Goal: Use online tool/utility: Utilize a website feature to perform a specific function

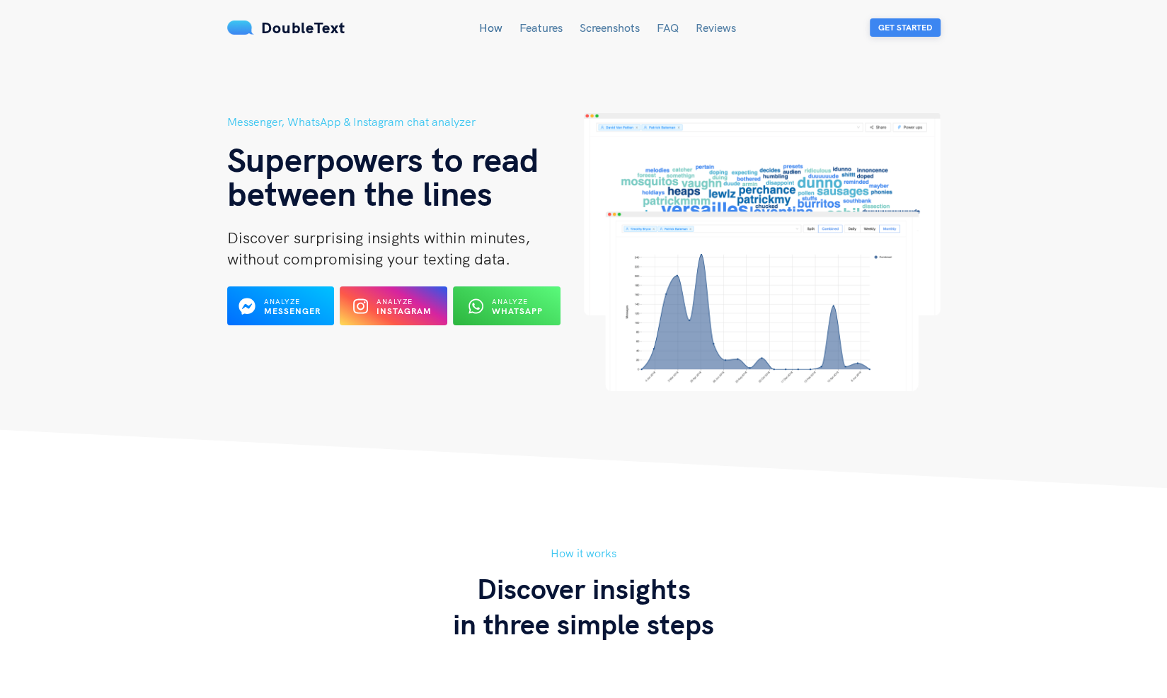
click at [897, 24] on button "Get Started" at bounding box center [905, 27] width 71 height 18
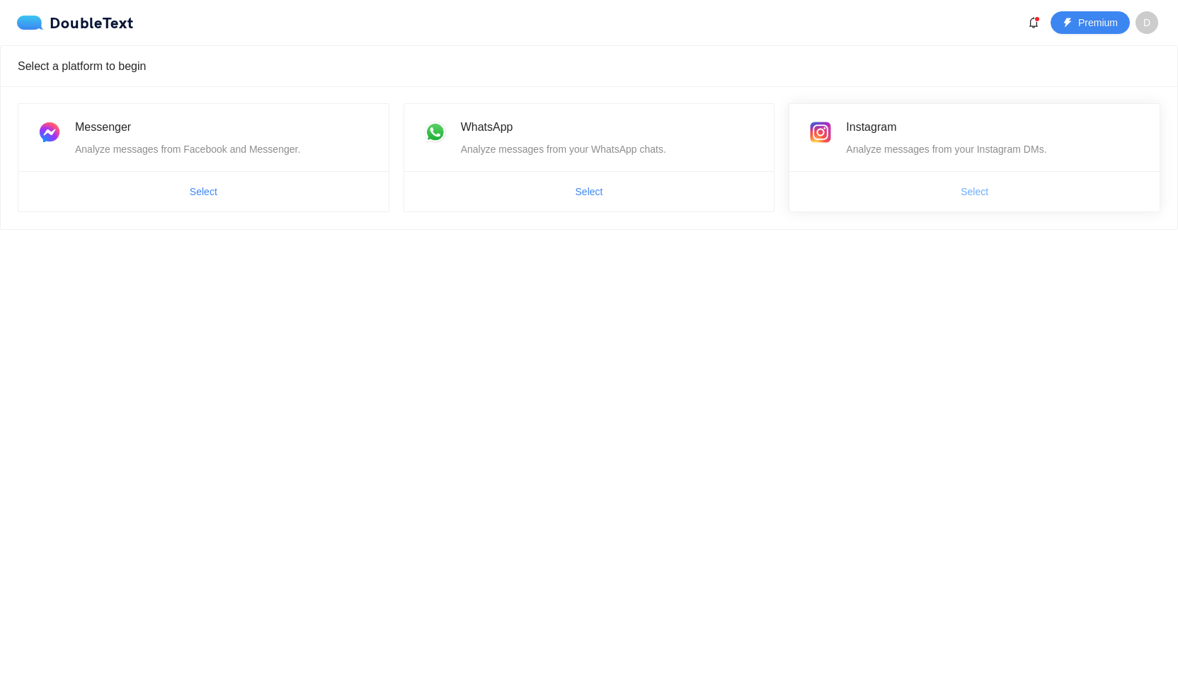
click at [952, 183] on button "Select" at bounding box center [974, 191] width 50 height 23
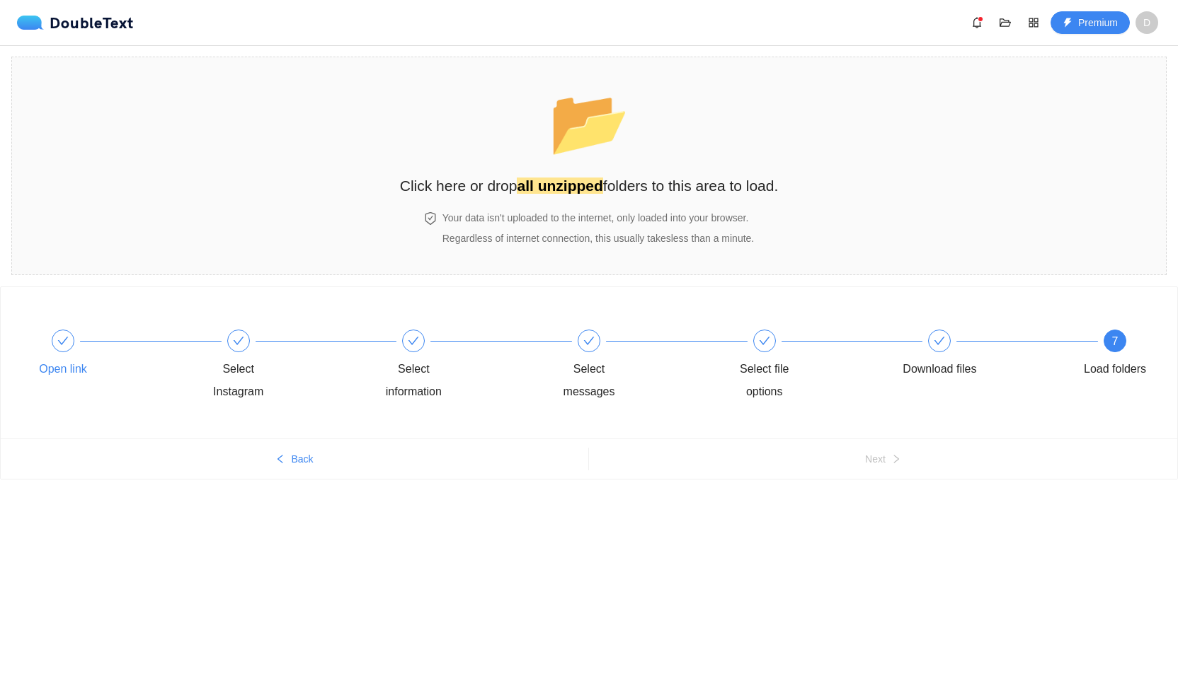
click at [81, 349] on div "Open link" at bounding box center [110, 355] width 176 height 51
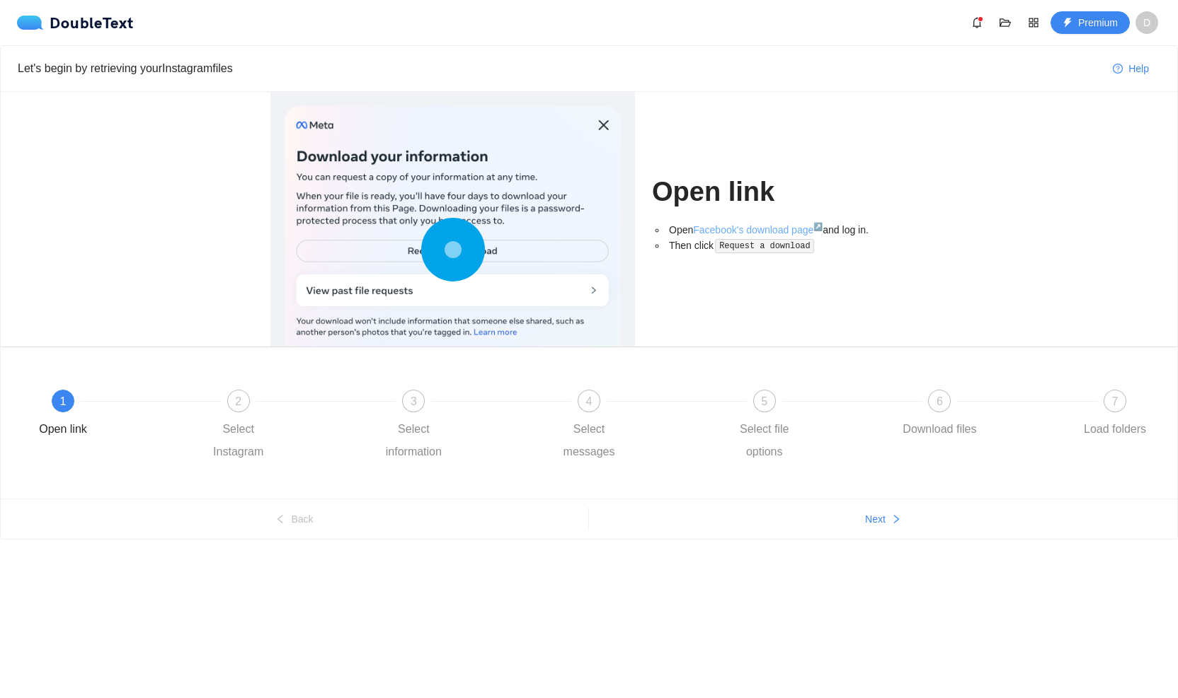
click at [754, 228] on link "Facebook's download page ↗" at bounding box center [758, 229] width 130 height 11
click at [919, 404] on div "6 Download files" at bounding box center [986, 415] width 176 height 51
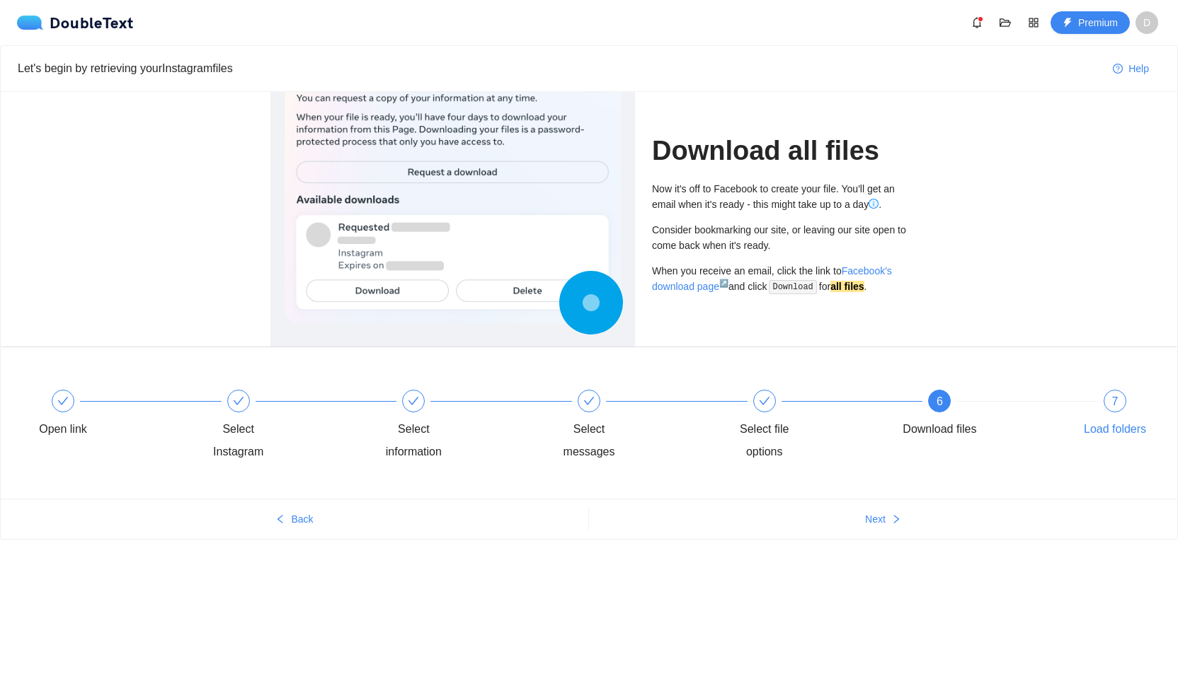
click at [1135, 425] on div "Load folders" at bounding box center [1114, 429] width 62 height 23
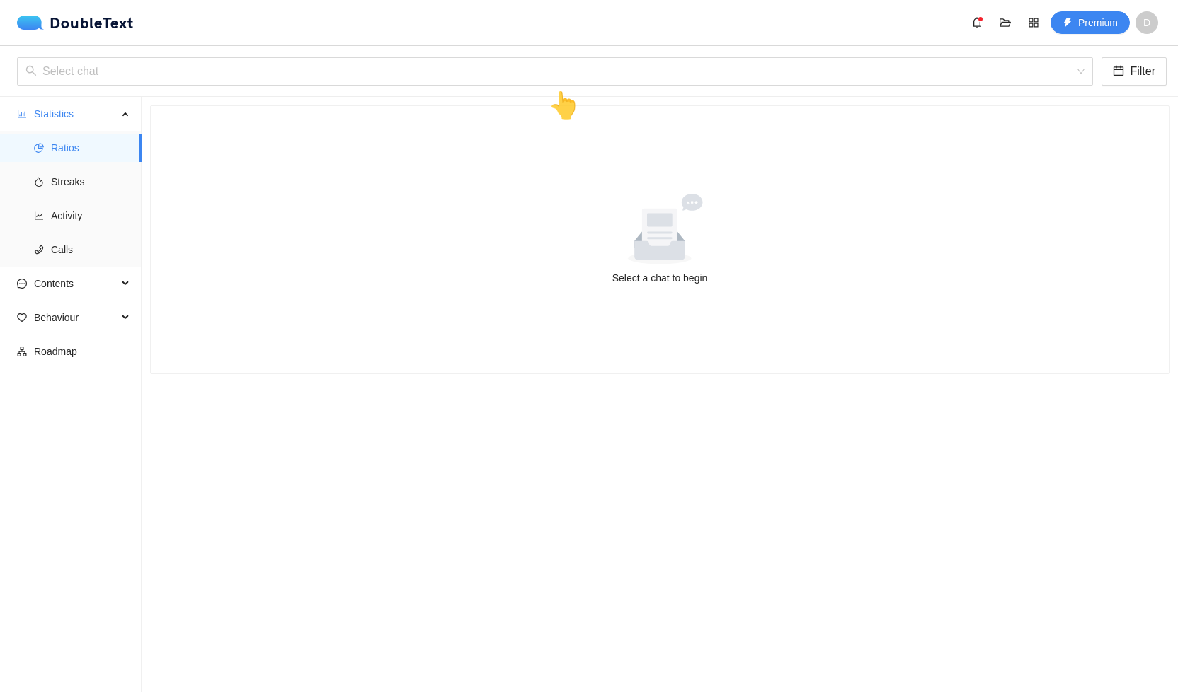
click at [539, 86] on div "Select chat Filter 👆" at bounding box center [589, 71] width 1178 height 51
click at [545, 77] on input "search" at bounding box center [549, 71] width 1049 height 27
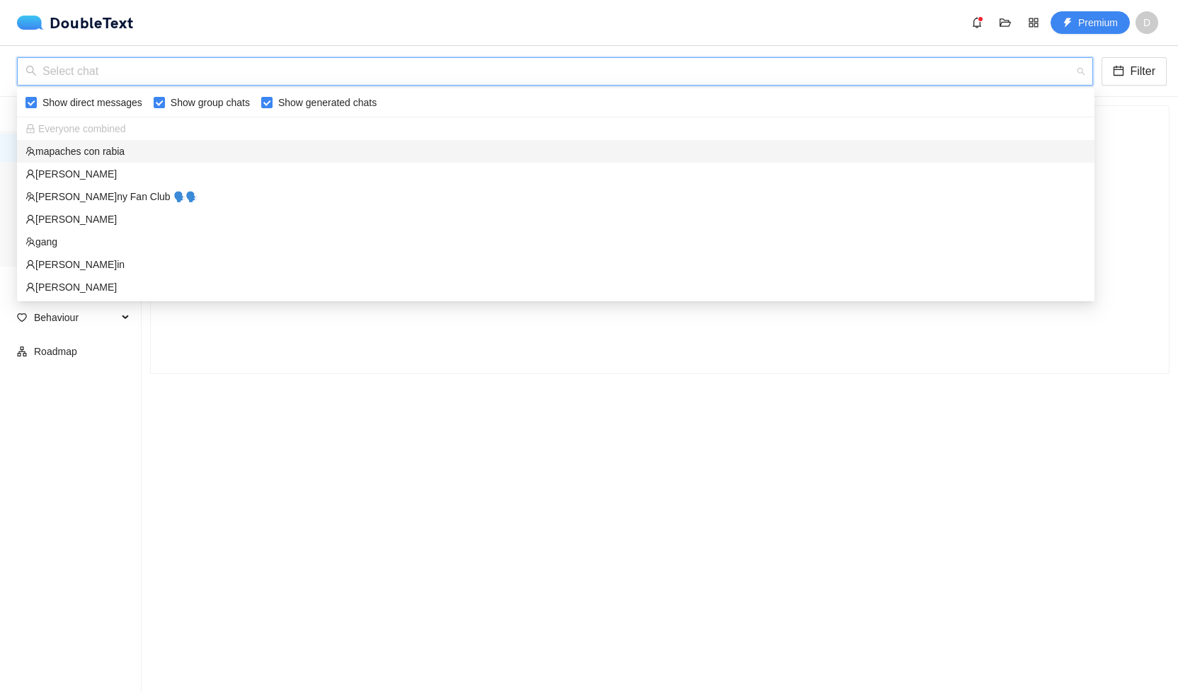
click at [505, 154] on div "mapaches con rabia" at bounding box center [555, 152] width 1060 height 16
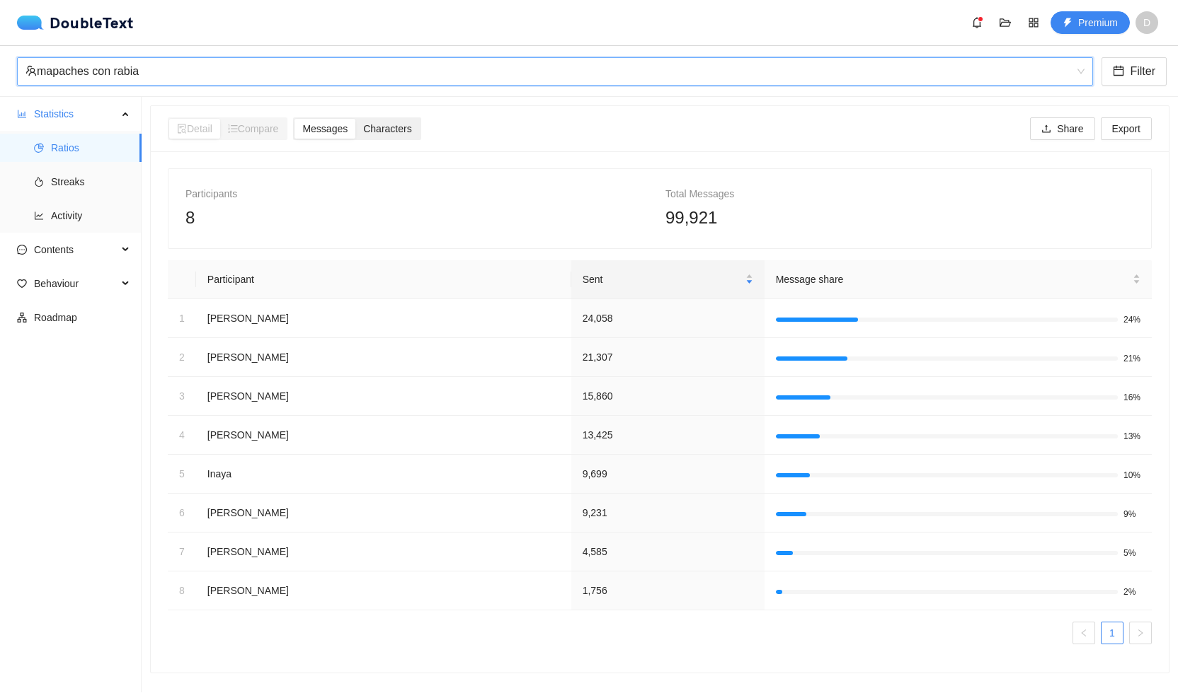
click at [409, 135] on div "Characters" at bounding box center [387, 129] width 64 height 20
click at [355, 119] on input "Characters" at bounding box center [355, 119] width 0 height 0
click at [344, 123] on span "Messages" at bounding box center [324, 128] width 45 height 11
click at [294, 119] on input "Messages" at bounding box center [294, 119] width 0 height 0
click at [270, 135] on div "Compare" at bounding box center [253, 129] width 67 height 20
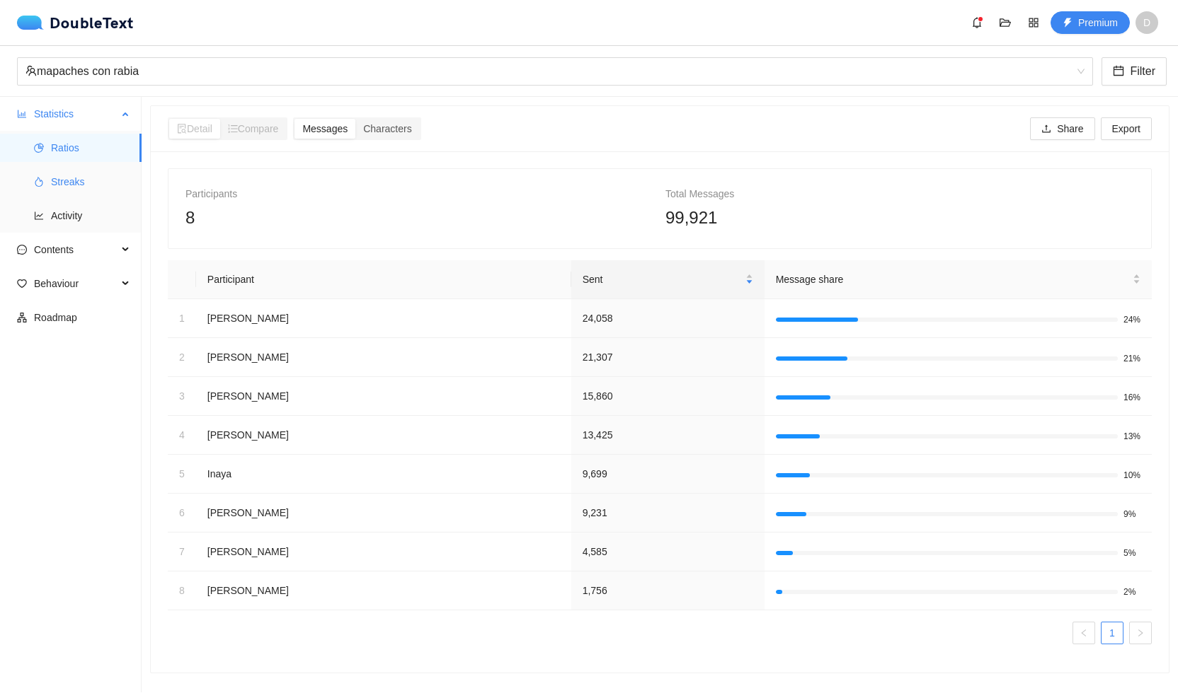
click at [63, 184] on span "Streaks" at bounding box center [90, 182] width 79 height 28
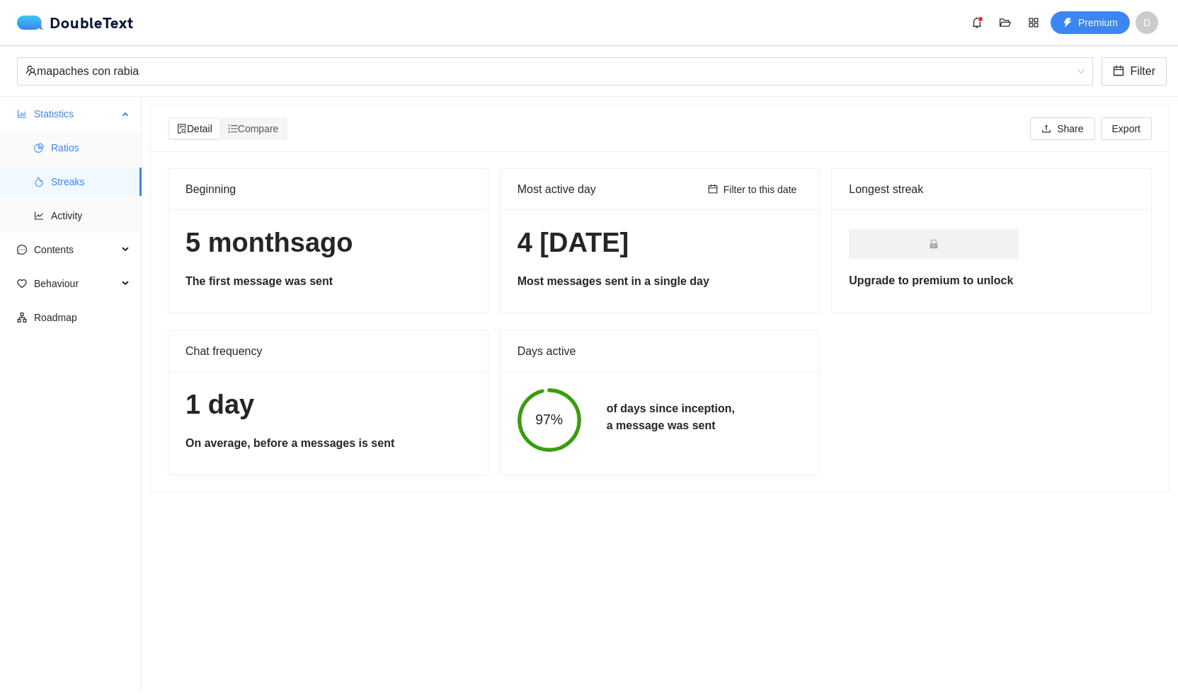
click at [69, 150] on span "Ratios" at bounding box center [90, 148] width 79 height 28
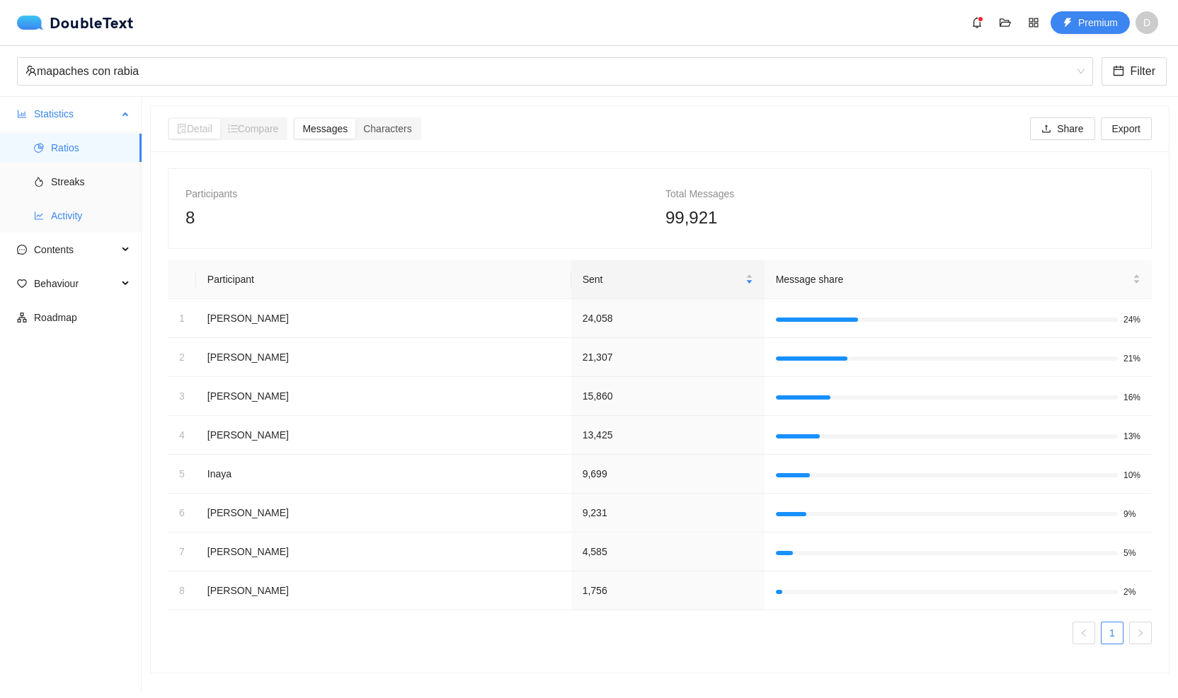
click at [74, 226] on span "Activity" at bounding box center [90, 216] width 79 height 28
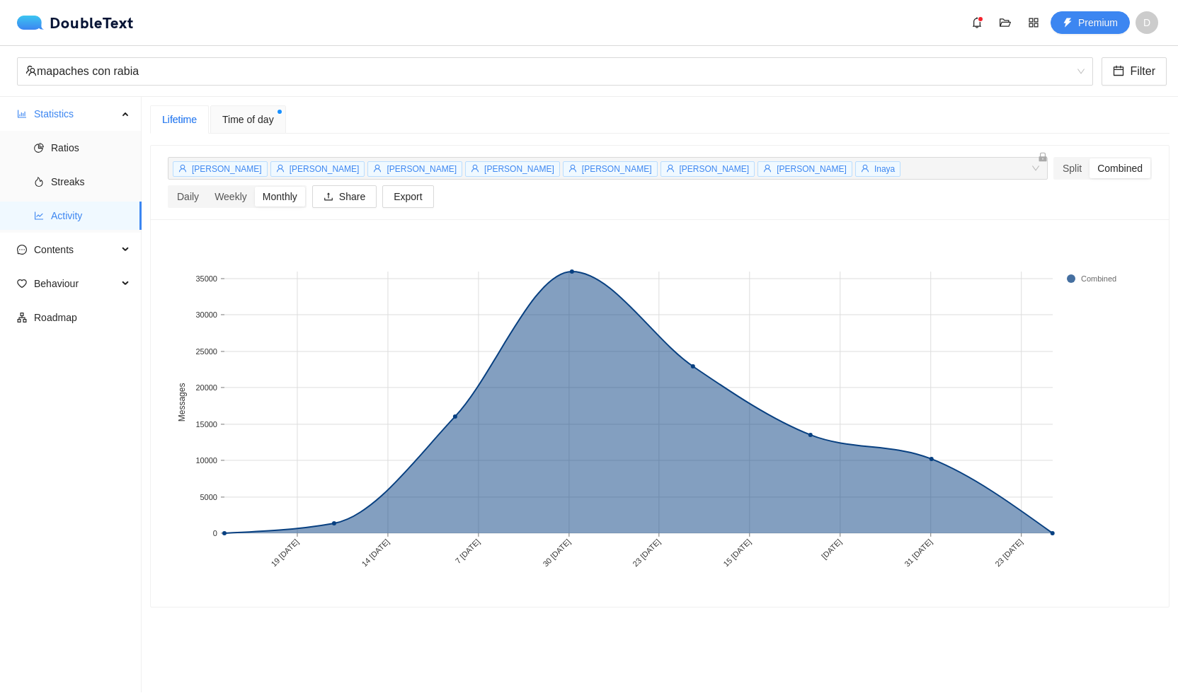
click at [231, 125] on span "Time of day" at bounding box center [248, 120] width 52 height 16
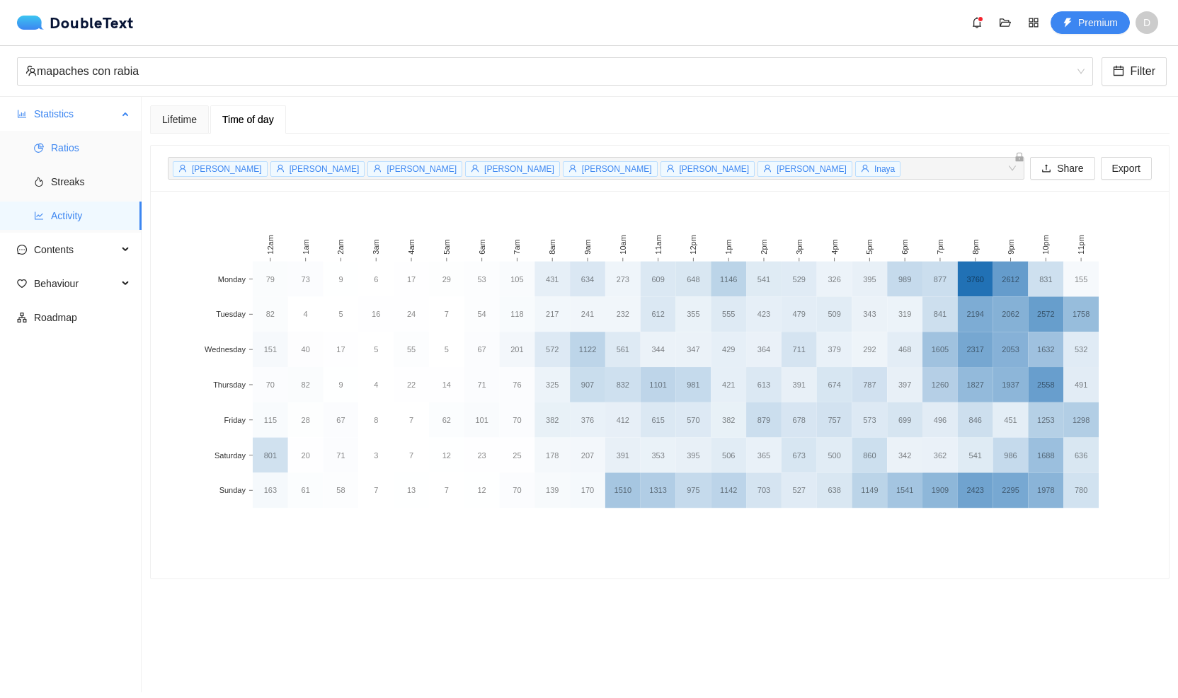
click at [102, 149] on span "Ratios" at bounding box center [90, 148] width 79 height 28
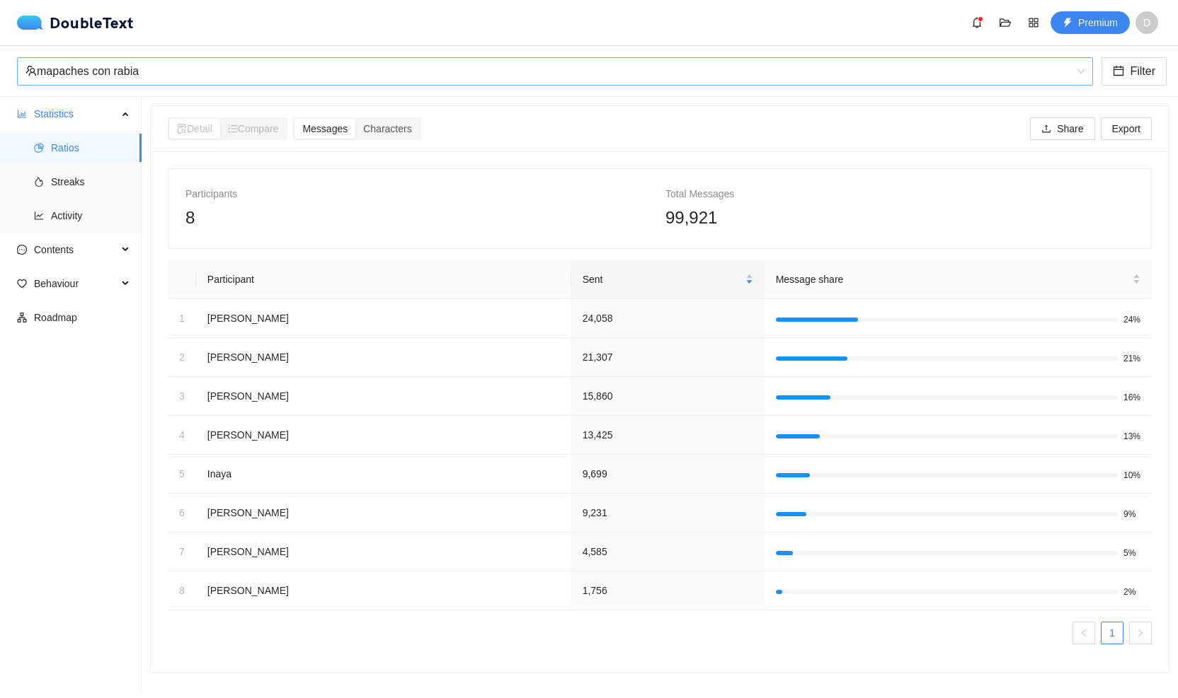
click at [139, 71] on div "mapaches con rabia" at bounding box center [548, 71] width 1046 height 27
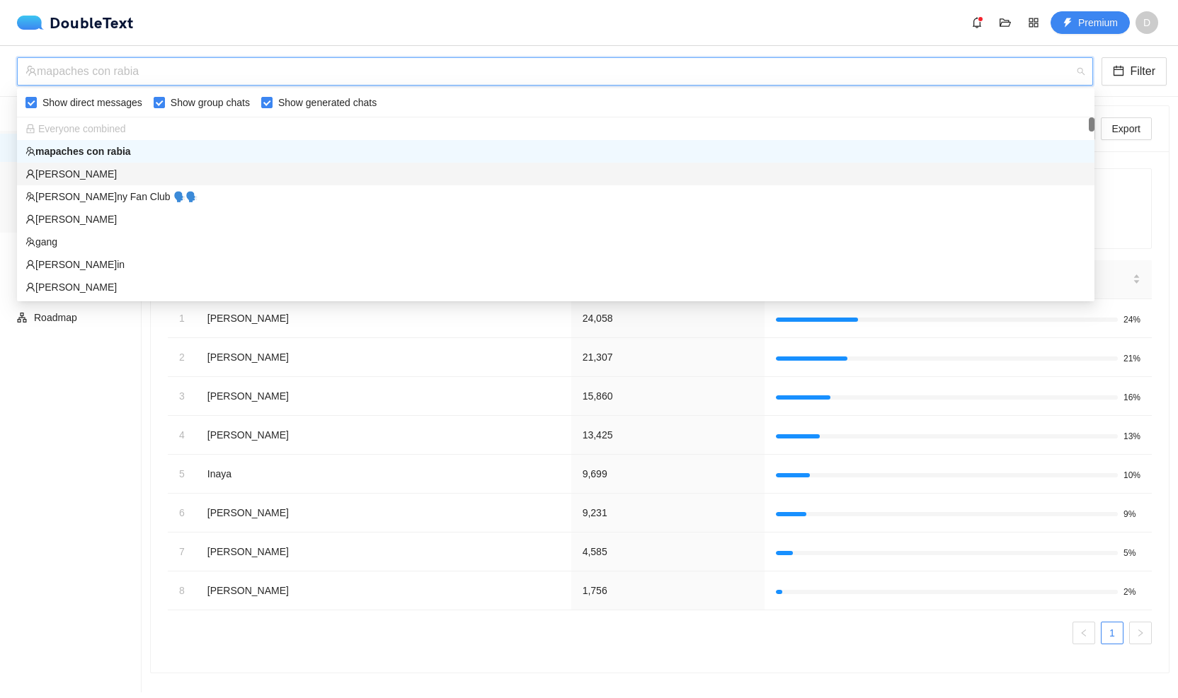
click at [146, 171] on div "[PERSON_NAME]" at bounding box center [555, 174] width 1060 height 16
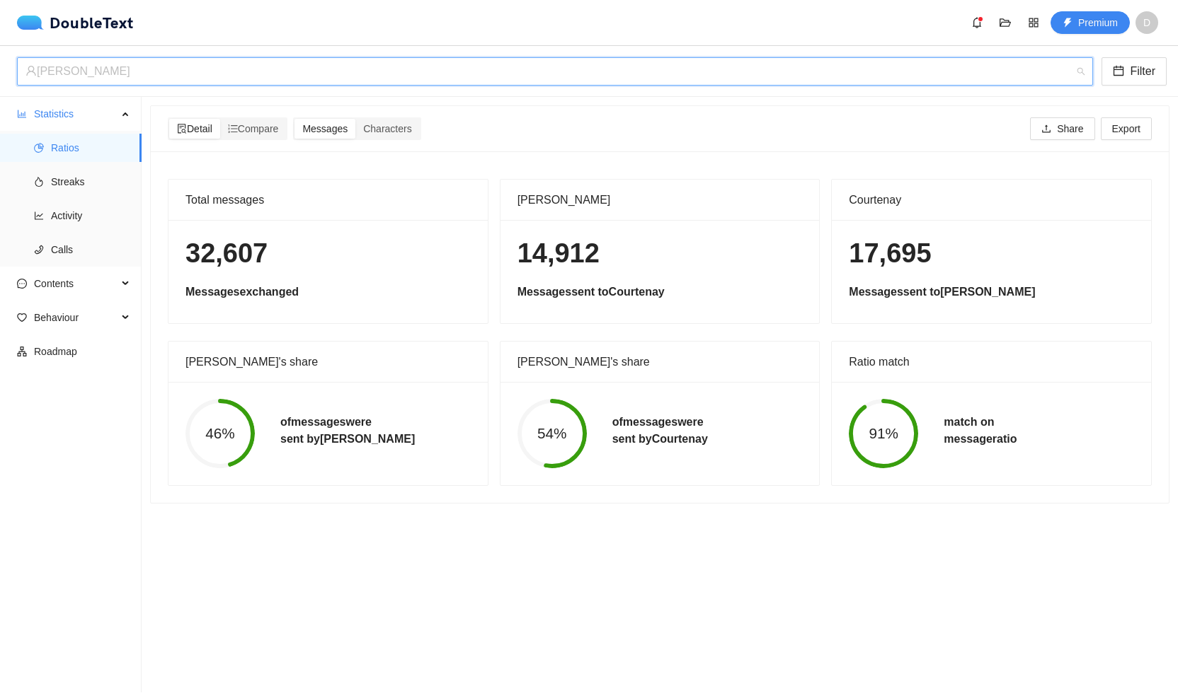
click at [176, 72] on div "[PERSON_NAME]" at bounding box center [548, 71] width 1046 height 27
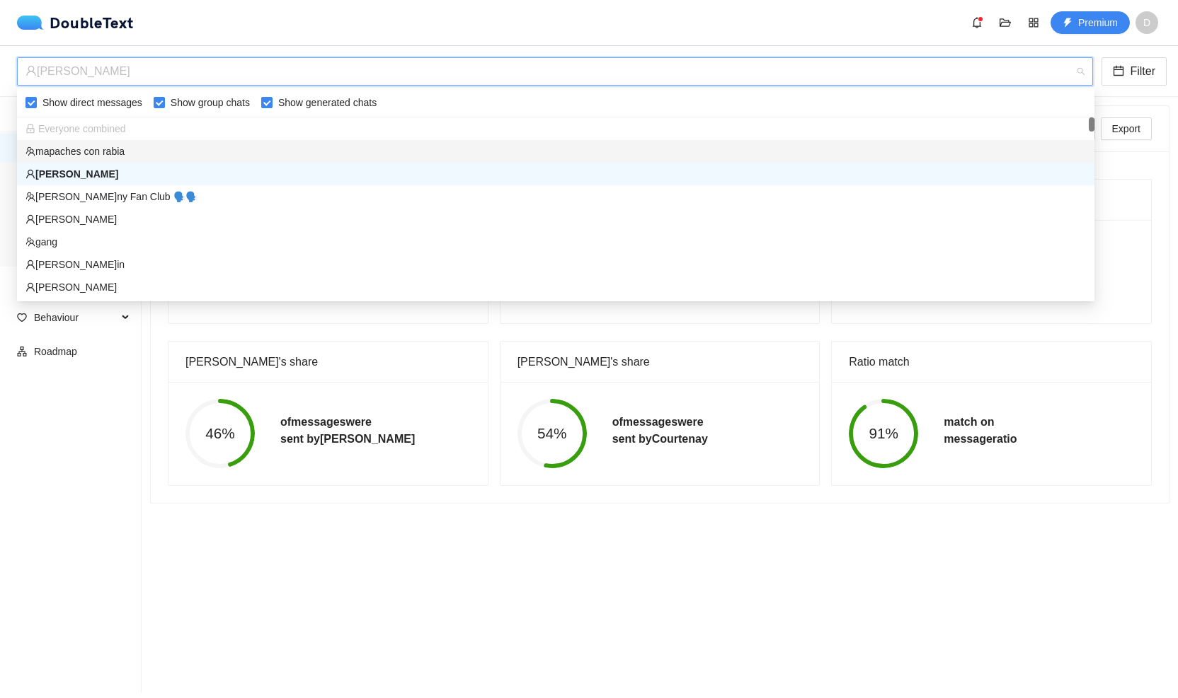
click at [159, 154] on div "mapaches con rabia" at bounding box center [555, 152] width 1060 height 16
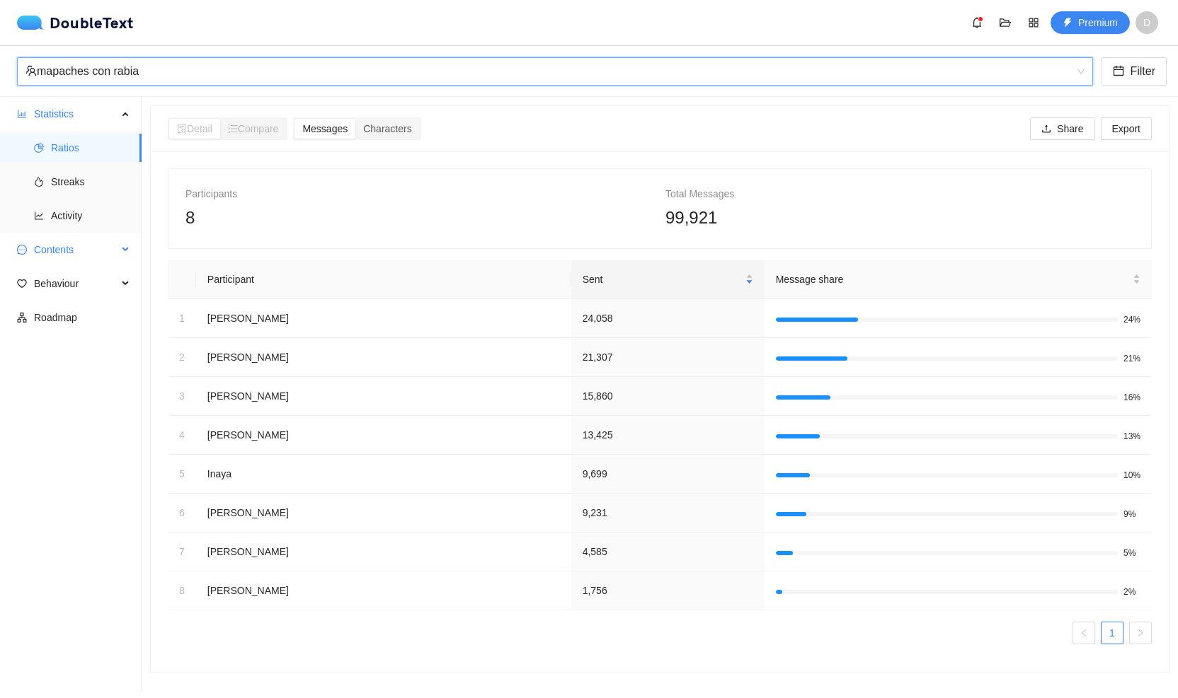
click at [124, 250] on div "Contents" at bounding box center [71, 250] width 142 height 28
click at [100, 318] on span "Emojis" at bounding box center [90, 318] width 79 height 28
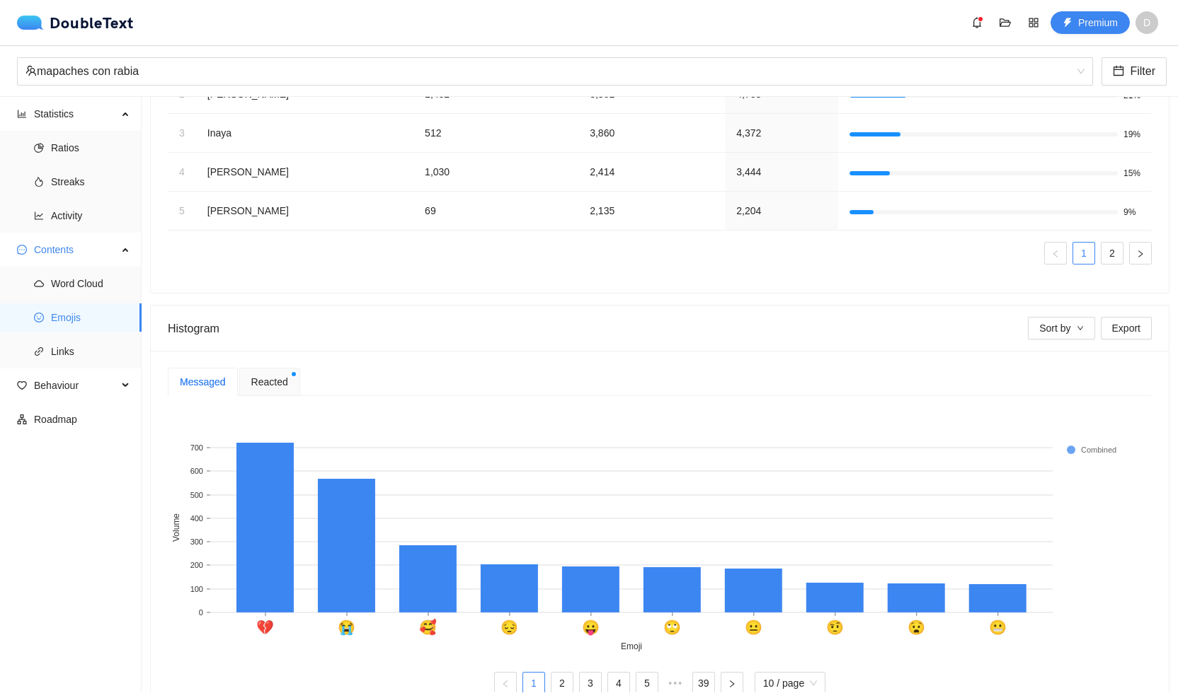
scroll to position [159, 0]
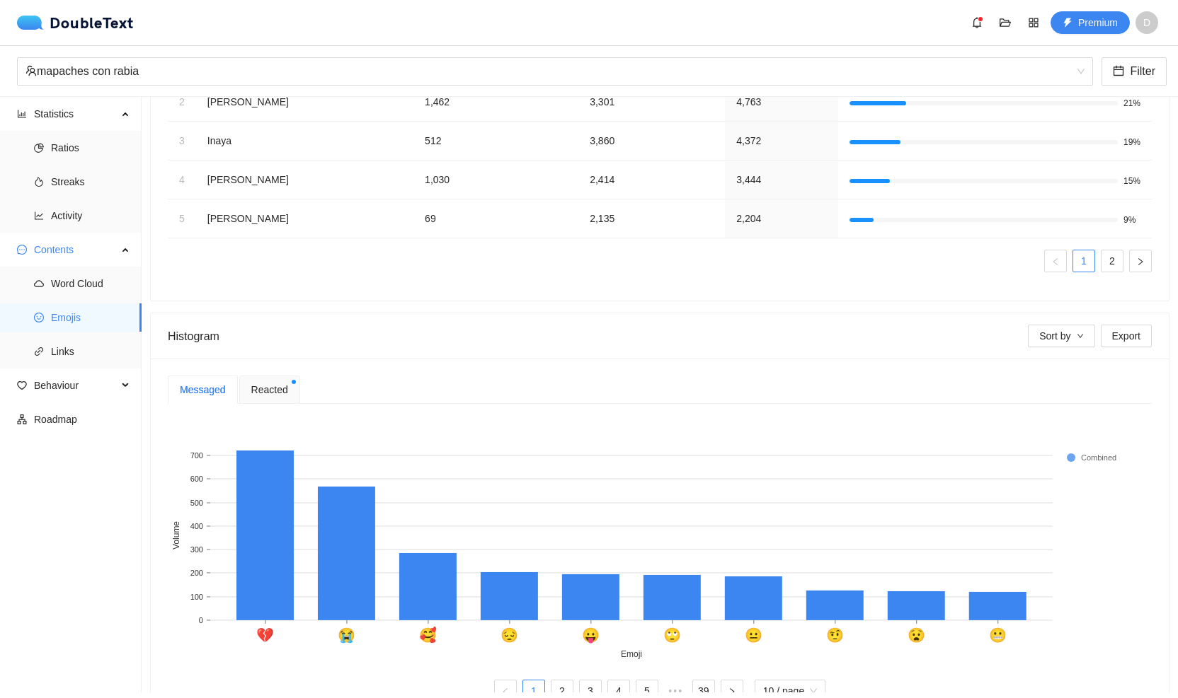
click at [292, 391] on div "Reacted" at bounding box center [269, 390] width 61 height 28
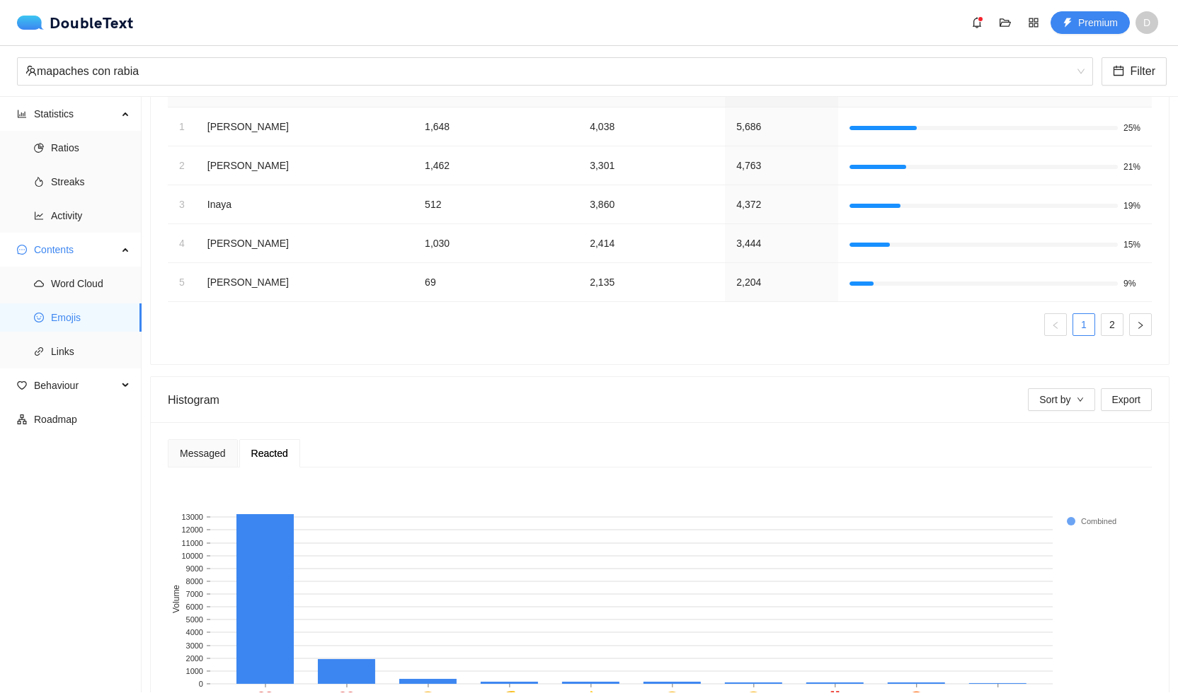
scroll to position [71, 0]
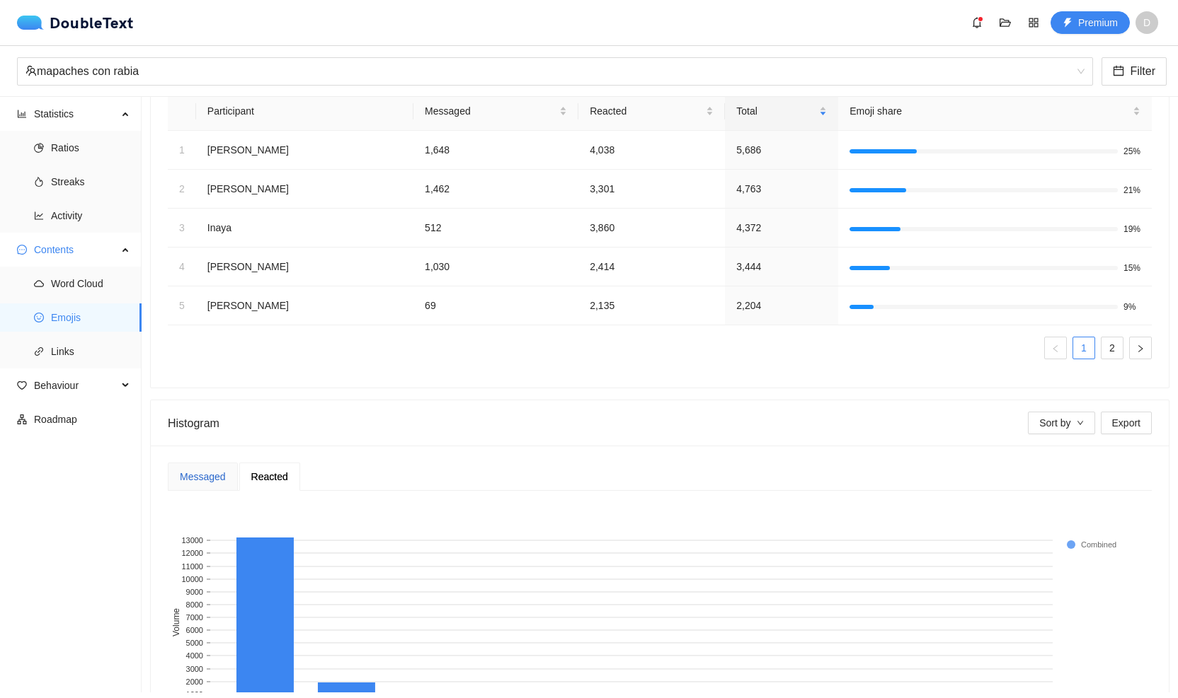
click at [221, 473] on div "Messaged" at bounding box center [203, 477] width 46 height 16
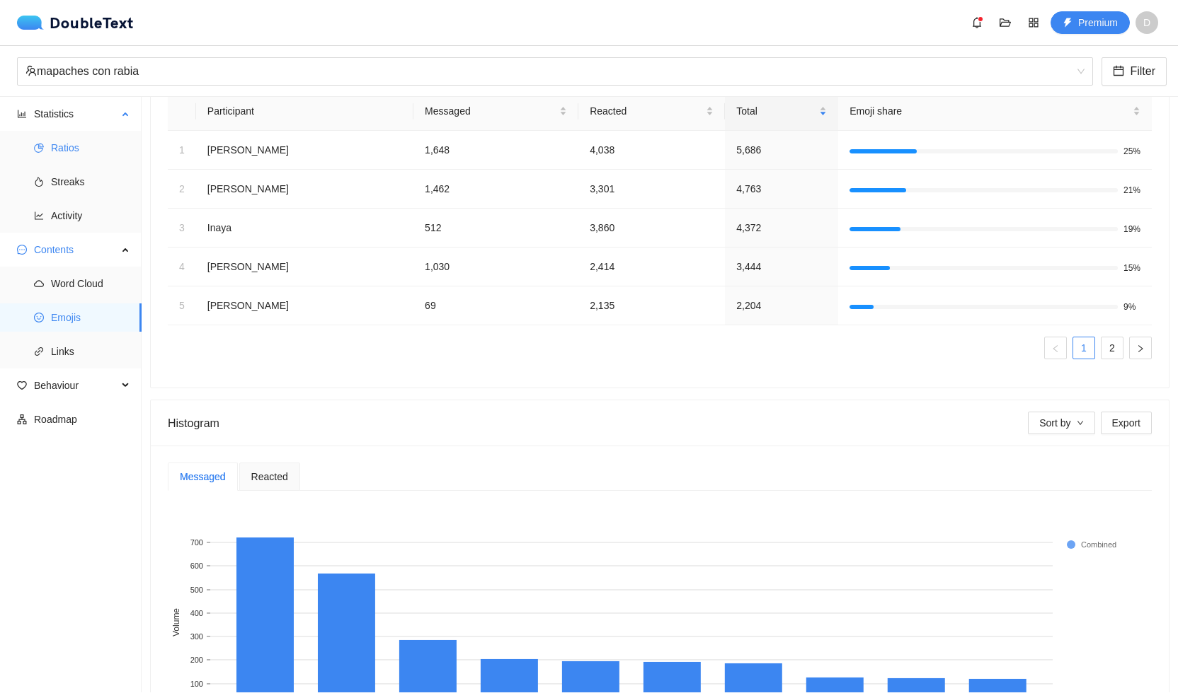
click at [81, 141] on span "Ratios" at bounding box center [90, 148] width 79 height 28
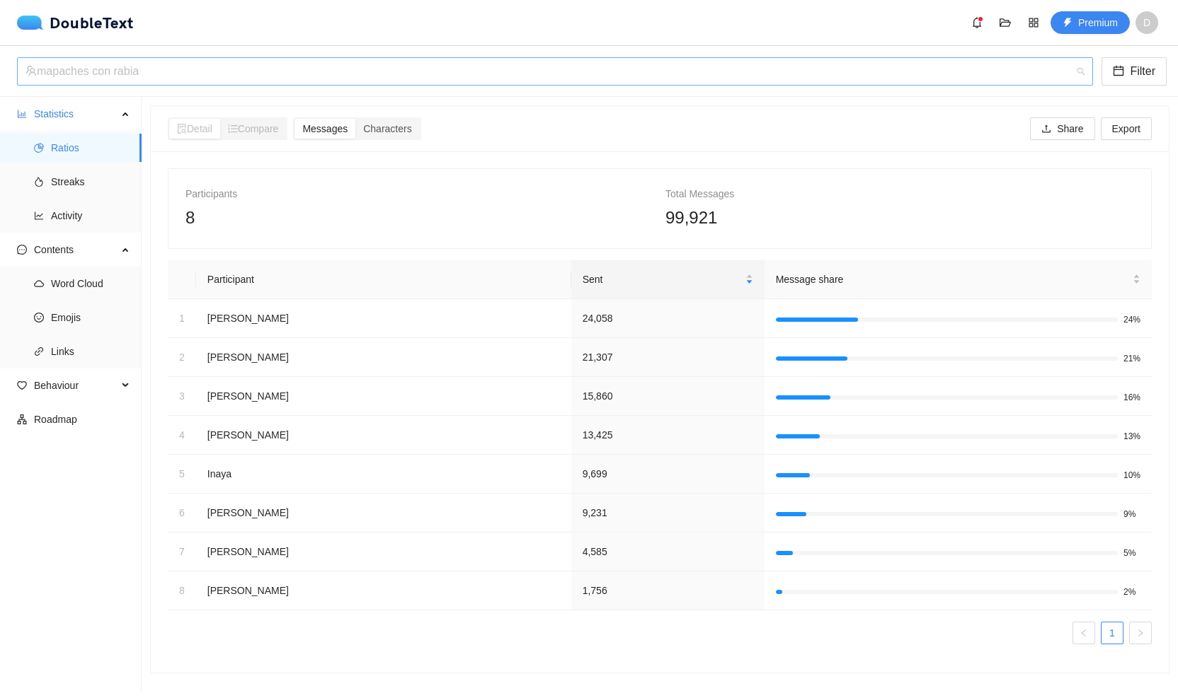
click at [117, 81] on div "mapaches con rabia" at bounding box center [548, 71] width 1046 height 27
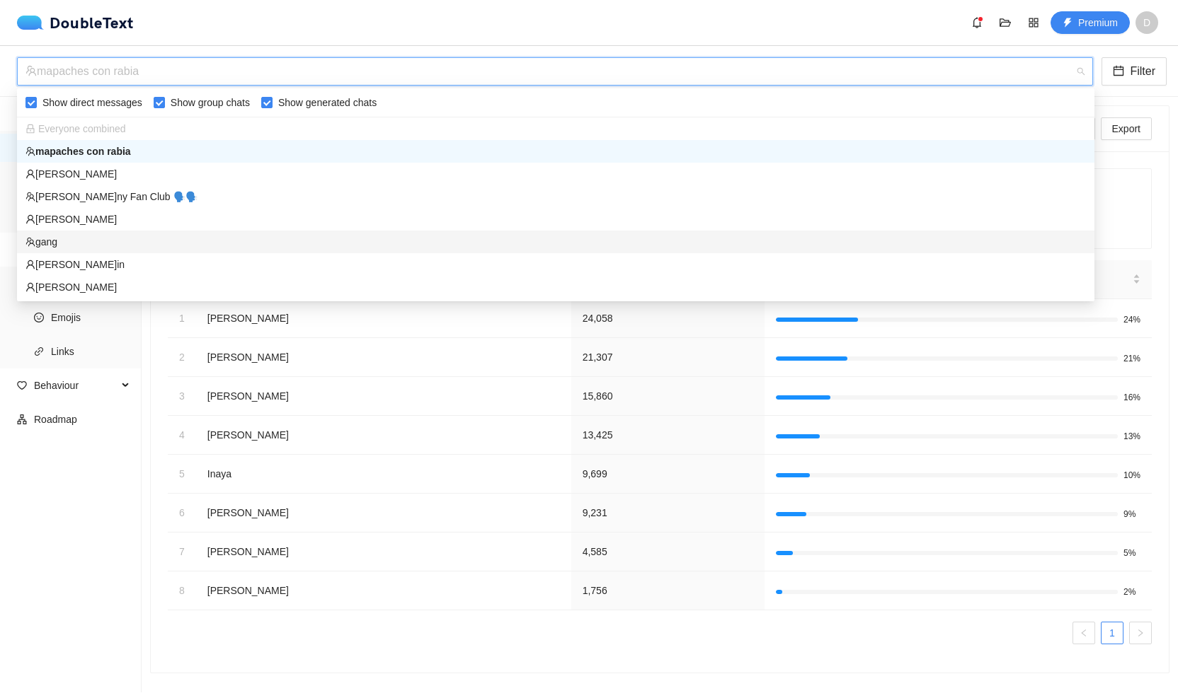
click at [96, 258] on div "[PERSON_NAME]in" at bounding box center [555, 265] width 1060 height 16
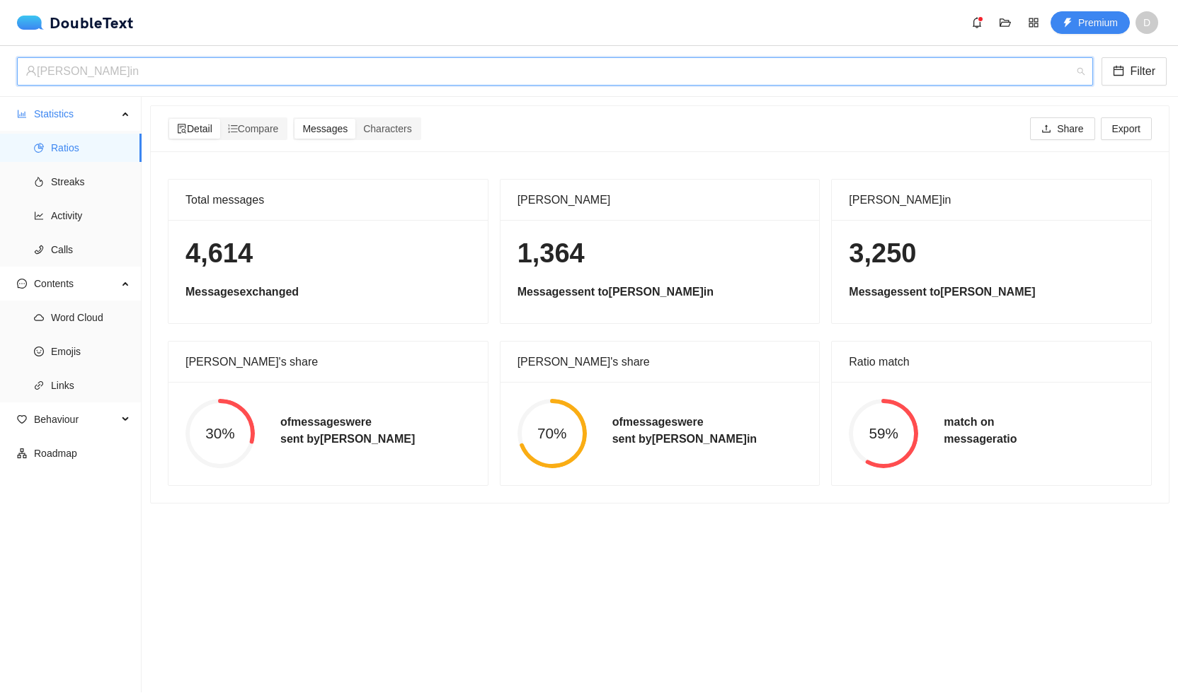
click at [151, 72] on div "[PERSON_NAME]in" at bounding box center [548, 71] width 1046 height 27
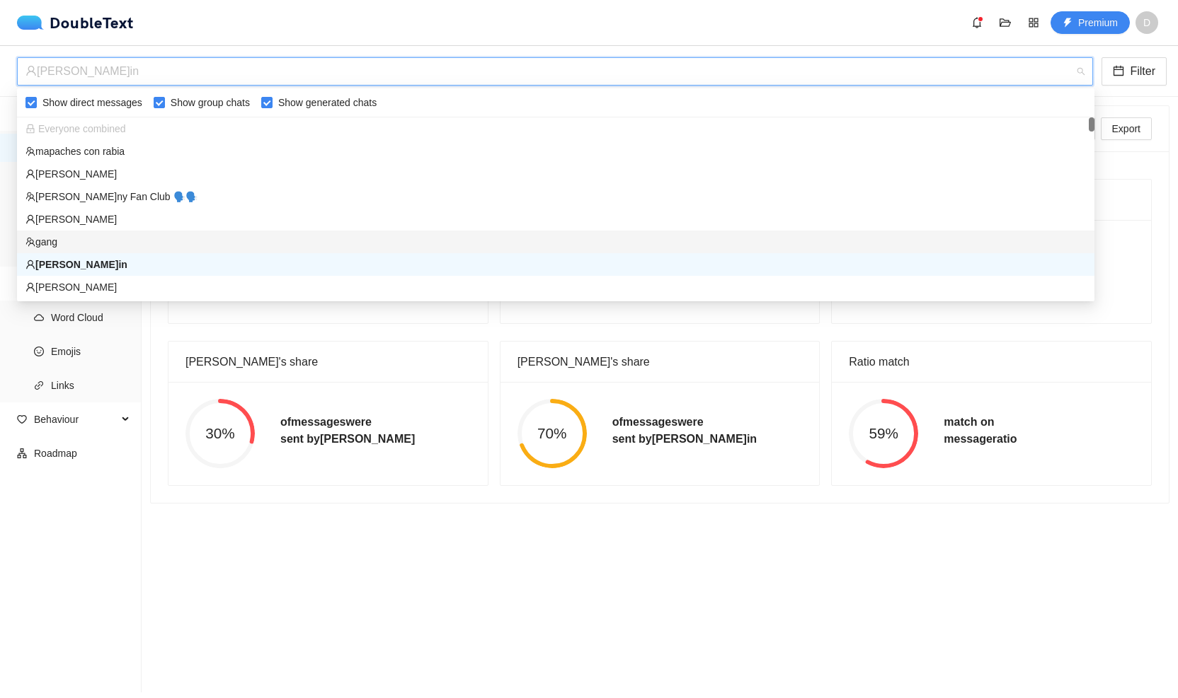
click at [102, 228] on div "[PERSON_NAME]" at bounding box center [555, 219] width 1077 height 23
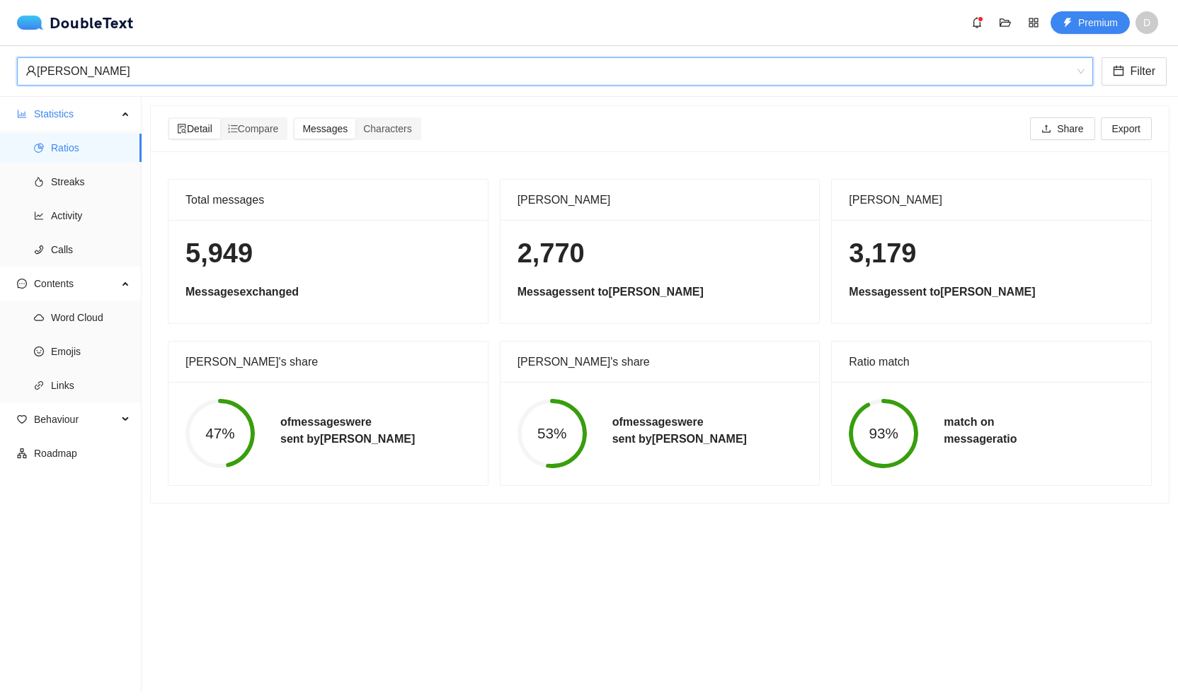
click at [231, 63] on div "[PERSON_NAME]" at bounding box center [548, 71] width 1046 height 27
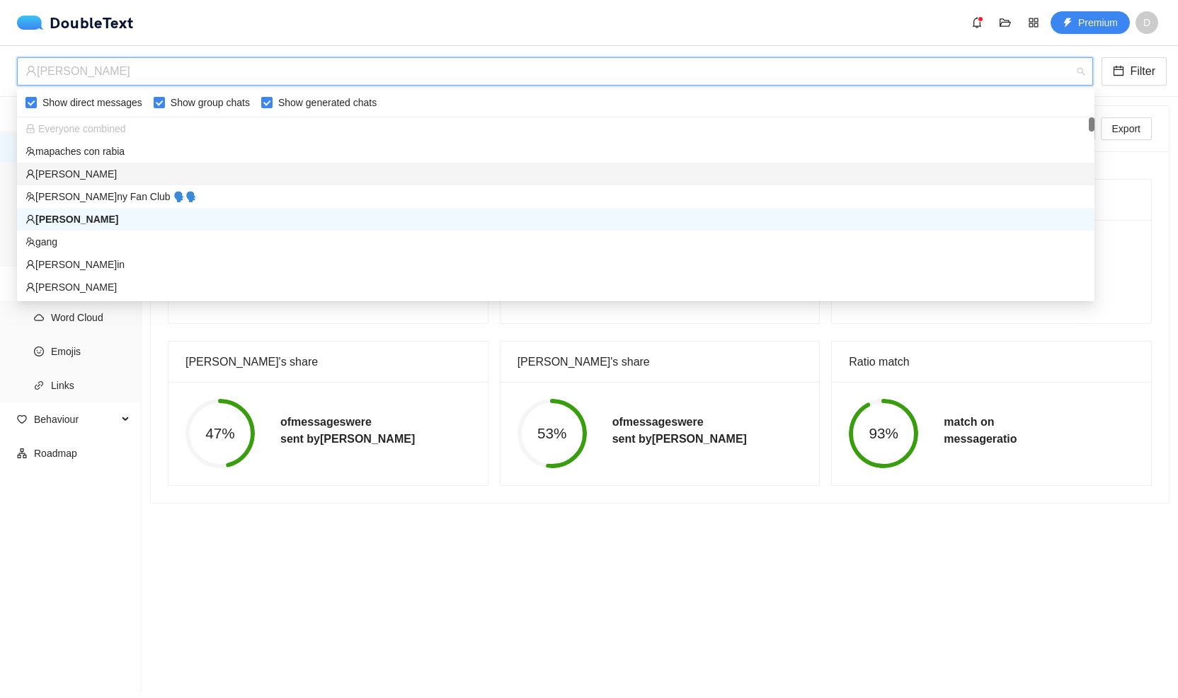
click at [165, 173] on div "[PERSON_NAME]" at bounding box center [555, 174] width 1060 height 16
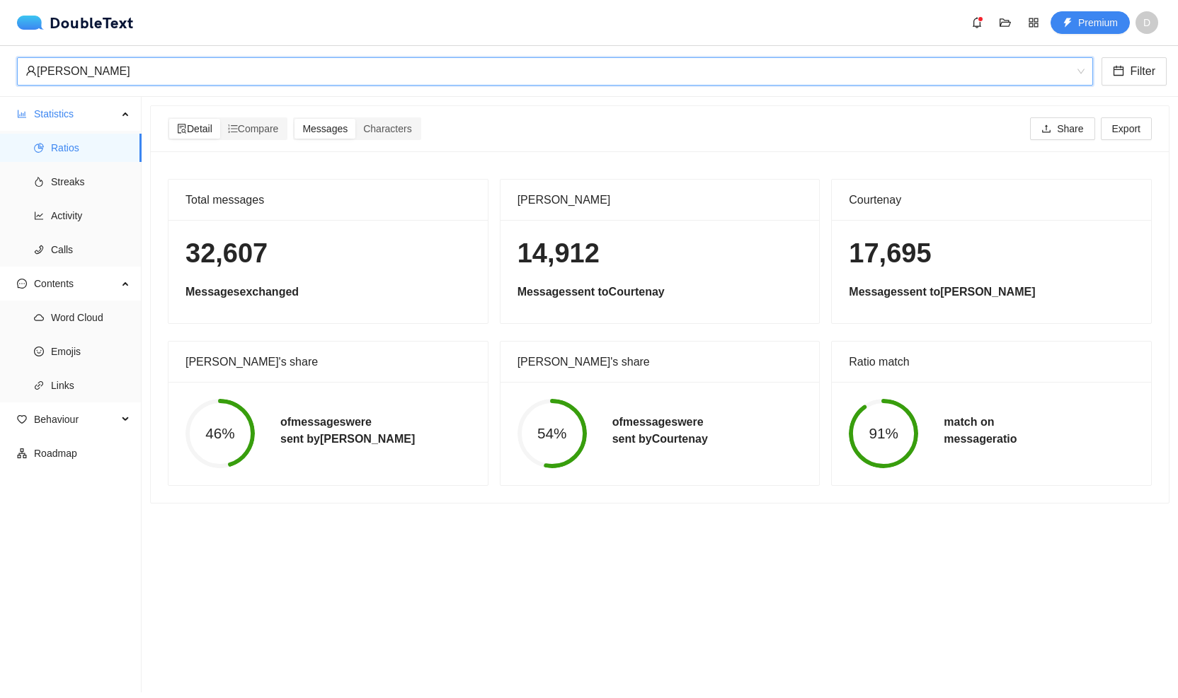
click at [264, 59] on div "[PERSON_NAME]" at bounding box center [548, 71] width 1046 height 27
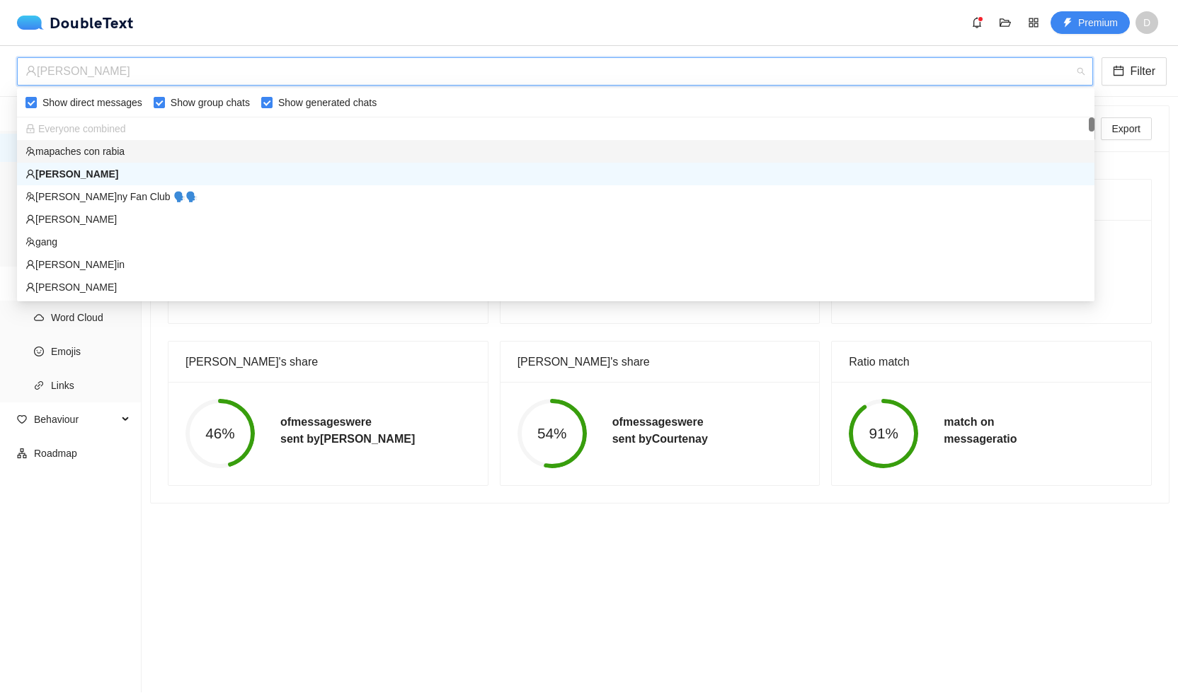
click at [175, 156] on div "mapaches con rabia" at bounding box center [555, 152] width 1060 height 16
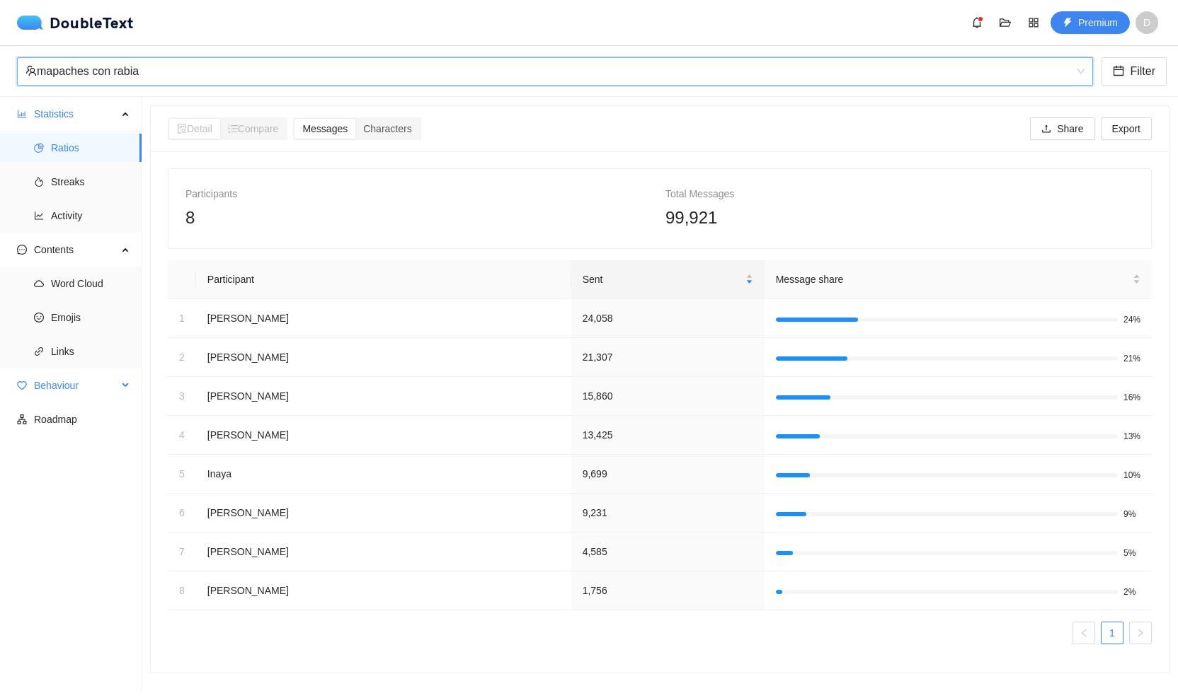
click at [71, 386] on span "Behaviour" at bounding box center [76, 386] width 84 height 28
click at [100, 422] on span "Interactions" at bounding box center [90, 420] width 79 height 28
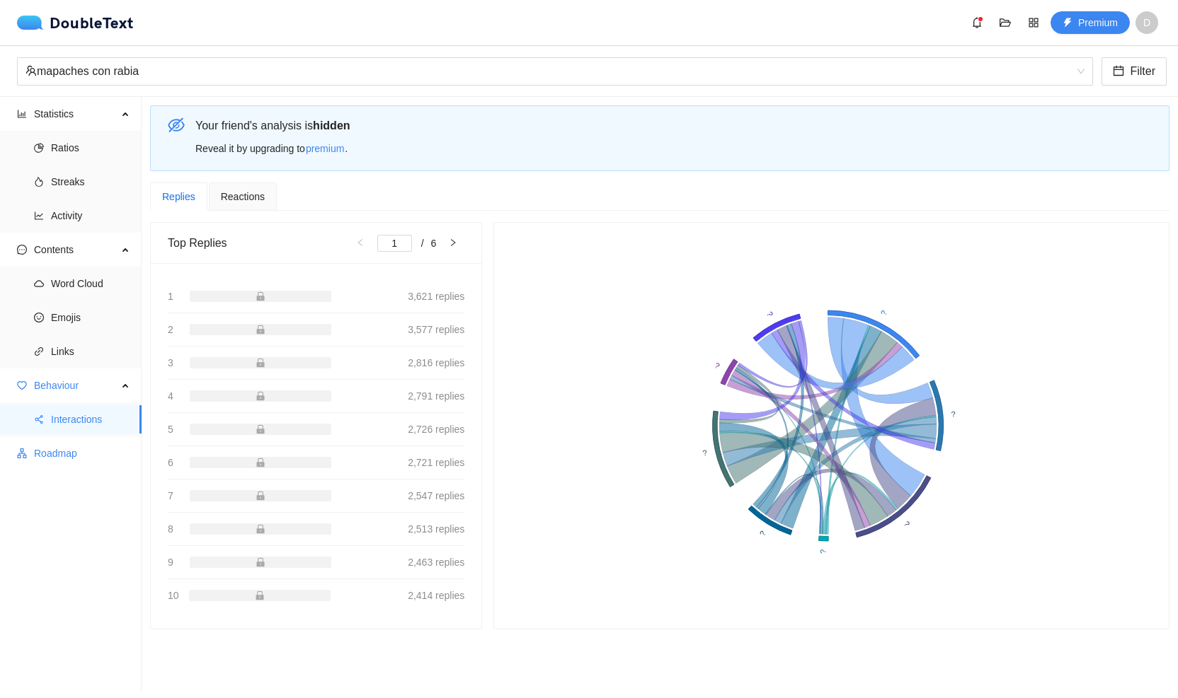
click at [82, 448] on span "Roadmap" at bounding box center [82, 453] width 96 height 28
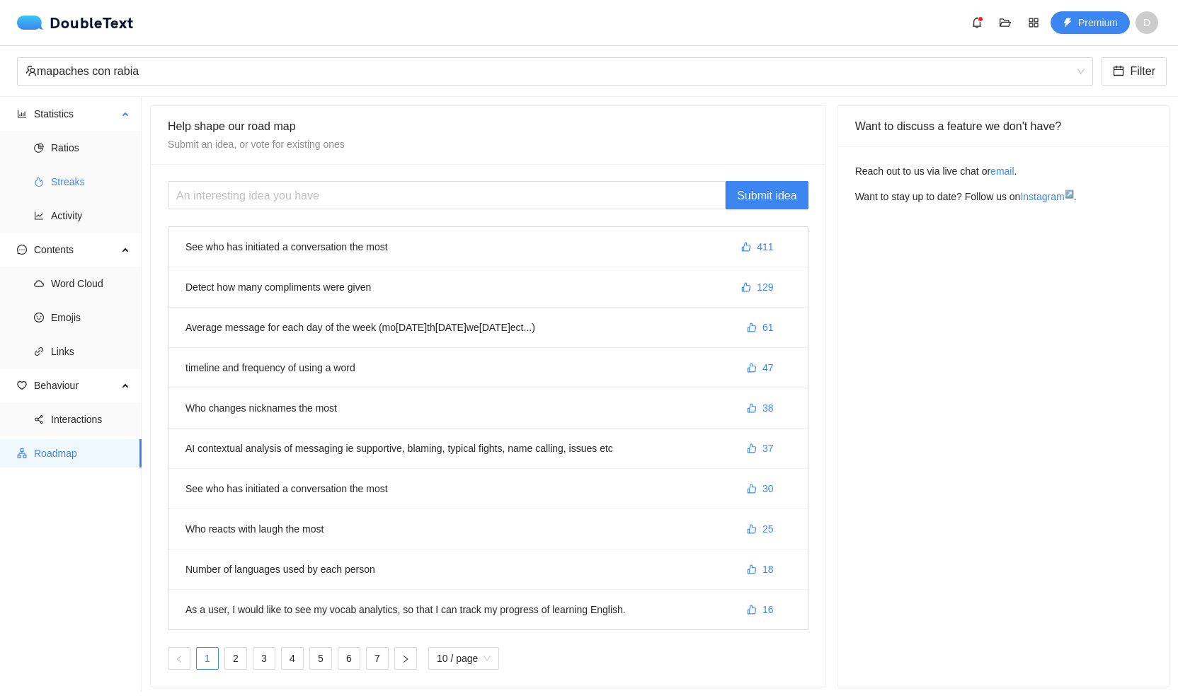
click at [79, 180] on span "Streaks" at bounding box center [90, 182] width 79 height 28
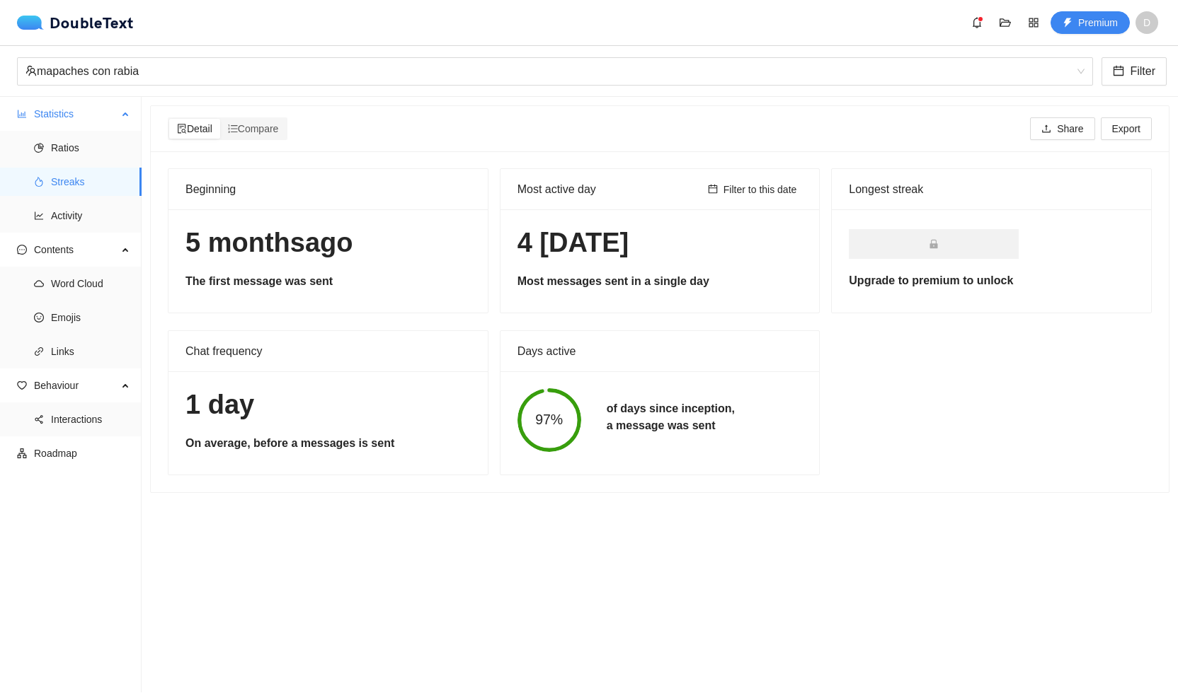
click at [79, 118] on span "Statistics" at bounding box center [76, 114] width 84 height 28
click at [82, 145] on span "Ratios" at bounding box center [90, 148] width 79 height 28
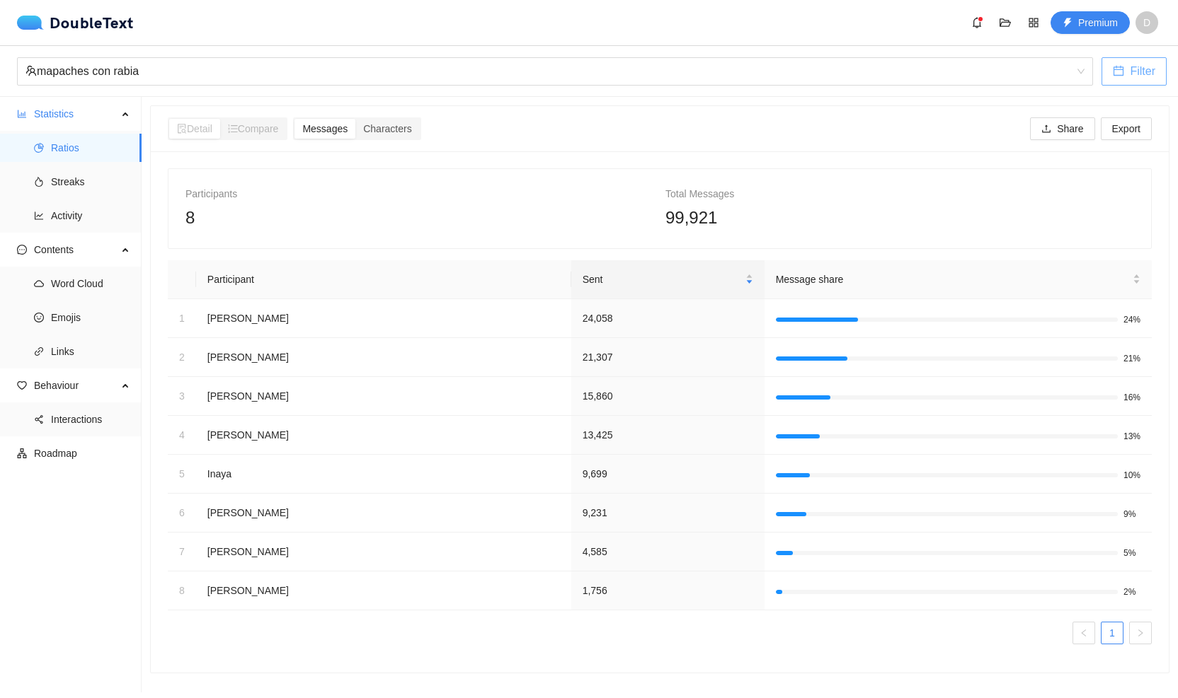
click at [1123, 59] on button "Filter" at bounding box center [1133, 71] width 65 height 28
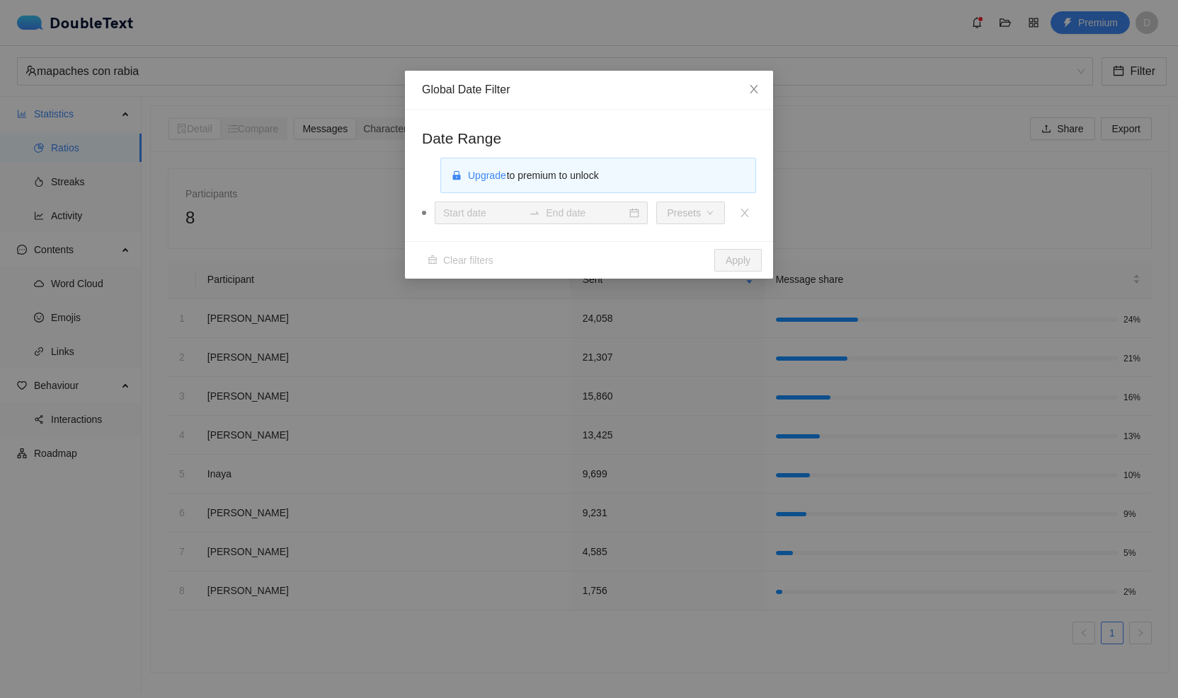
click at [903, 110] on div "Global Date Filter Date Range Upgrade to premium to unlock Presets Clear filter…" at bounding box center [589, 349] width 1178 height 698
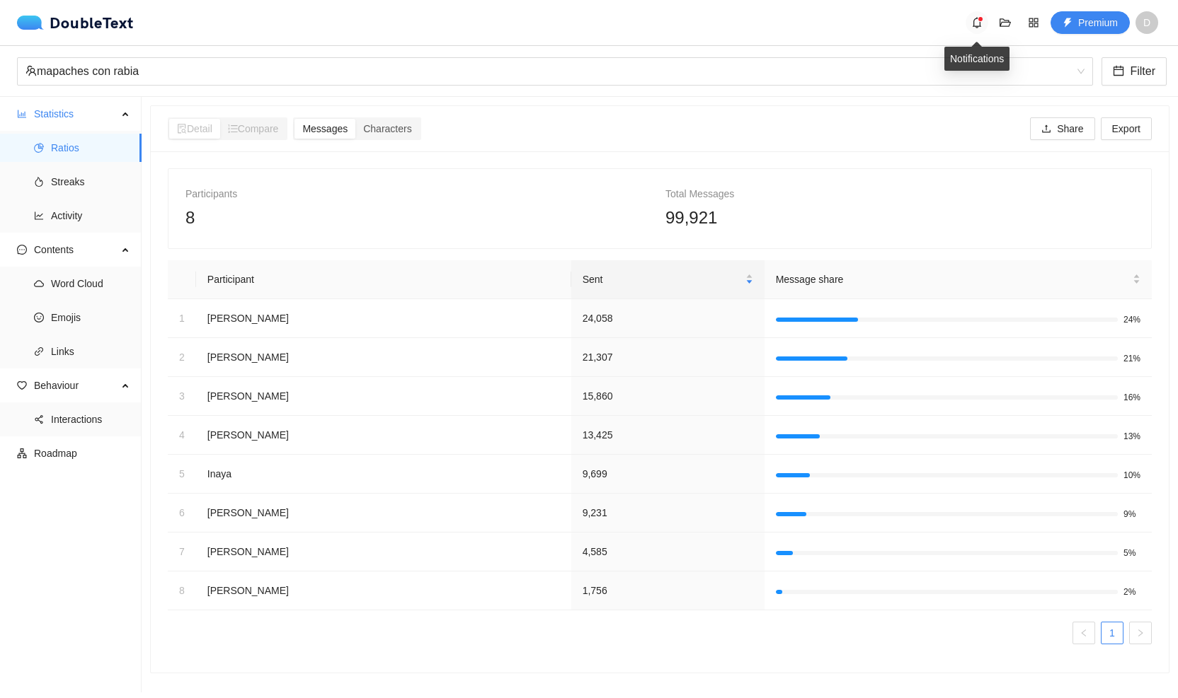
click at [974, 24] on icon "bell" at bounding box center [976, 22] width 8 height 11
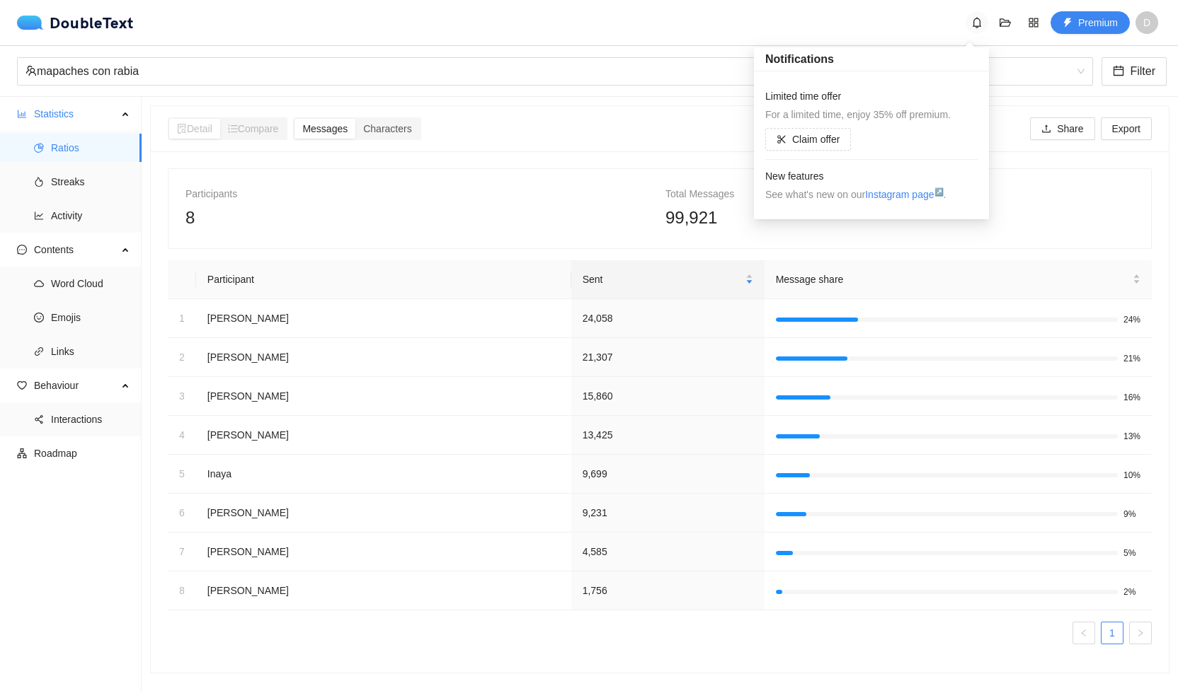
click at [974, 24] on icon "bell" at bounding box center [976, 22] width 11 height 11
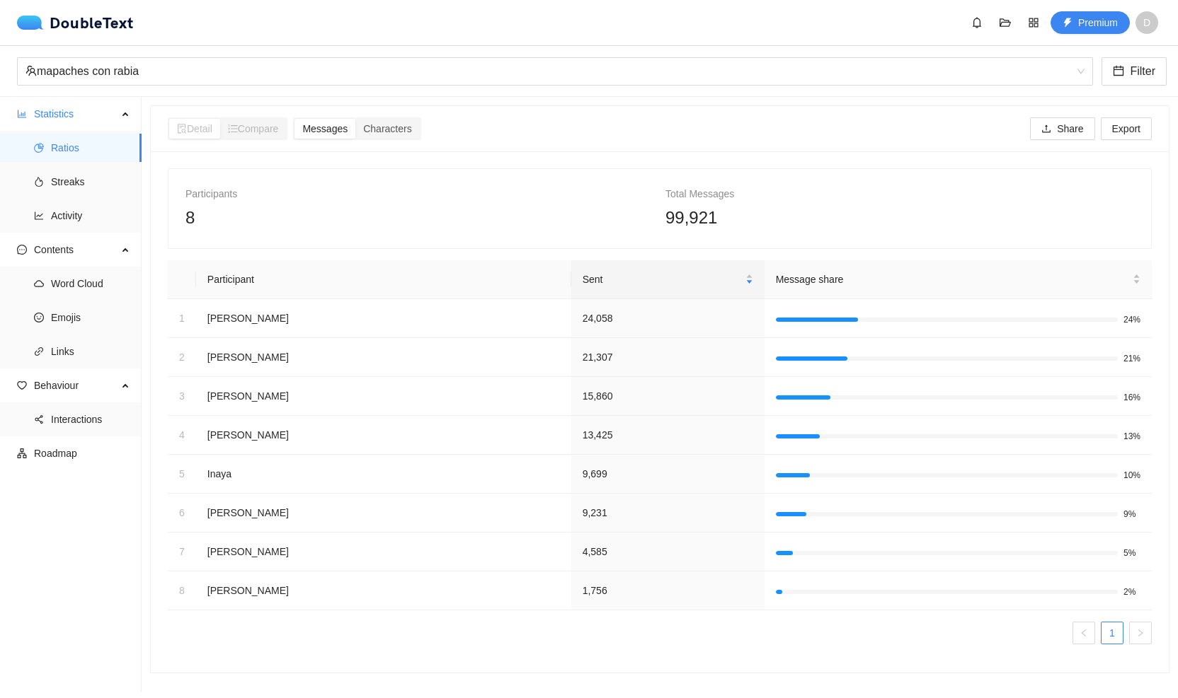
click at [271, 90] on div "mapaches con rabia Filter" at bounding box center [589, 71] width 1178 height 51
click at [279, 78] on div "mapaches con rabia" at bounding box center [548, 71] width 1046 height 27
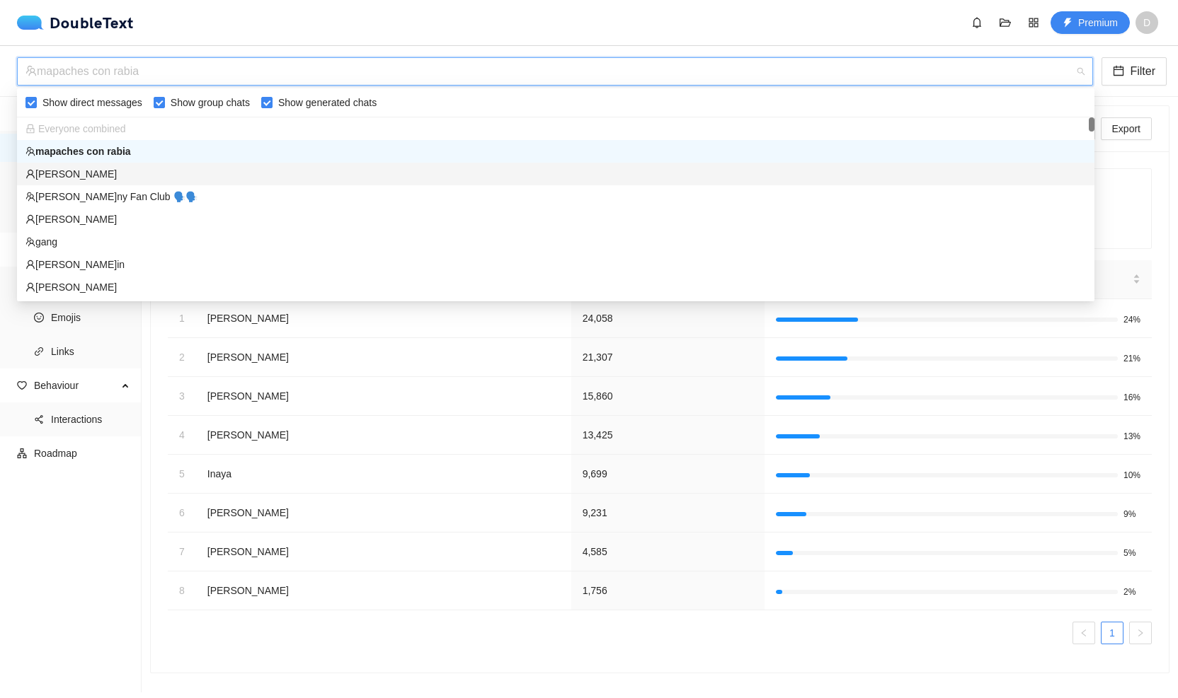
click at [219, 169] on div "[PERSON_NAME]" at bounding box center [555, 174] width 1060 height 16
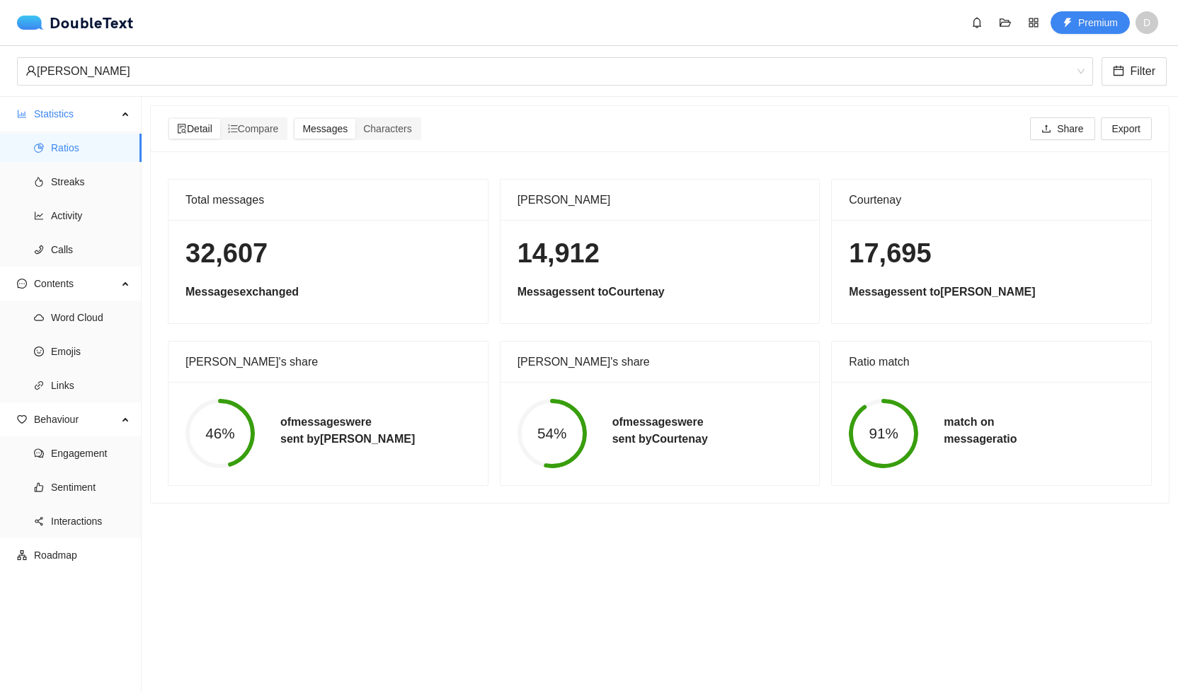
click at [1105, 596] on section "Detail Compare Messages Characters Share Export Total messages 32,607 Messages …" at bounding box center [660, 395] width 1036 height 596
click at [886, 427] on span "91%" at bounding box center [883, 434] width 69 height 15
click at [873, 364] on div "Ratio match" at bounding box center [991, 362] width 285 height 40
click at [98, 183] on span "Streaks" at bounding box center [90, 182] width 79 height 28
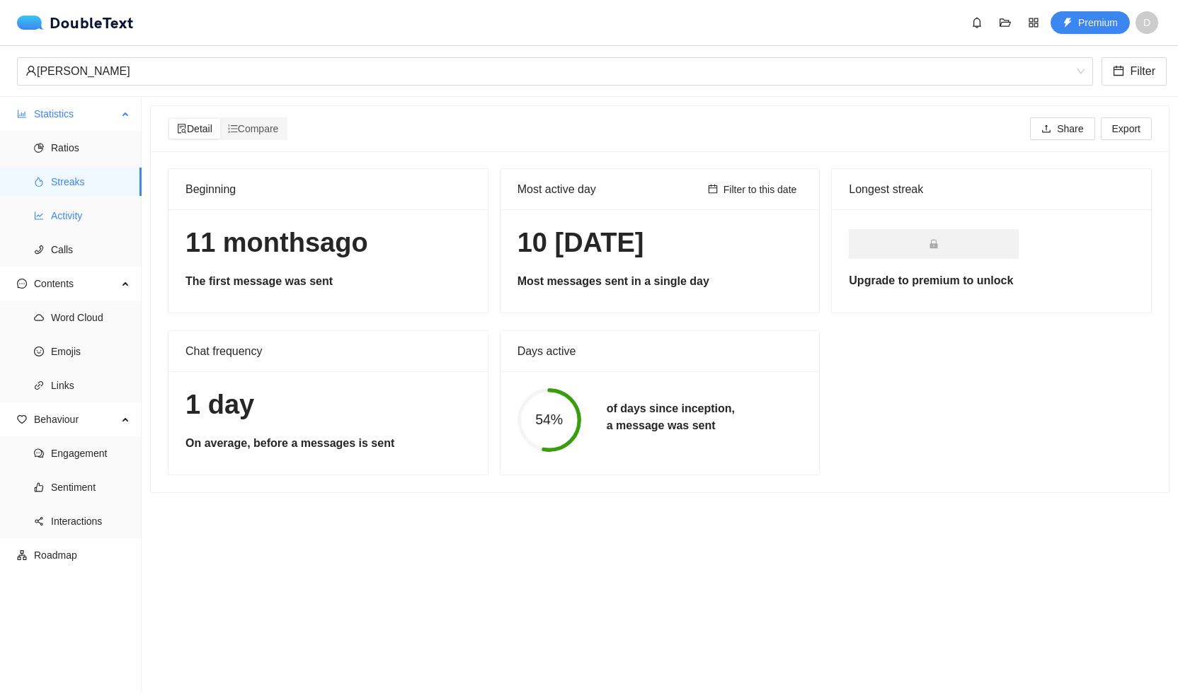
click at [91, 215] on span "Activity" at bounding box center [90, 216] width 79 height 28
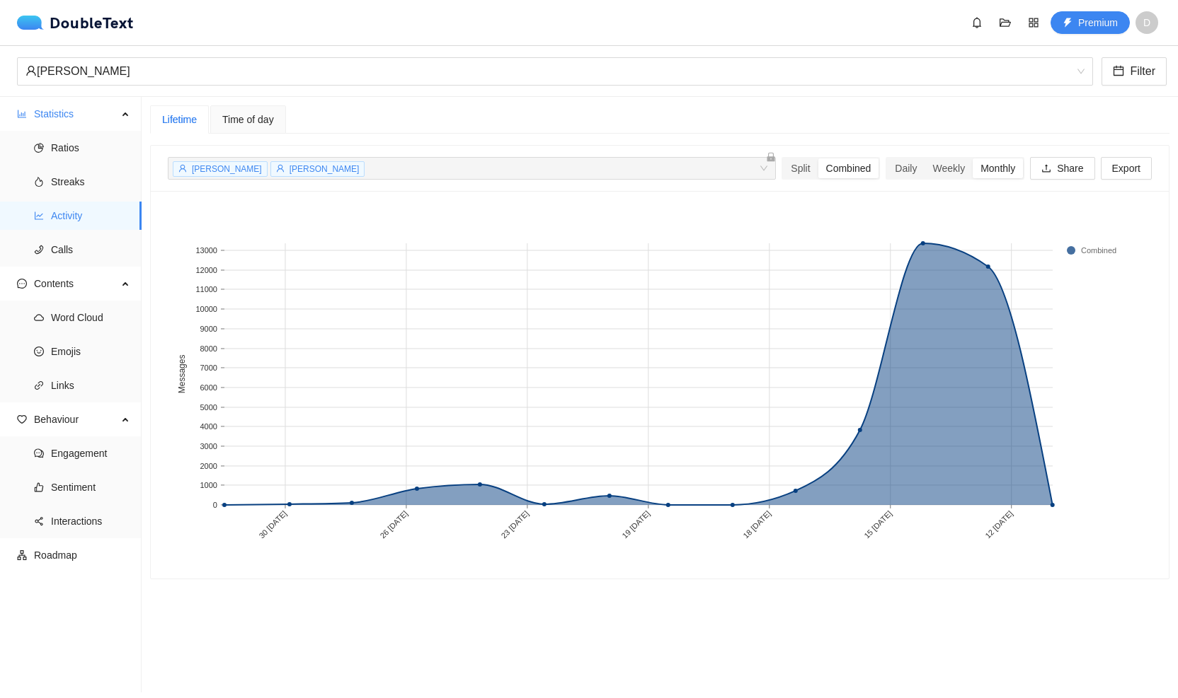
click at [238, 131] on div "Time of day" at bounding box center [248, 119] width 76 height 28
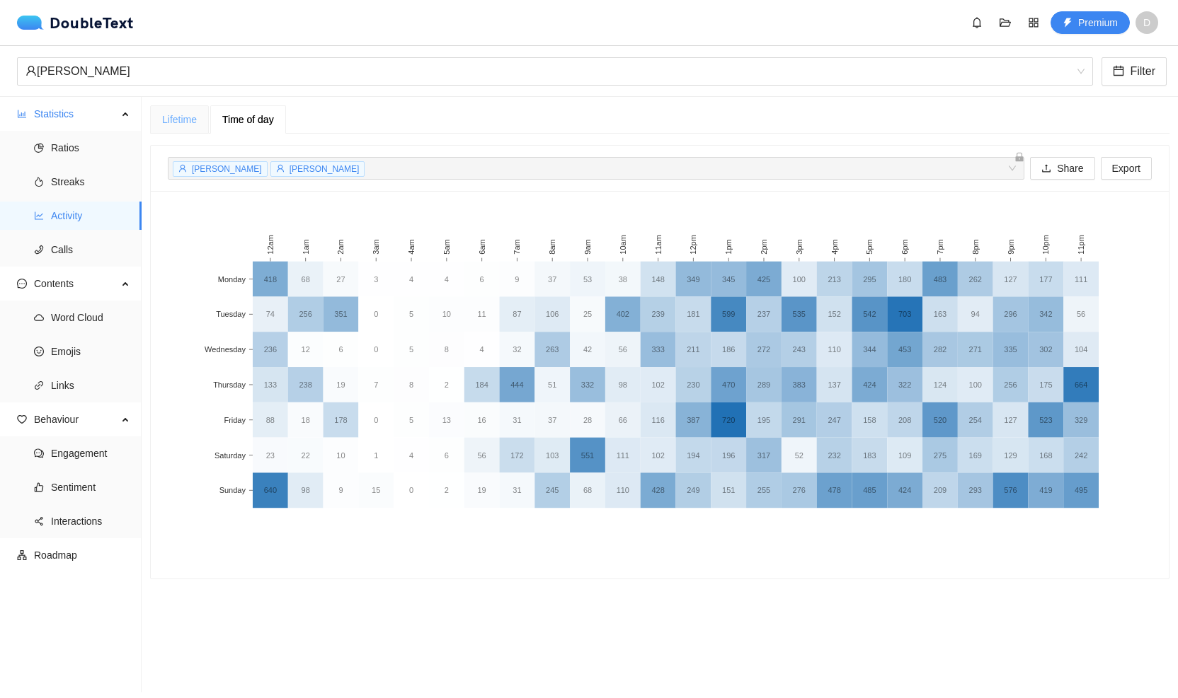
click at [183, 127] on div "Lifetime" at bounding box center [179, 119] width 59 height 28
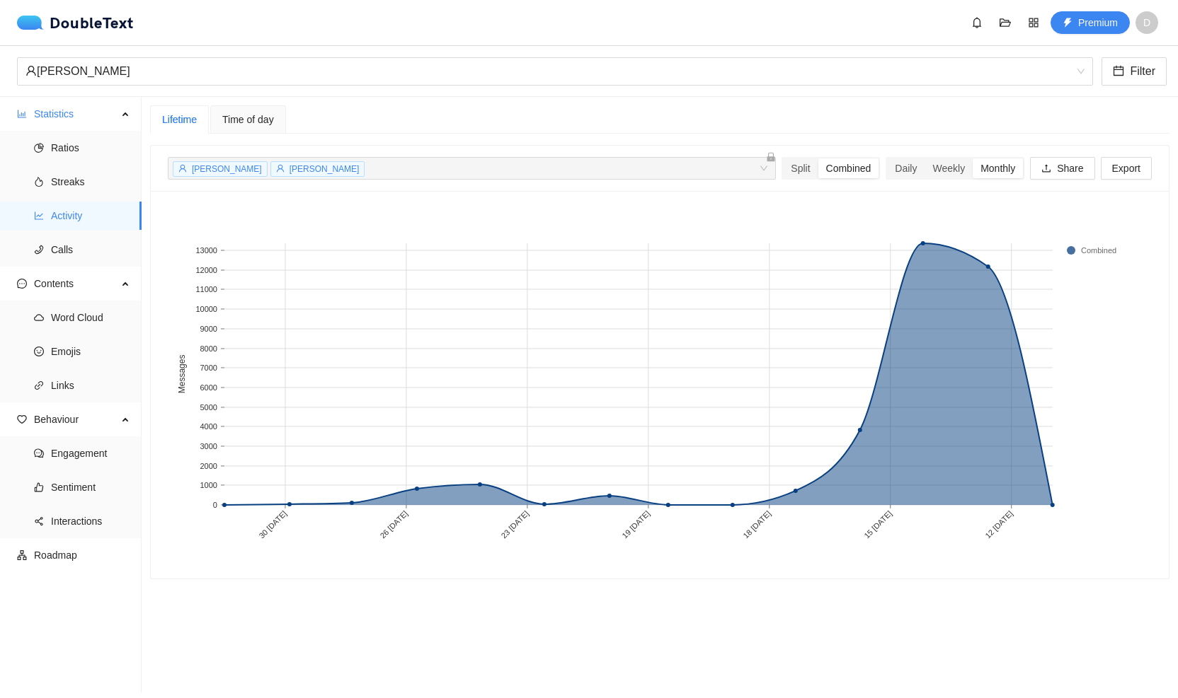
click at [290, 170] on span "[PERSON_NAME]" at bounding box center [324, 169] width 70 height 10
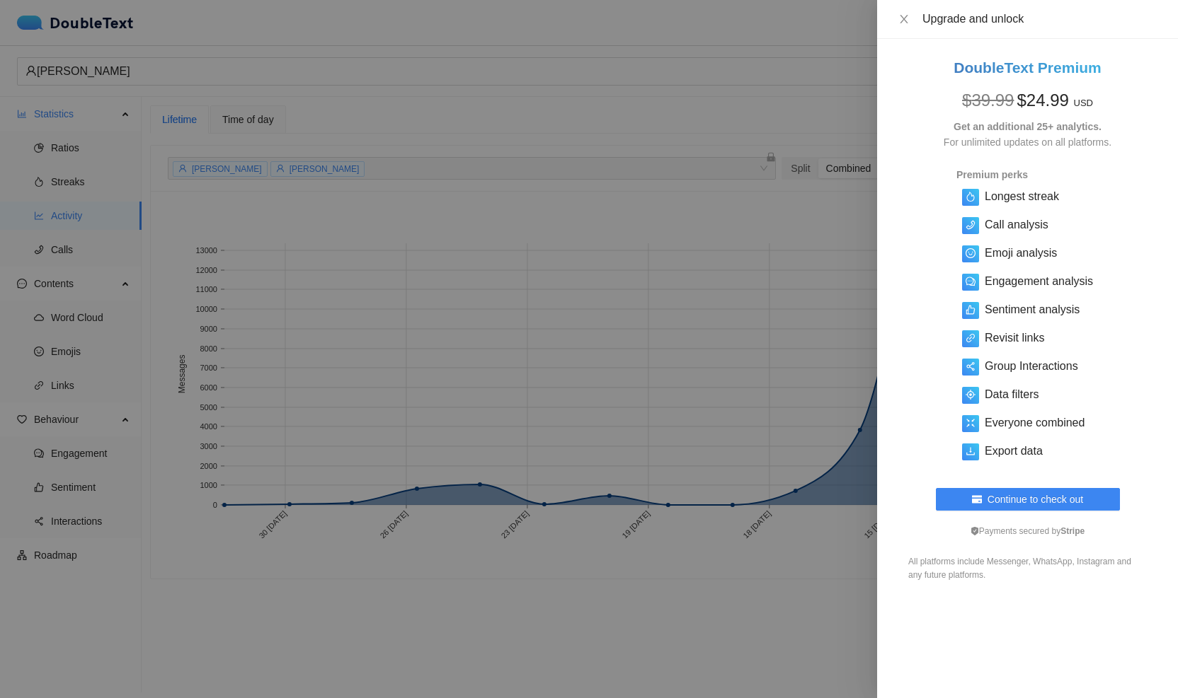
click at [733, 222] on div at bounding box center [589, 349] width 1178 height 698
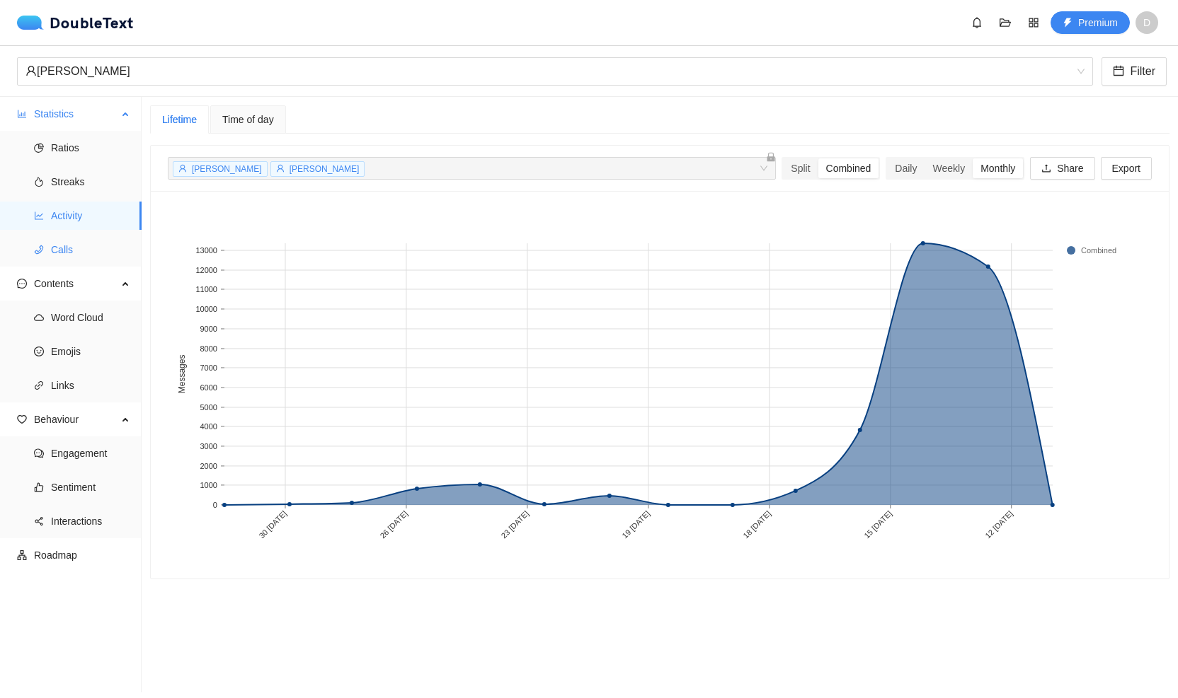
click at [73, 251] on span "Calls" at bounding box center [90, 250] width 79 height 28
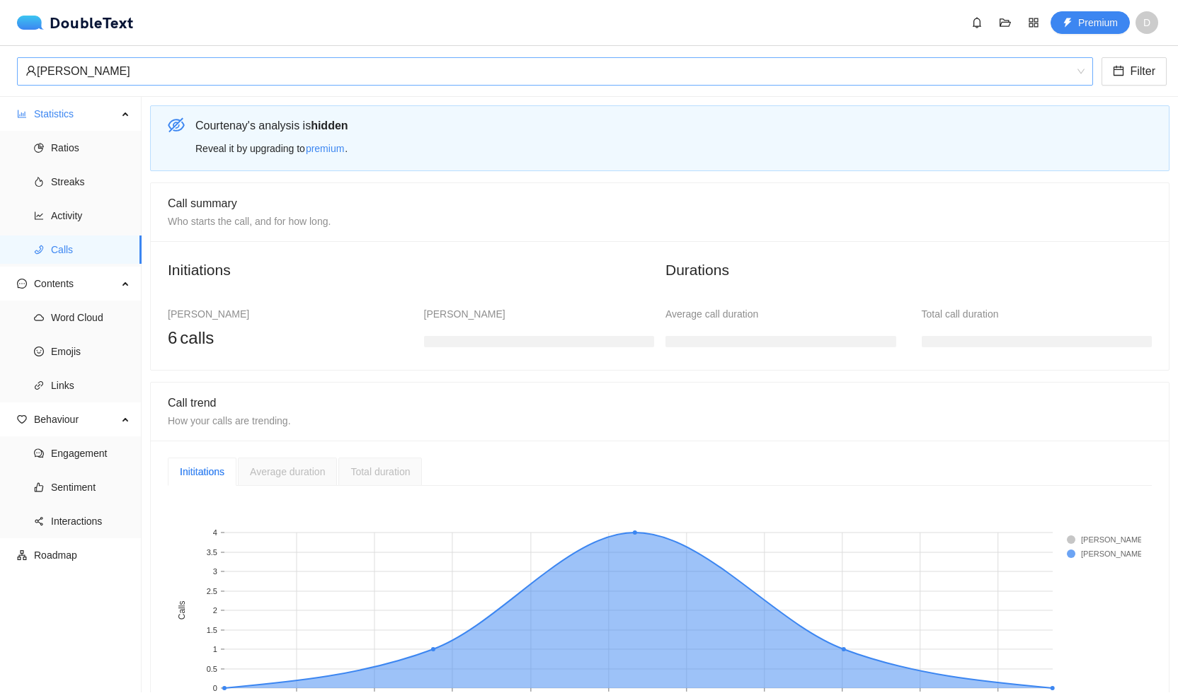
click at [93, 79] on div "[PERSON_NAME]" at bounding box center [548, 71] width 1046 height 27
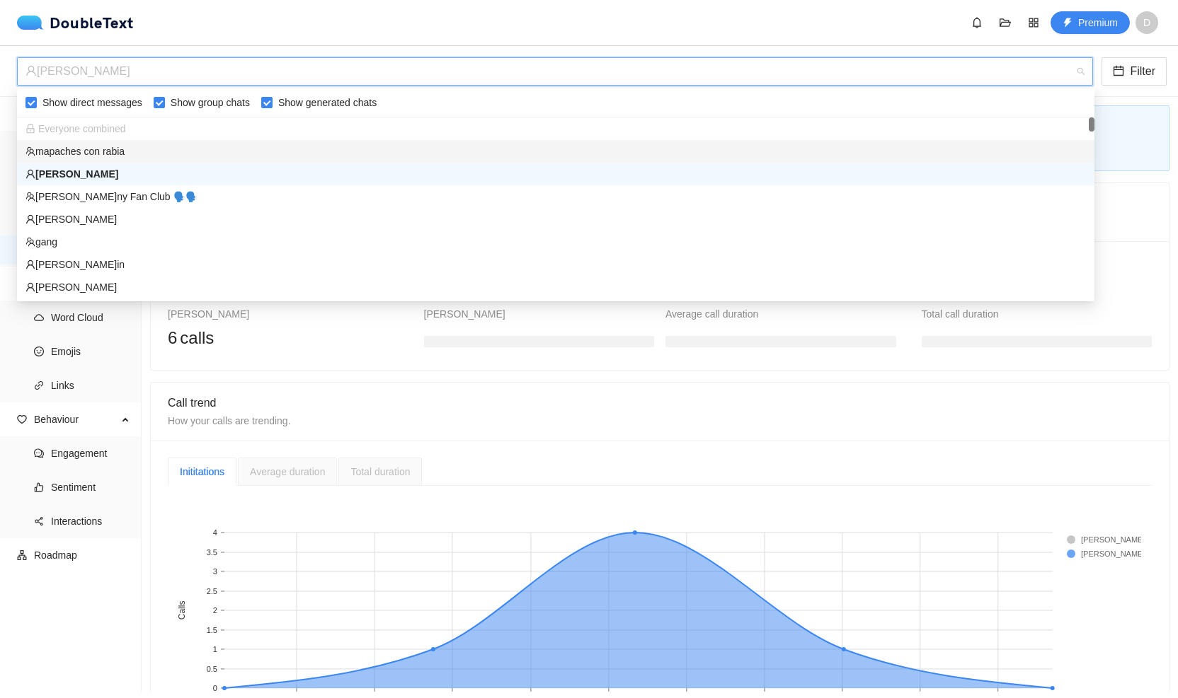
click at [105, 152] on div "mapaches con rabia" at bounding box center [555, 152] width 1060 height 16
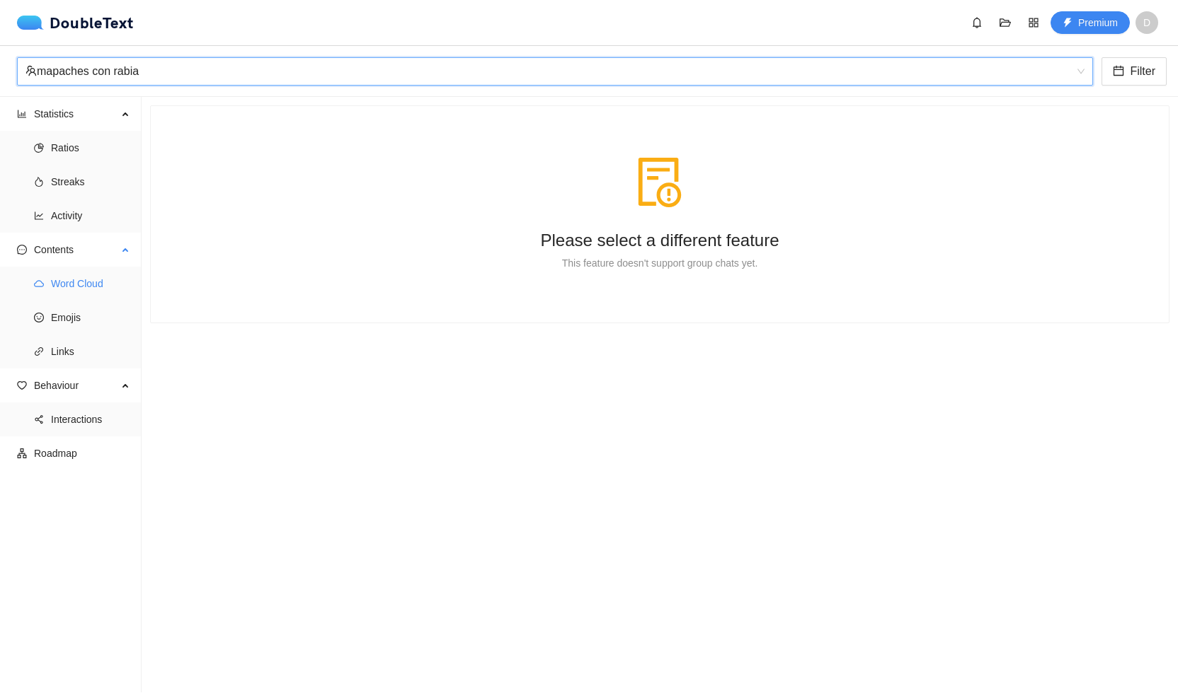
click at [82, 297] on span "Word Cloud" at bounding box center [90, 284] width 79 height 28
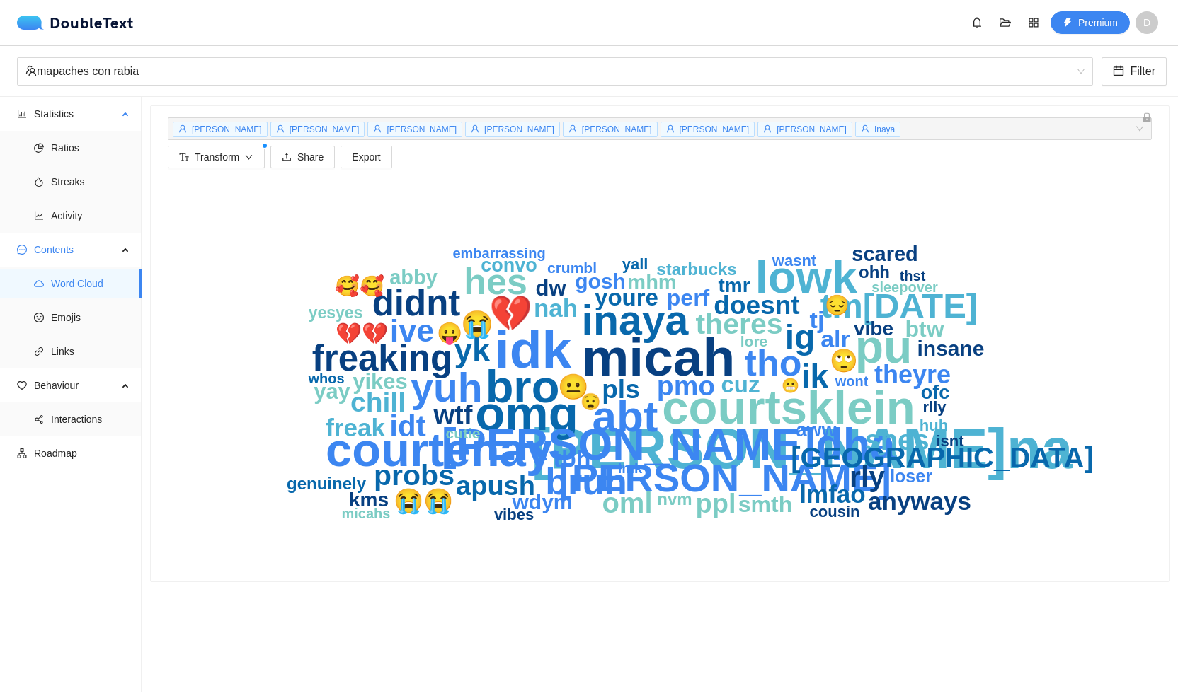
click at [100, 230] on ul "Ratios Streaks Activity" at bounding box center [70, 182] width 141 height 102
click at [98, 224] on span "Activity" at bounding box center [90, 216] width 79 height 28
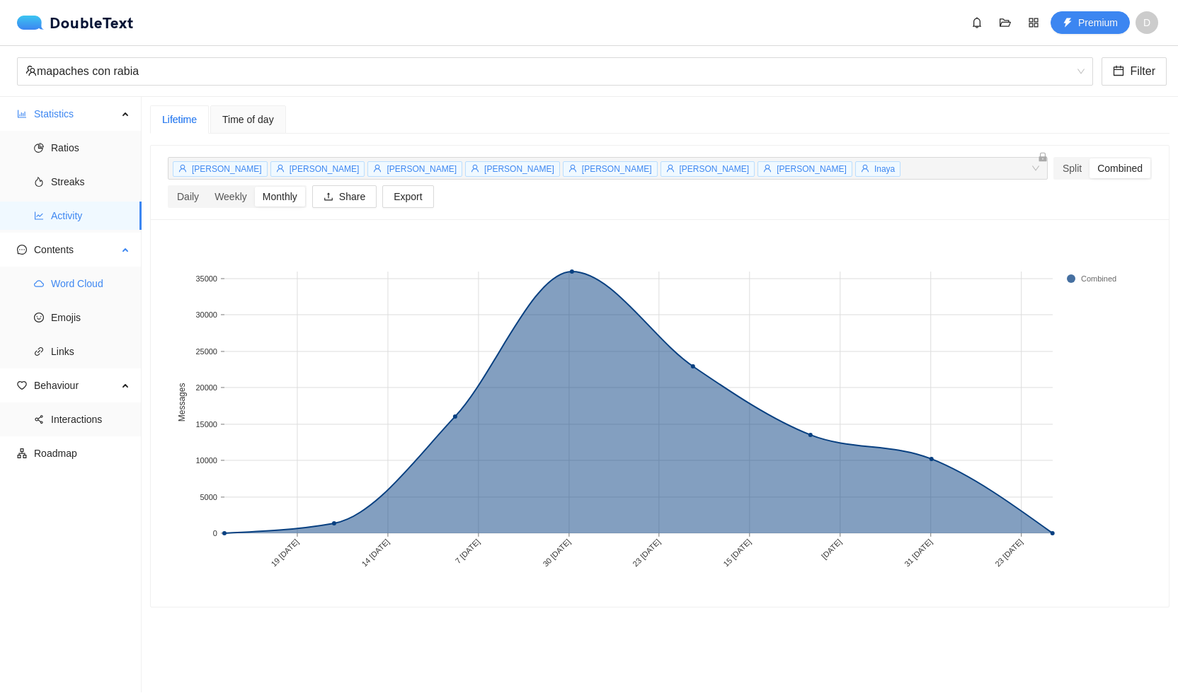
click at [85, 285] on span "Word Cloud" at bounding box center [90, 284] width 79 height 28
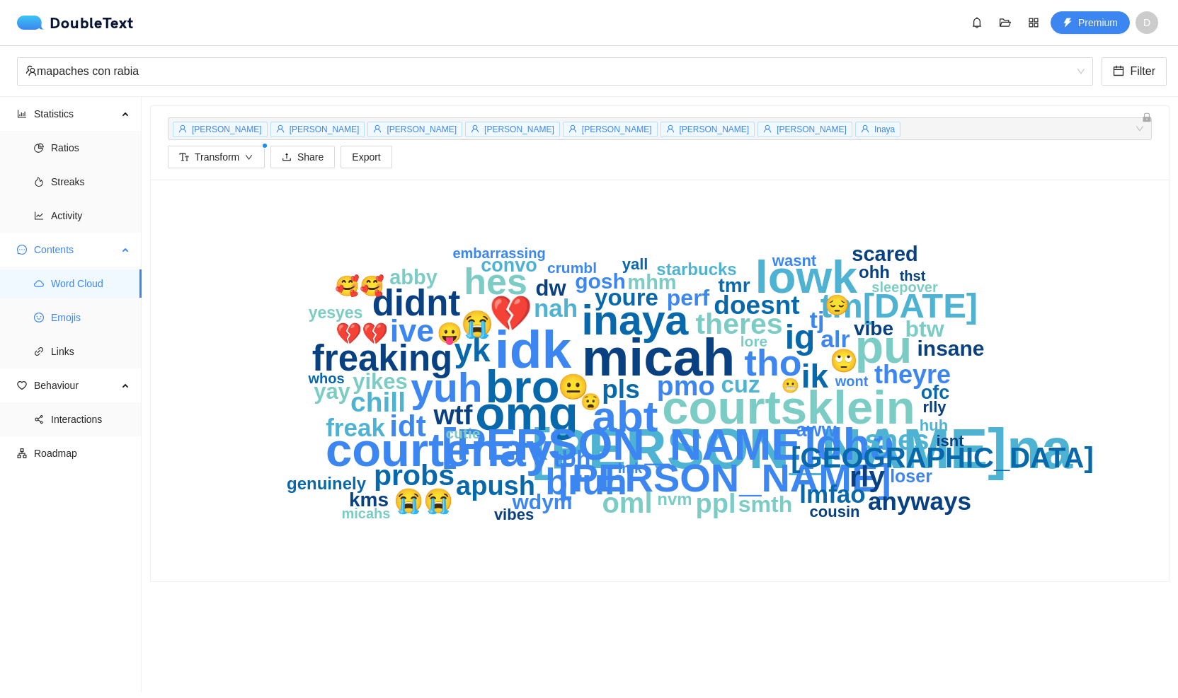
click at [81, 314] on span "Emojis" at bounding box center [90, 318] width 79 height 28
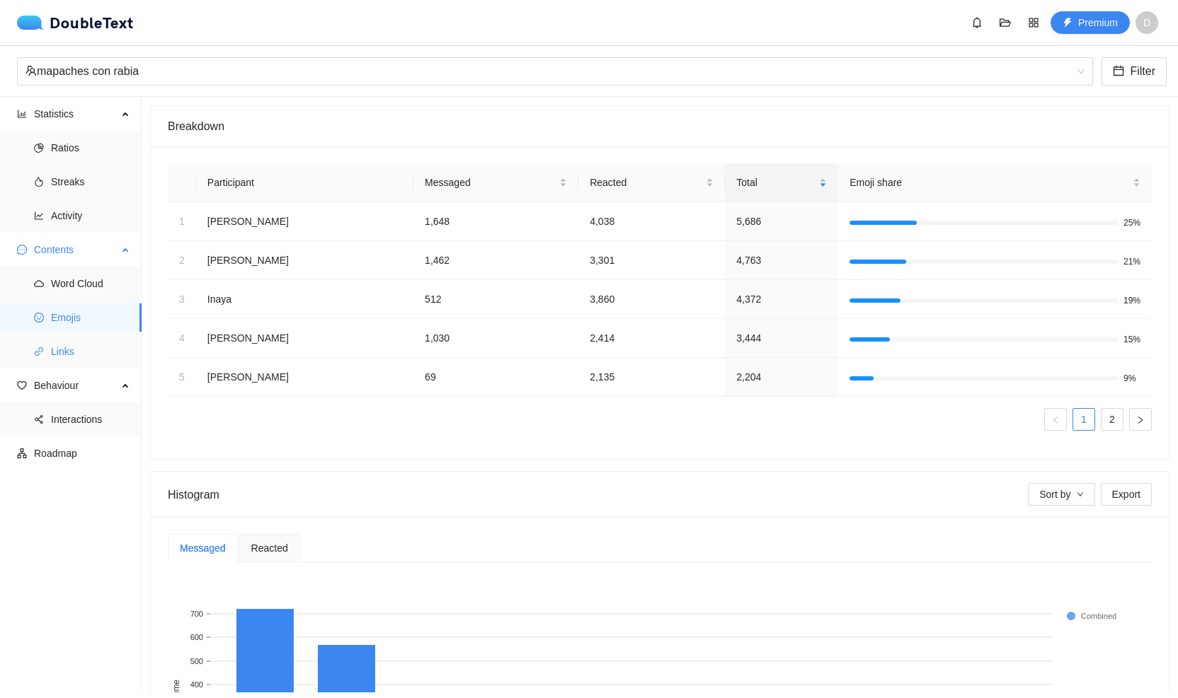
click at [91, 346] on span "Links" at bounding box center [90, 352] width 79 height 28
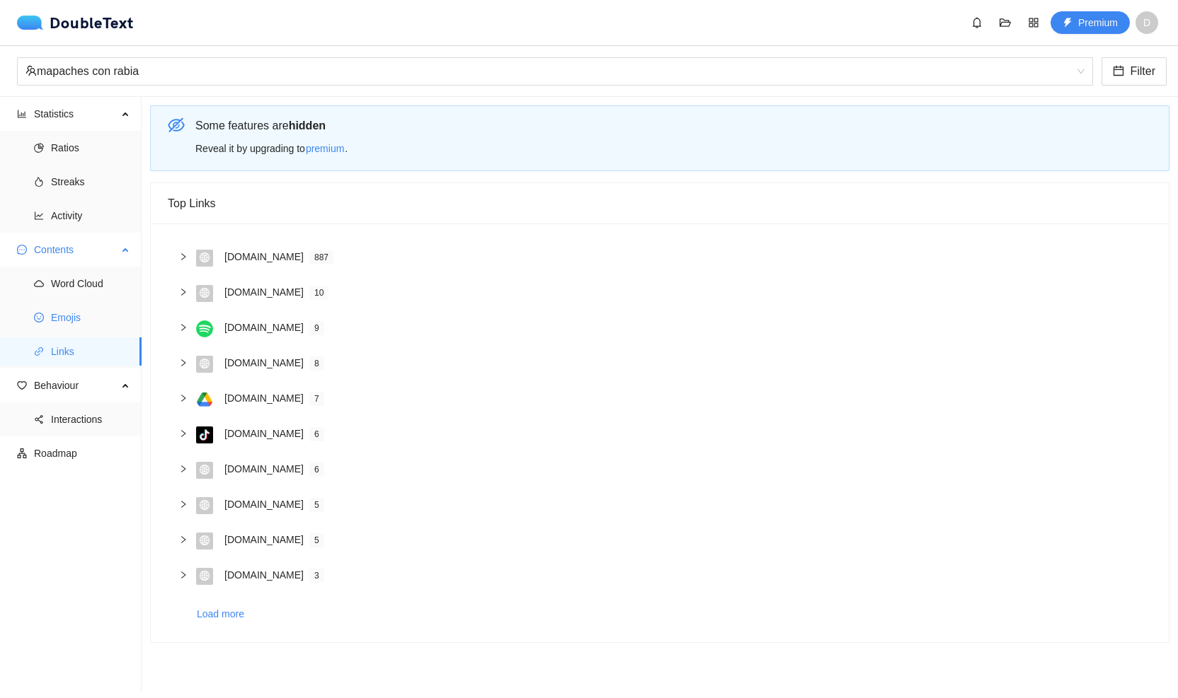
click at [65, 325] on span "Emojis" at bounding box center [90, 318] width 79 height 28
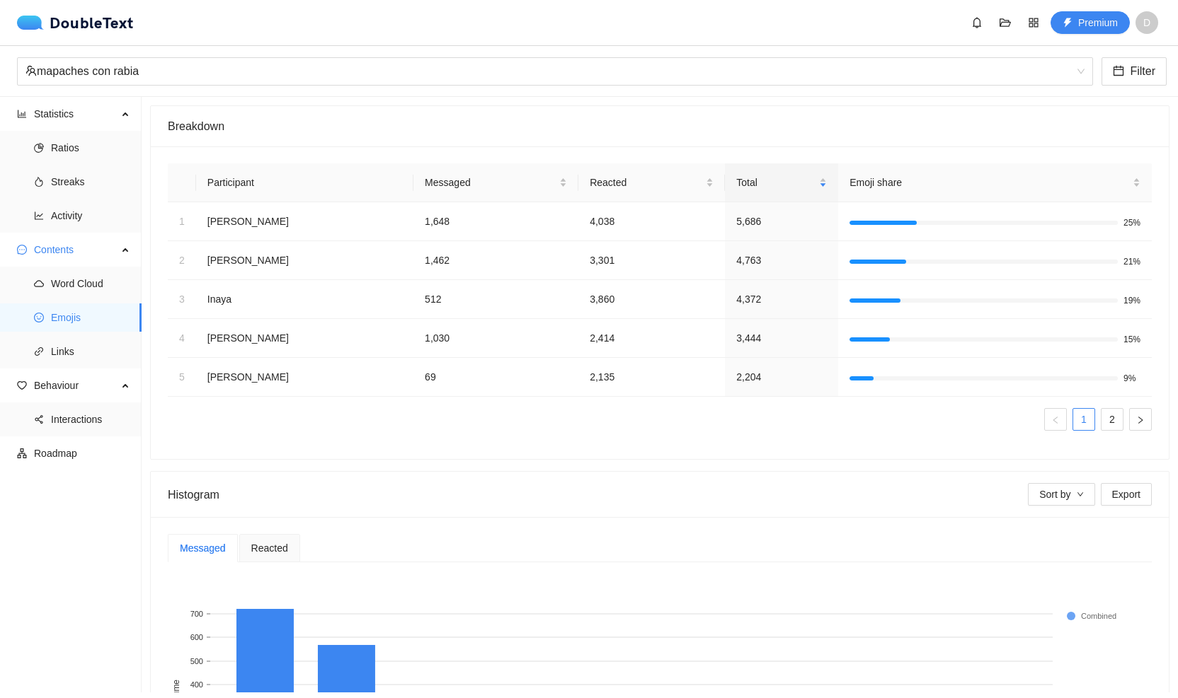
click at [101, 52] on div "mapaches con rabia Filter" at bounding box center [589, 71] width 1178 height 51
click at [102, 71] on div "mapaches con rabia" at bounding box center [548, 71] width 1046 height 27
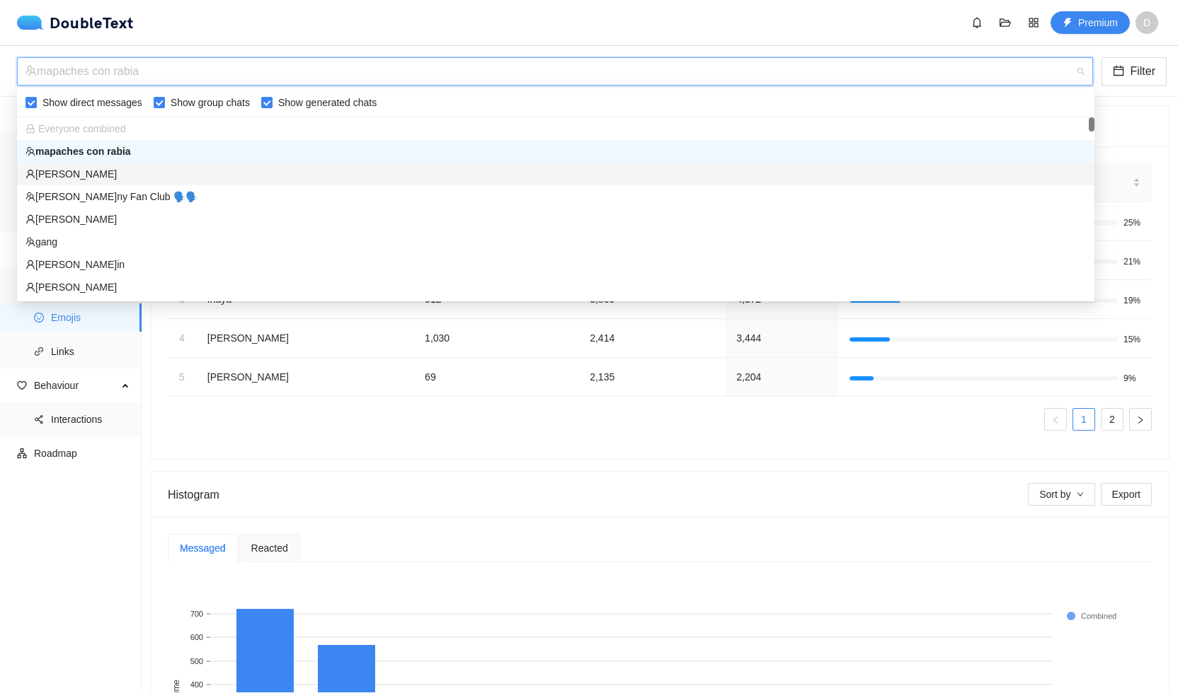
click at [88, 178] on div "[PERSON_NAME]" at bounding box center [555, 174] width 1060 height 16
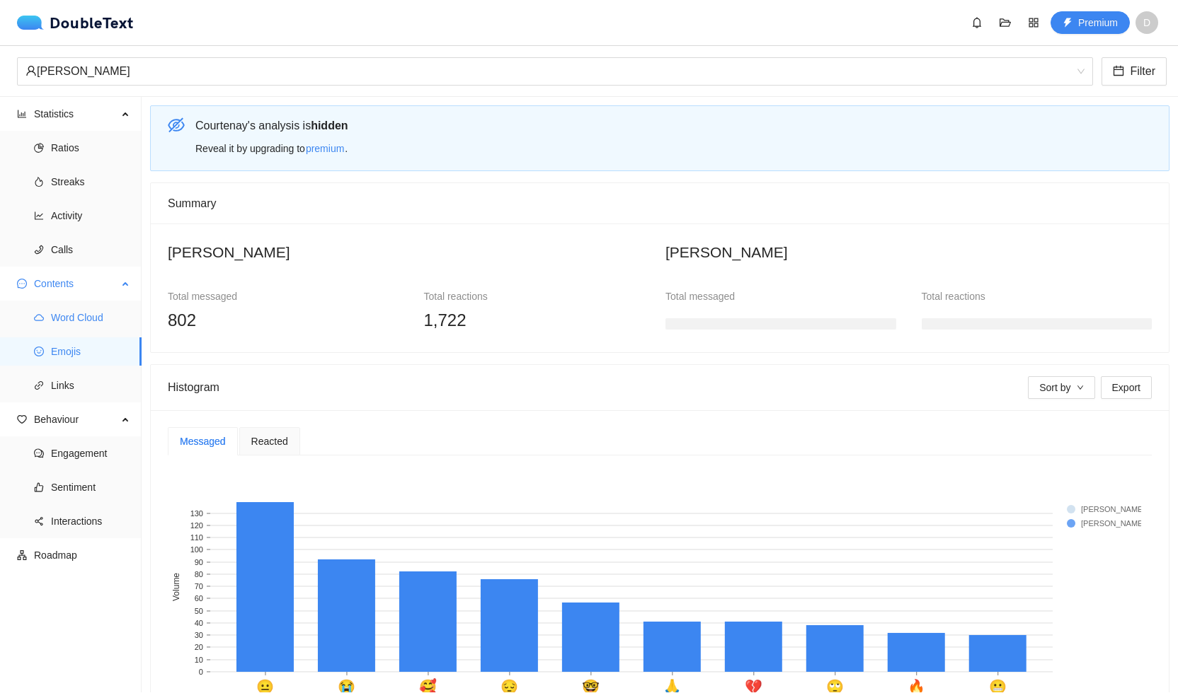
click at [77, 327] on span "Word Cloud" at bounding box center [90, 318] width 79 height 28
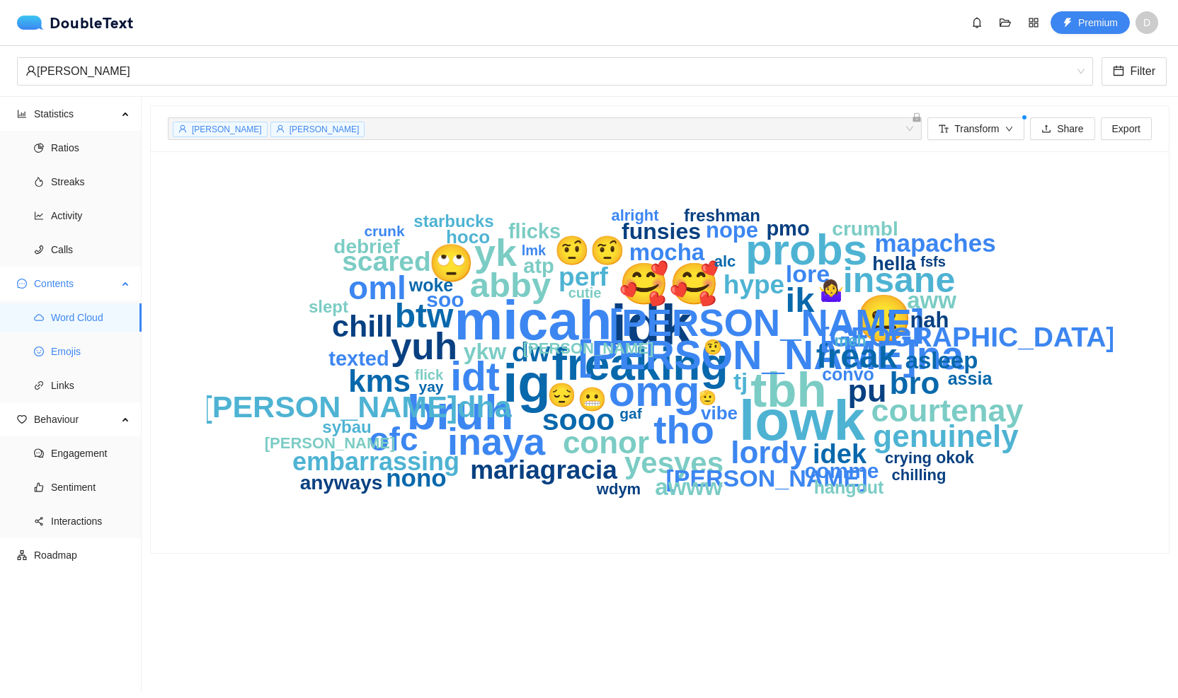
click at [101, 351] on span "Emojis" at bounding box center [90, 352] width 79 height 28
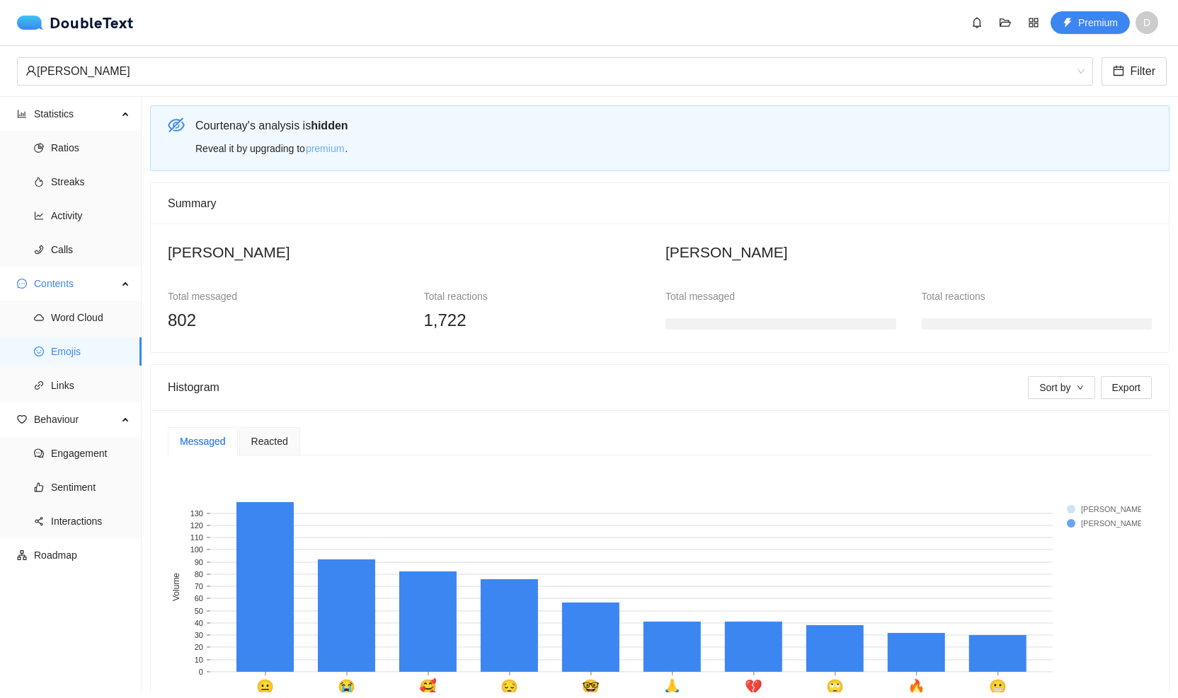
click at [341, 149] on span "premium" at bounding box center [325, 149] width 38 height 16
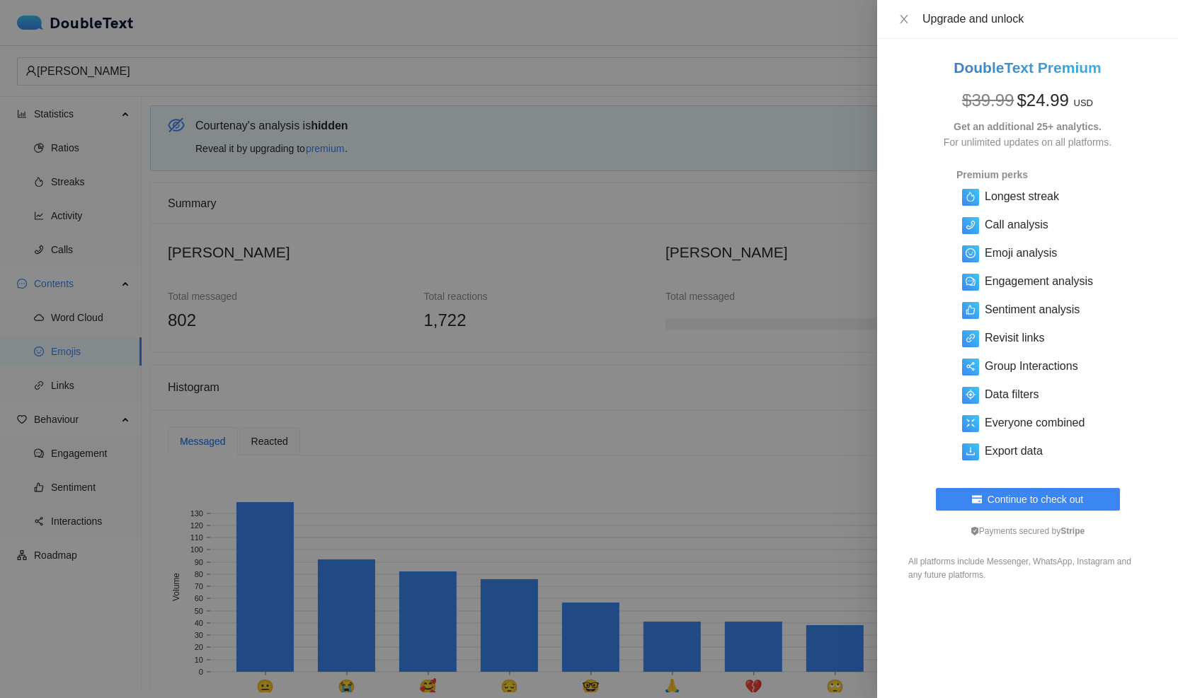
click at [808, 297] on div at bounding box center [589, 349] width 1178 height 698
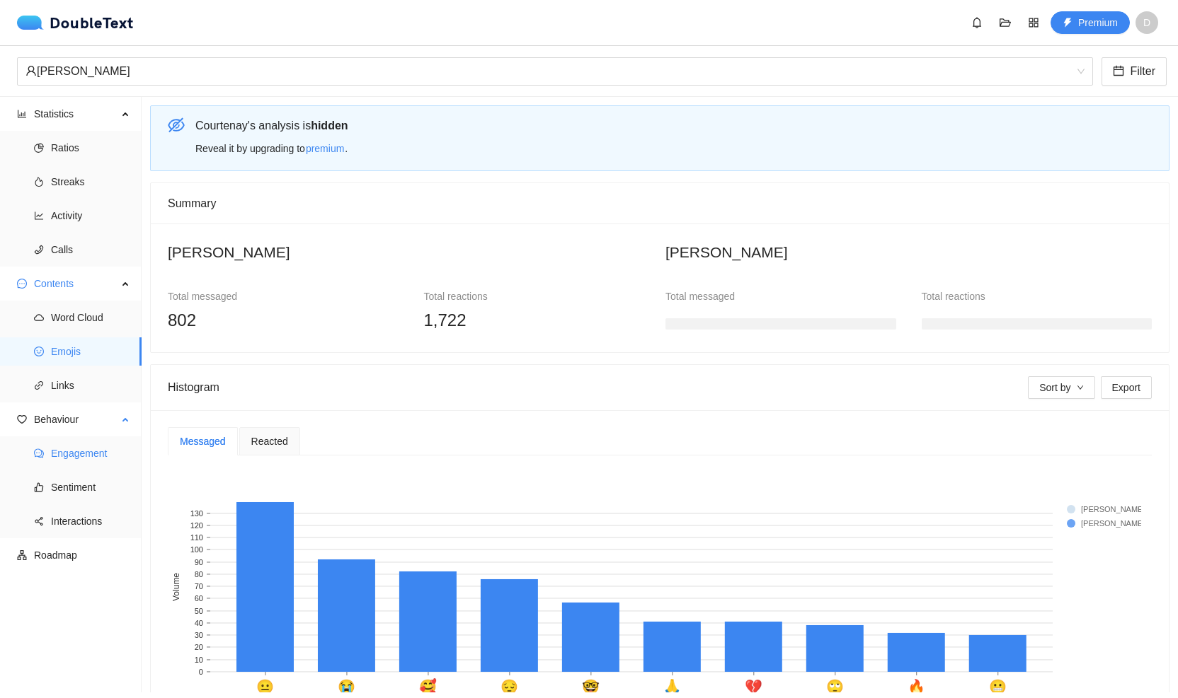
click at [54, 461] on span "Engagement" at bounding box center [90, 453] width 79 height 28
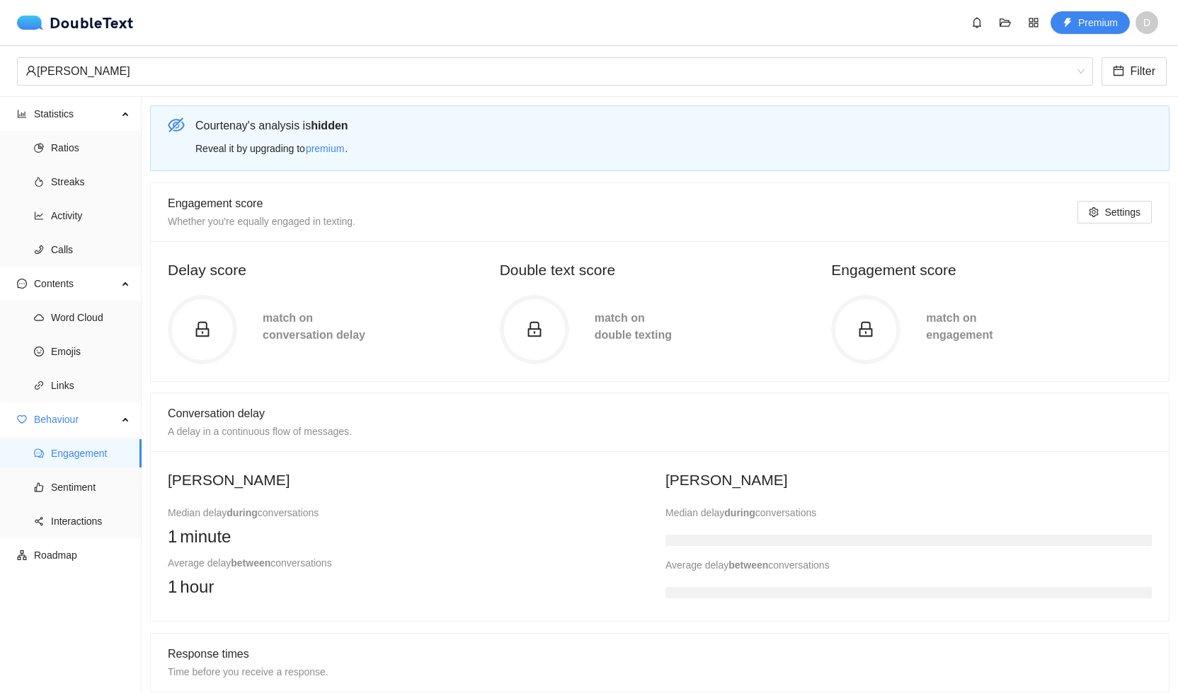
scroll to position [7, 0]
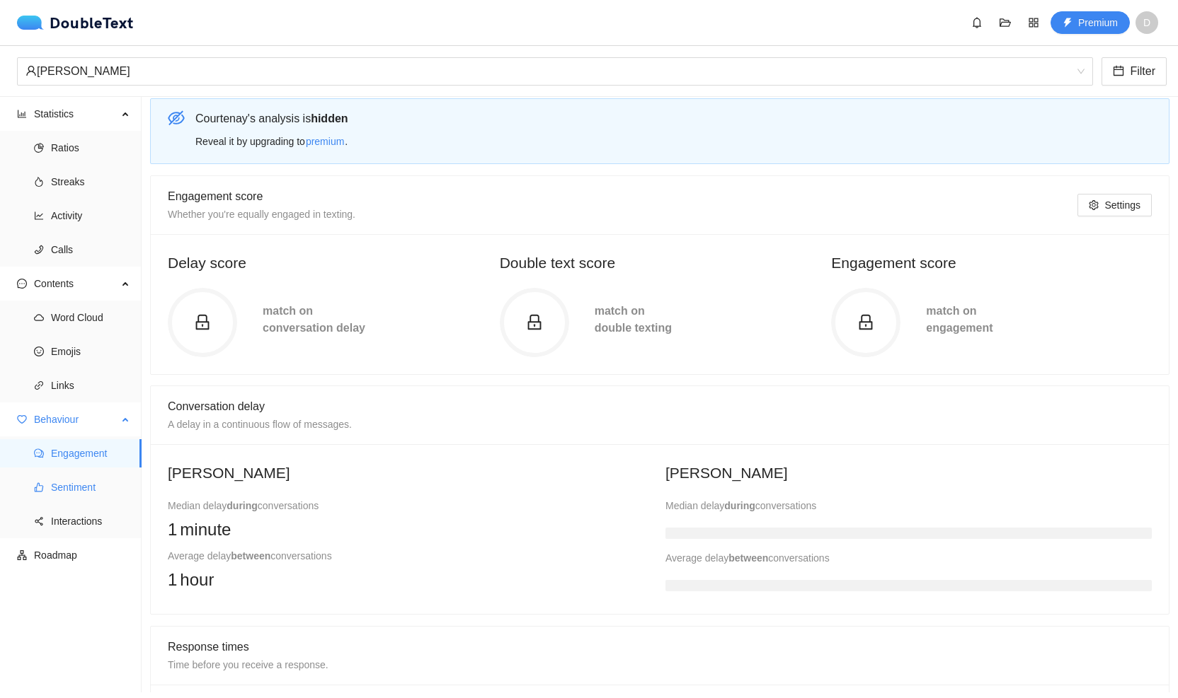
click at [105, 489] on span "Sentiment" at bounding box center [90, 487] width 79 height 28
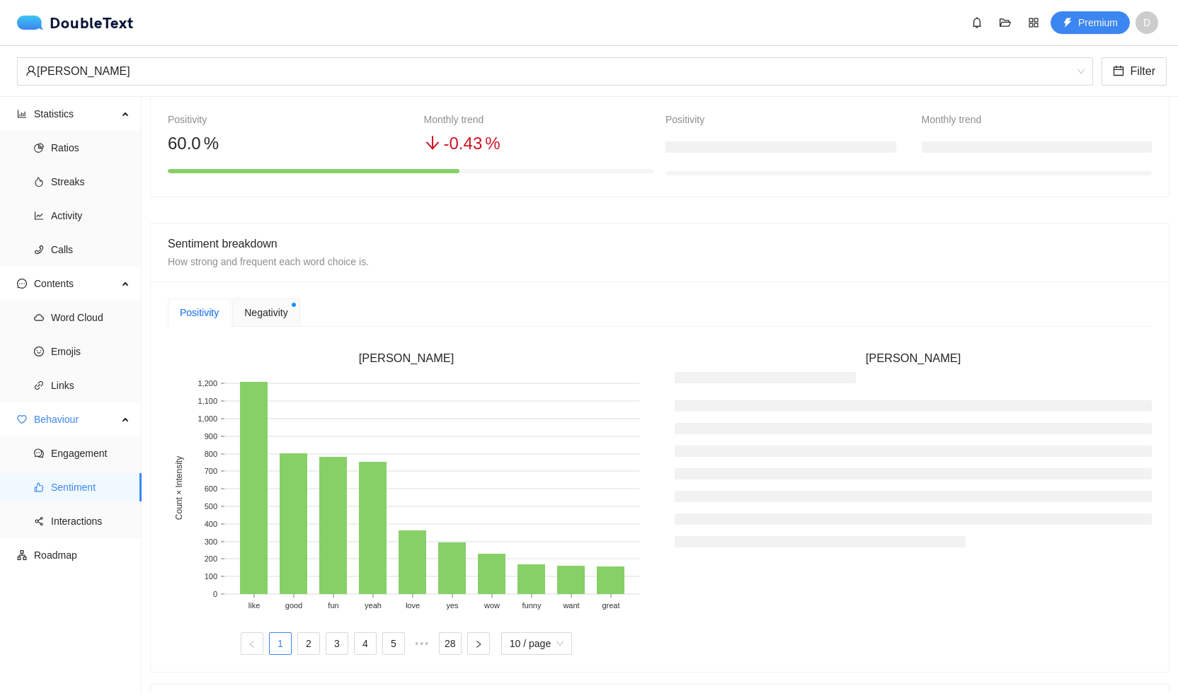
scroll to position [195, 0]
click at [259, 315] on span "Negativity" at bounding box center [265, 312] width 43 height 16
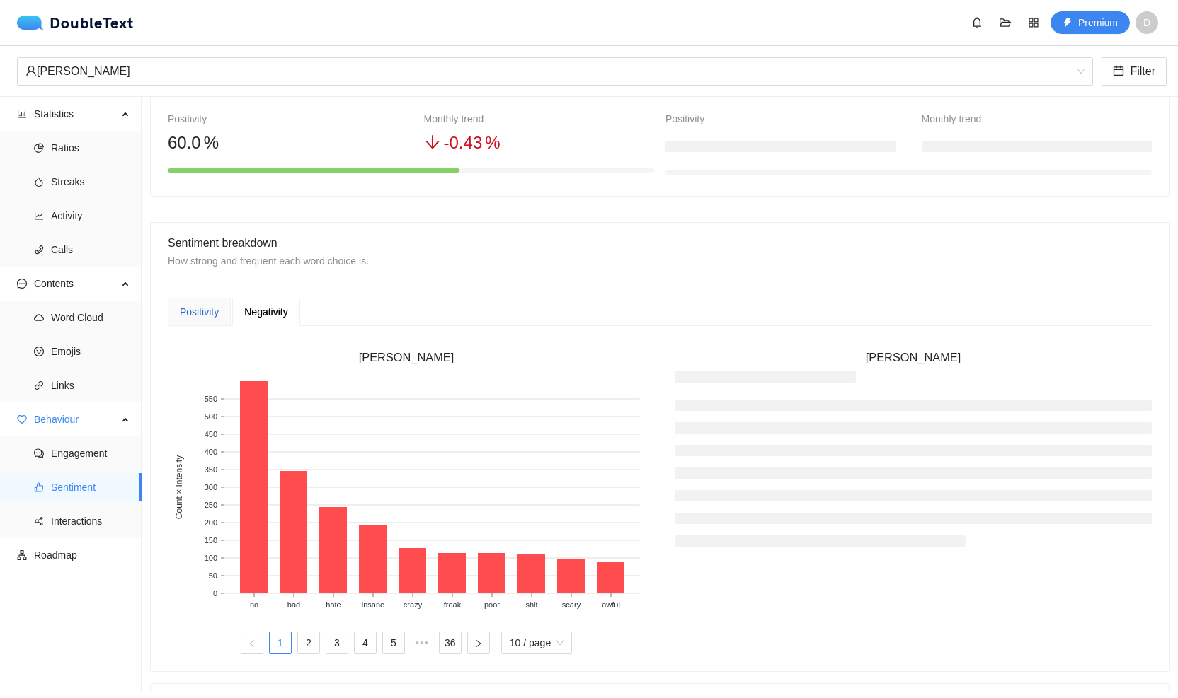
click at [197, 314] on div "Positivity" at bounding box center [199, 312] width 39 height 16
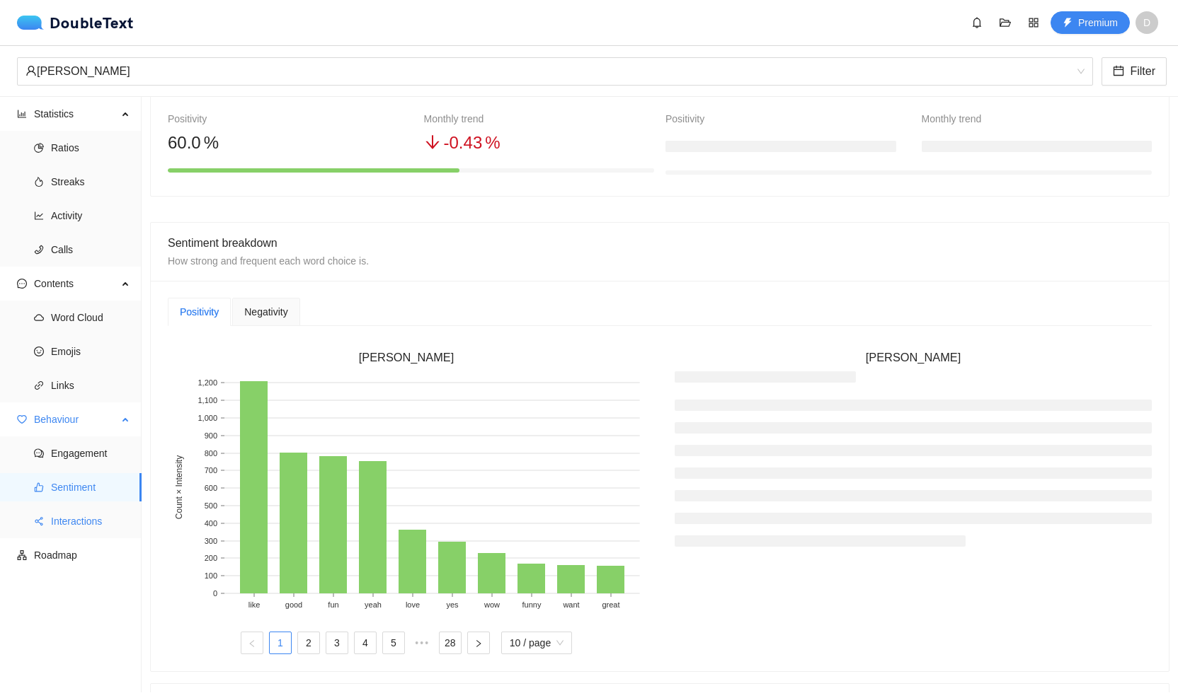
click at [89, 524] on span "Interactions" at bounding box center [90, 521] width 79 height 28
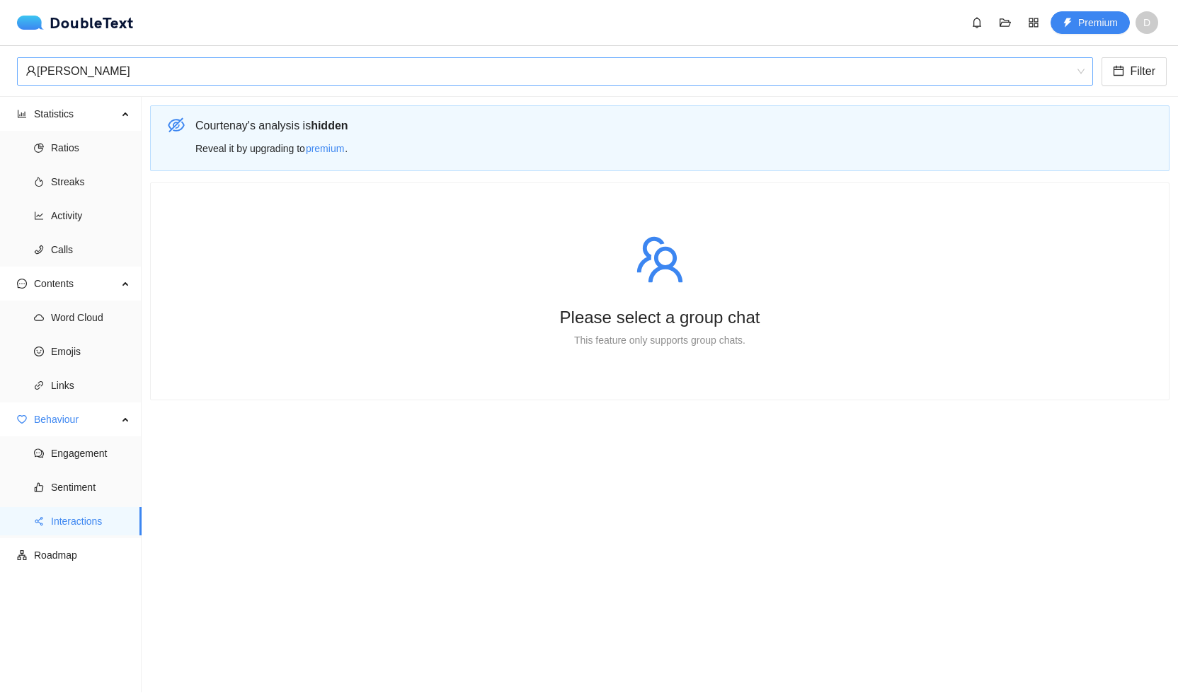
click at [261, 72] on div "[PERSON_NAME]" at bounding box center [548, 71] width 1046 height 27
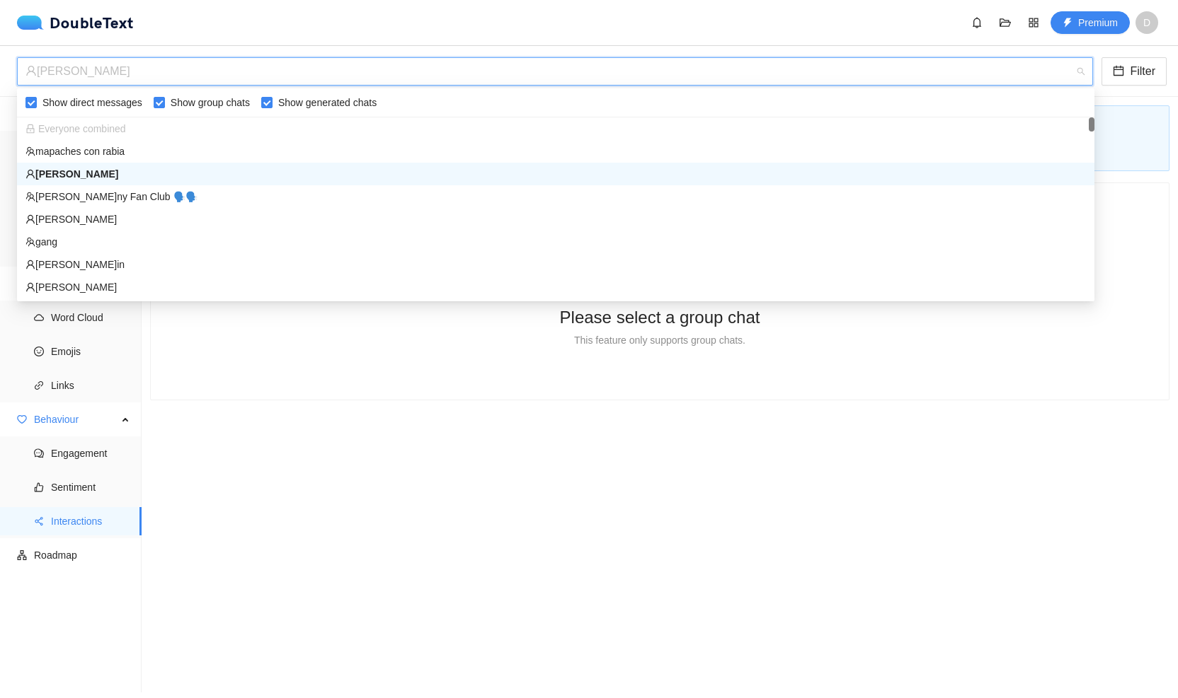
click at [154, 159] on div "mapaches con rabia" at bounding box center [555, 151] width 1077 height 23
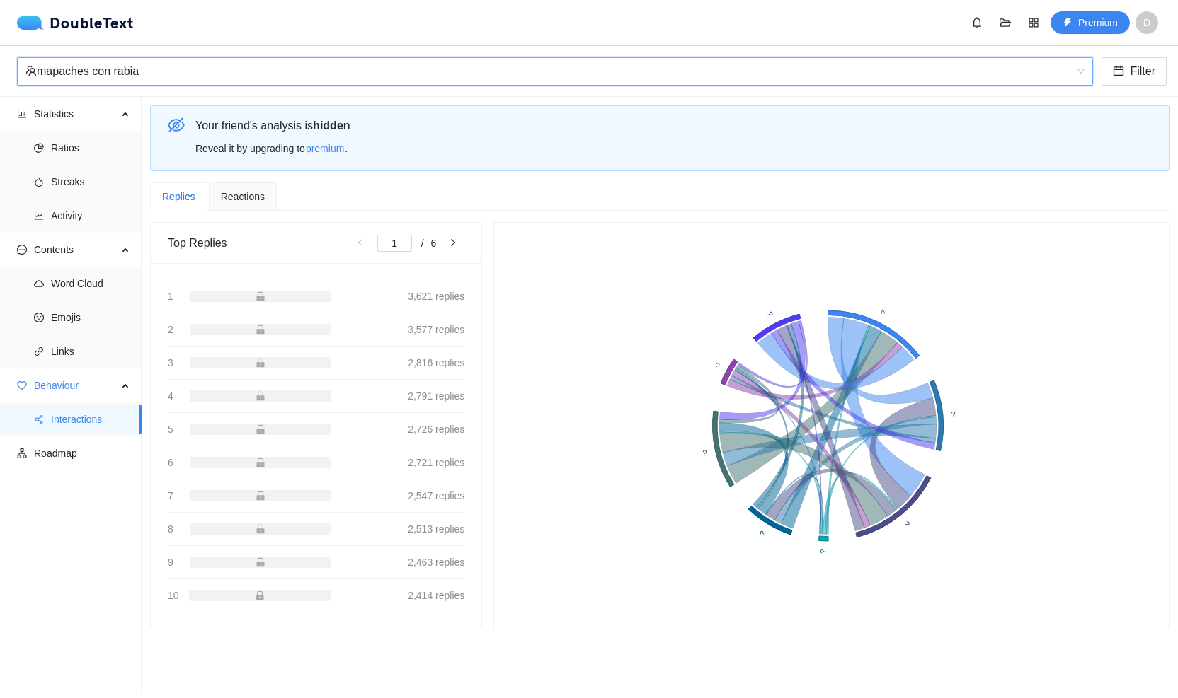
click at [24, 34] on div "DoubleText Premium D" at bounding box center [589, 22] width 1178 height 45
click at [48, 25] on img at bounding box center [33, 23] width 33 height 14
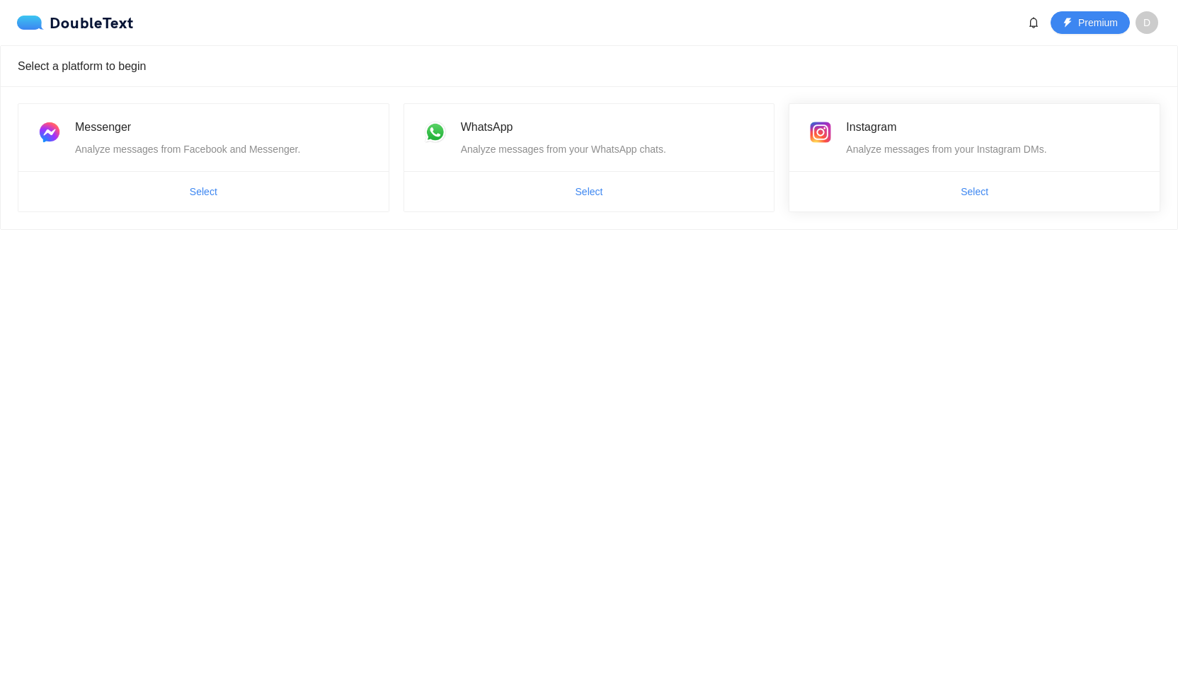
click at [945, 190] on span "Select" at bounding box center [974, 191] width 370 height 23
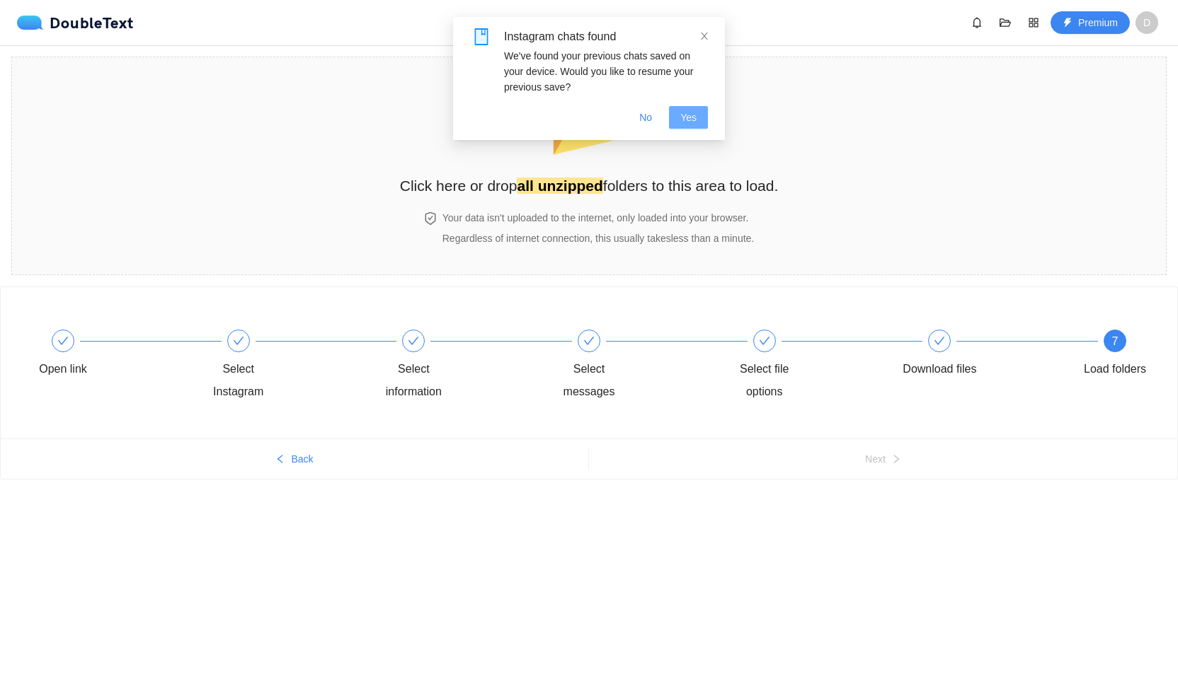
click at [691, 120] on span "Yes" at bounding box center [688, 118] width 16 height 16
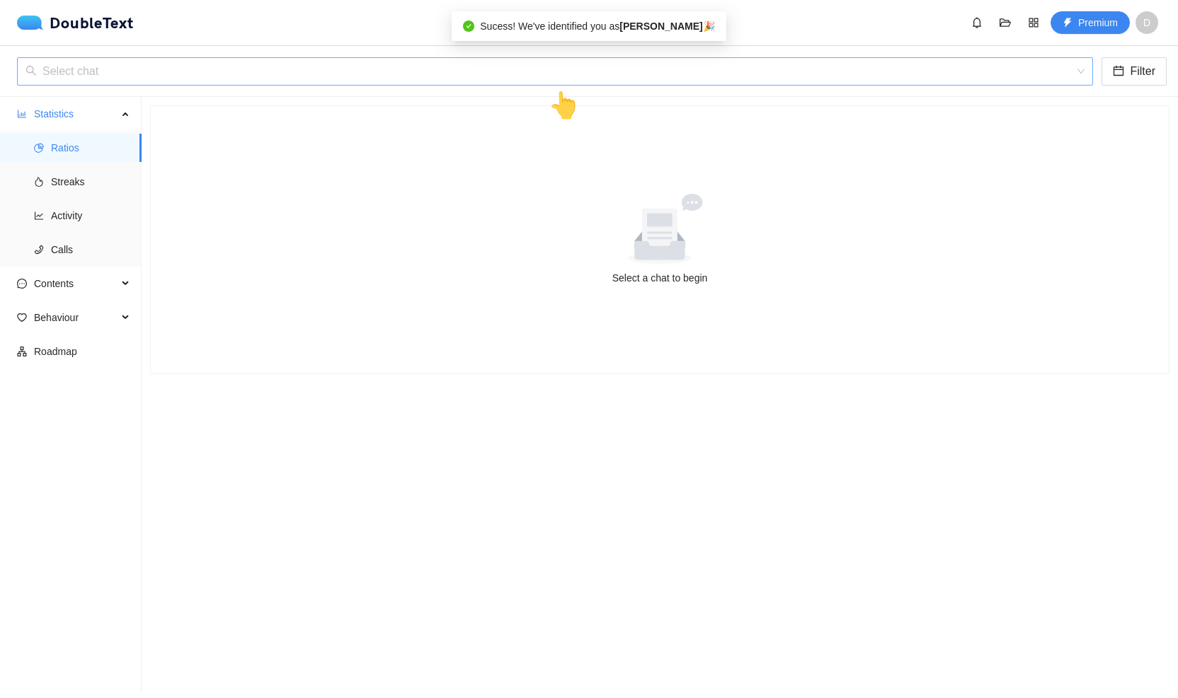
click at [309, 75] on input "search" at bounding box center [549, 71] width 1049 height 27
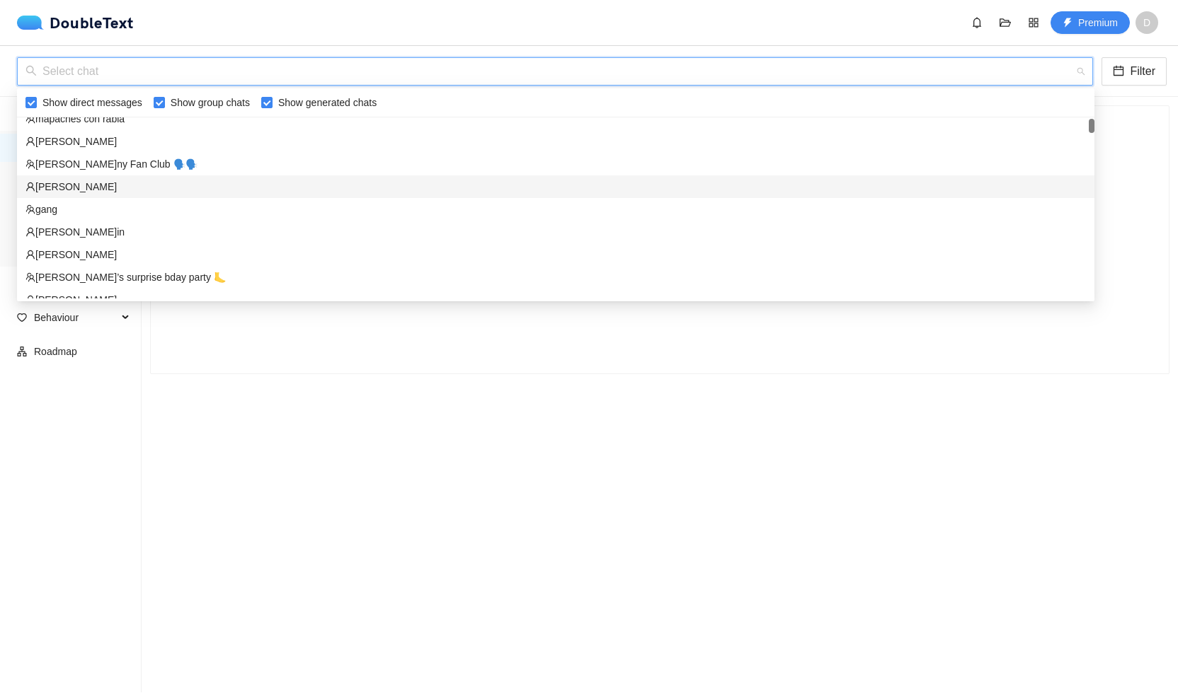
scroll to position [37, 0]
click at [137, 207] on div "gang" at bounding box center [555, 205] width 1060 height 16
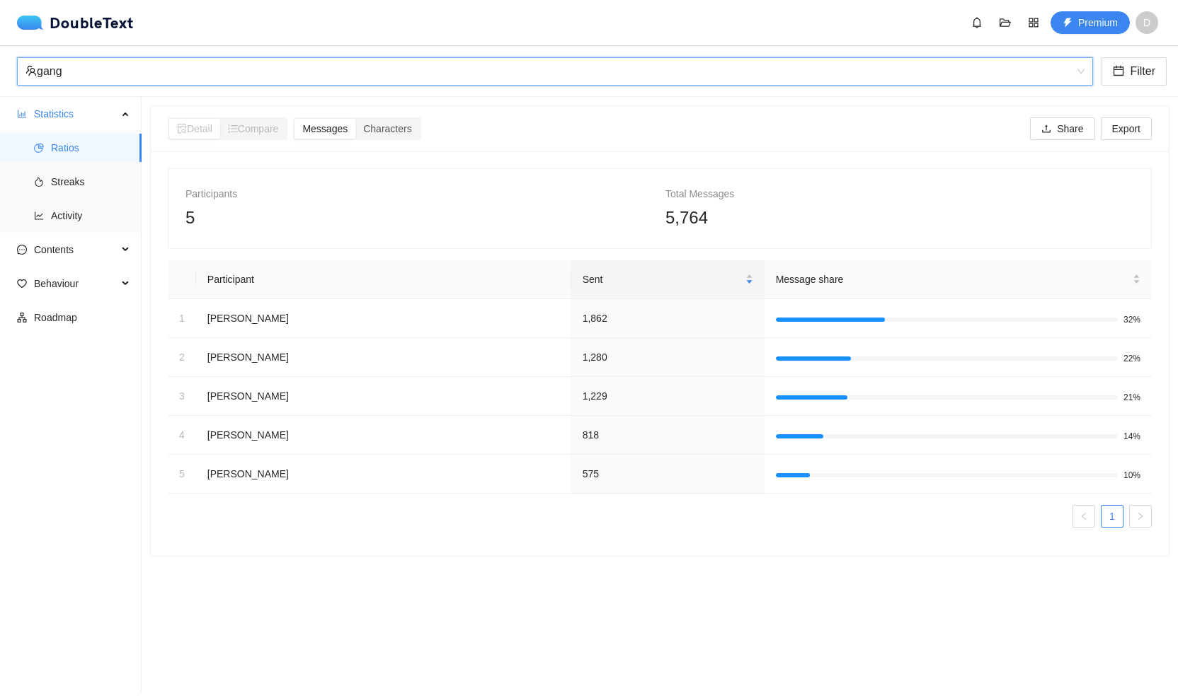
click at [207, 88] on div "gang gang Filter" at bounding box center [589, 71] width 1178 height 51
click at [208, 84] on div "gang" at bounding box center [548, 71] width 1046 height 27
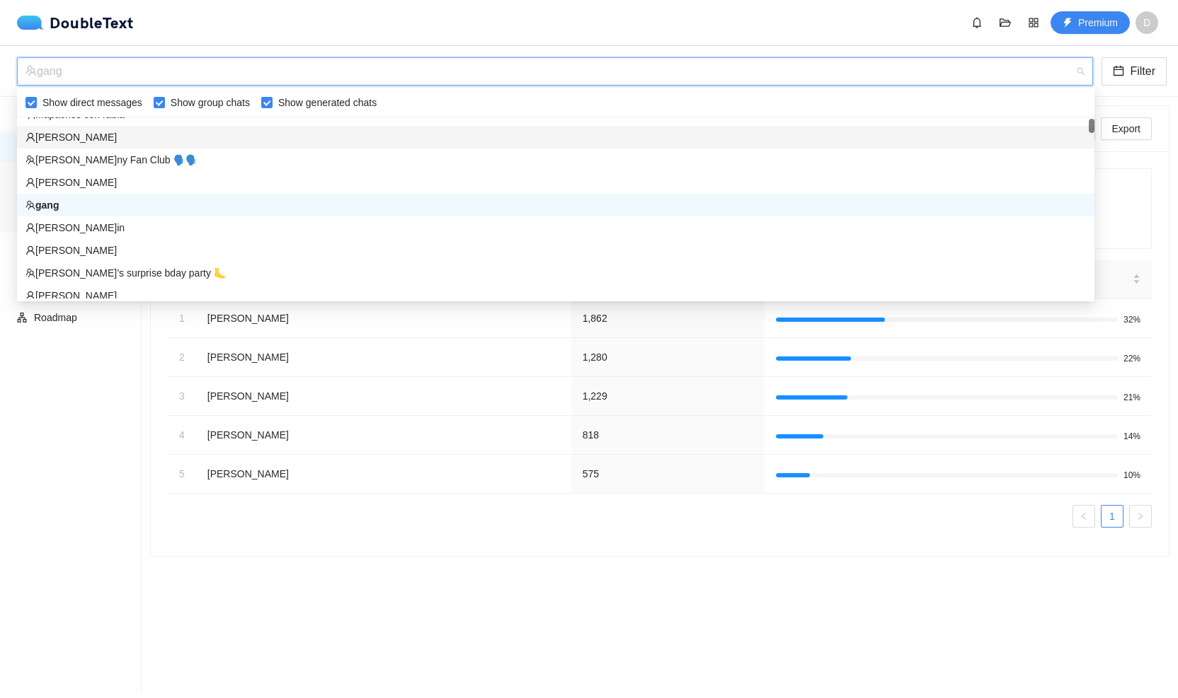
scroll to position [0, 0]
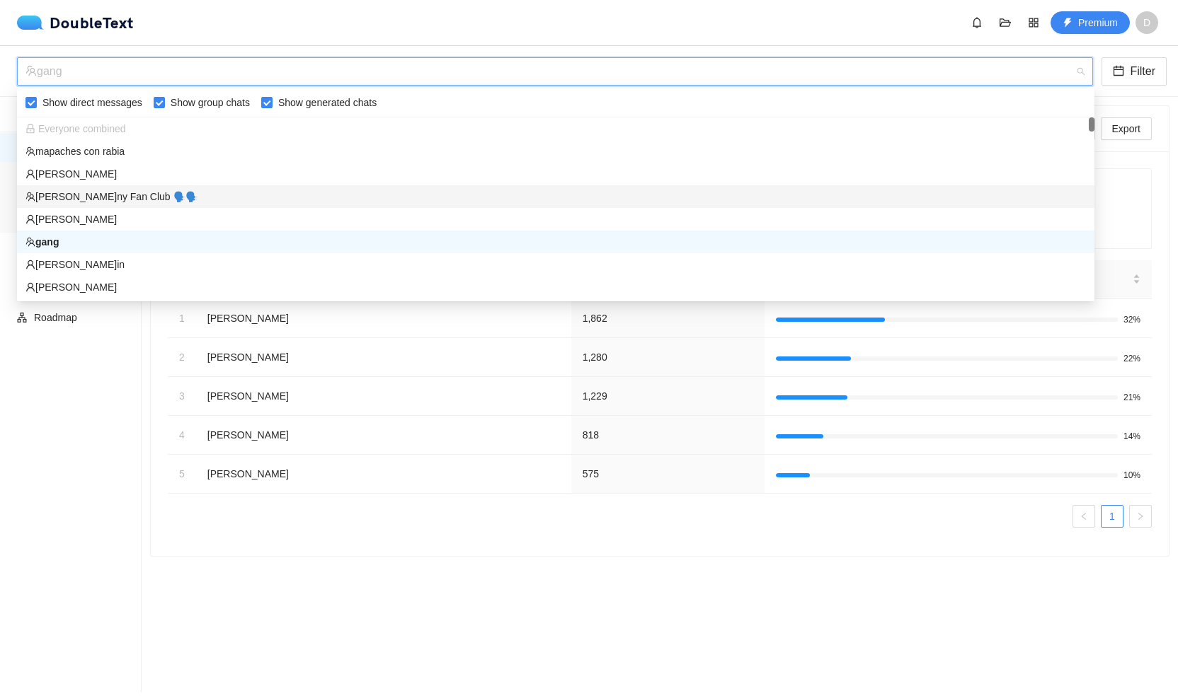
click at [200, 204] on div "[PERSON_NAME]ny Fan Club 🗣️🗣️" at bounding box center [555, 197] width 1060 height 16
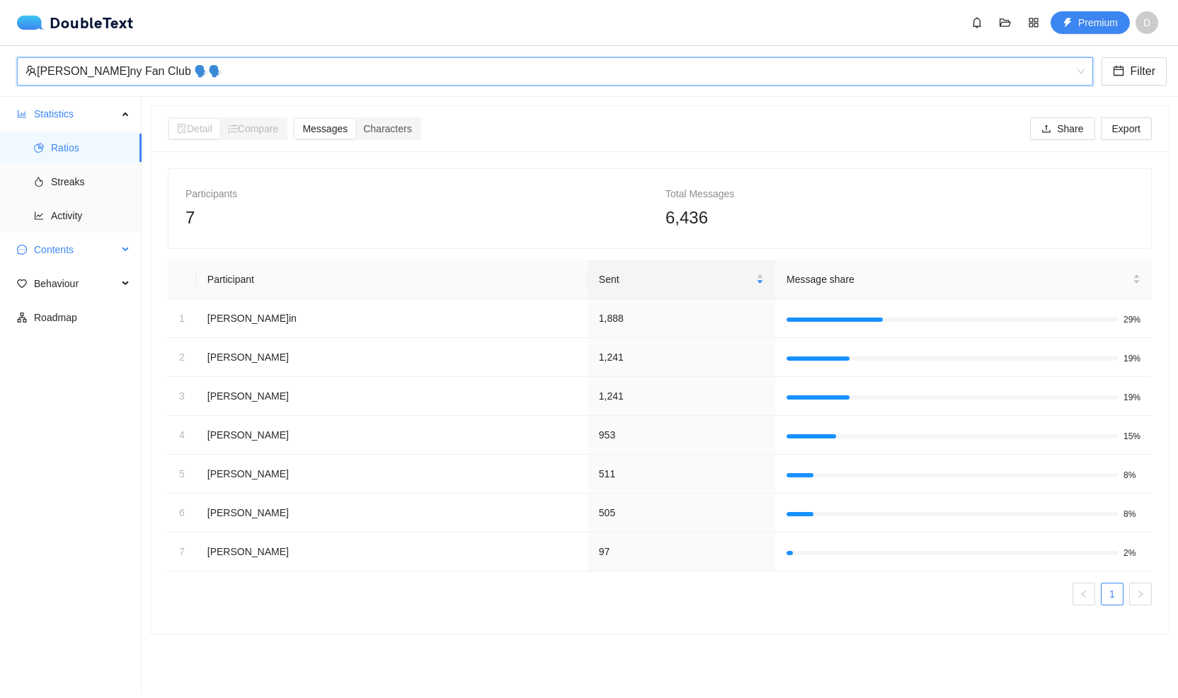
click at [136, 246] on div "Contents" at bounding box center [71, 250] width 142 height 28
click at [100, 292] on span "Word Cloud" at bounding box center [90, 284] width 79 height 28
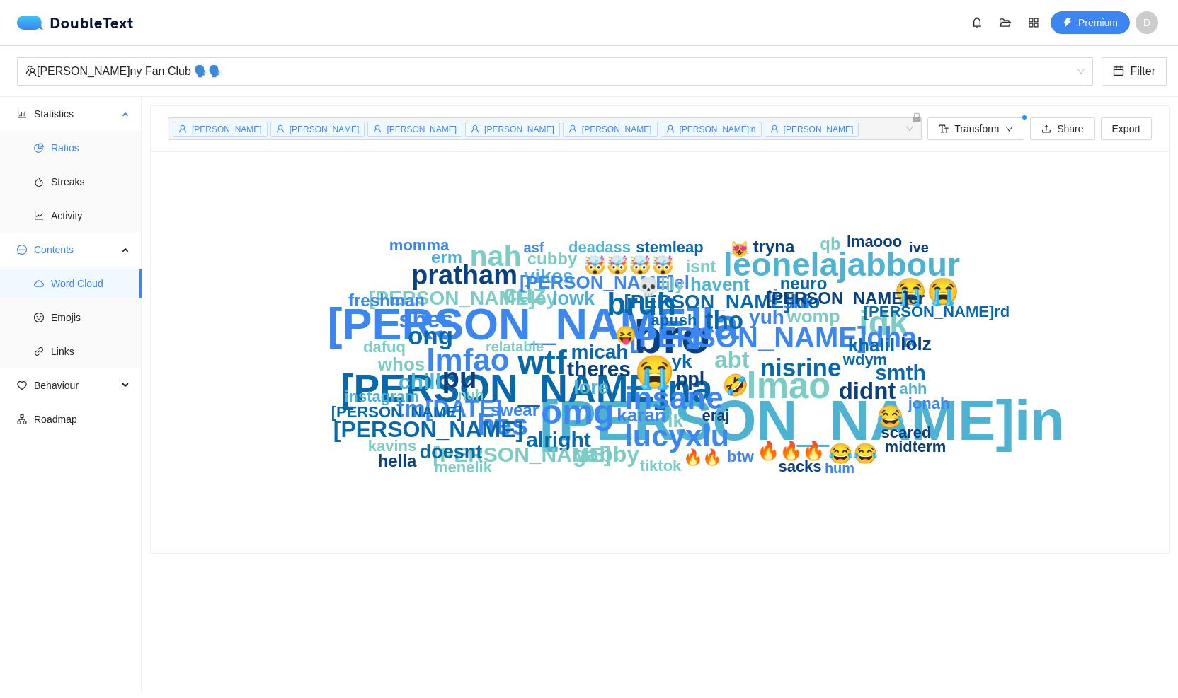
click at [91, 149] on span "Ratios" at bounding box center [90, 148] width 79 height 28
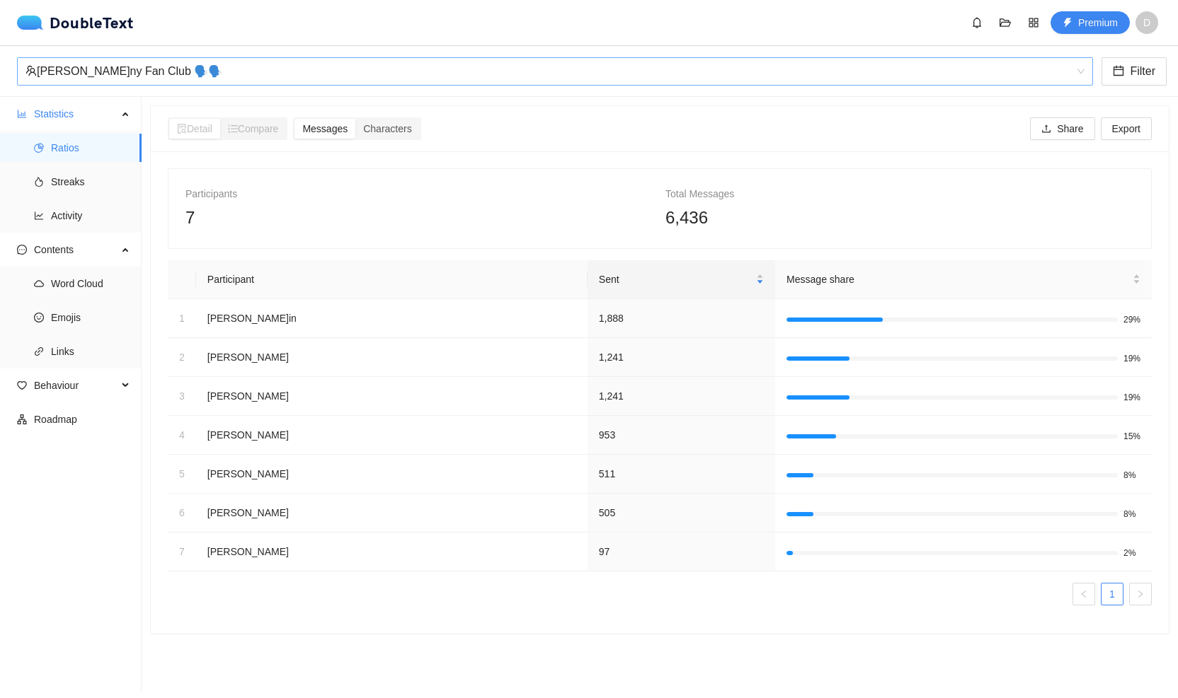
click at [260, 85] on div "[PERSON_NAME]ny Fan Club 🗣️🗣️" at bounding box center [555, 71] width 1076 height 28
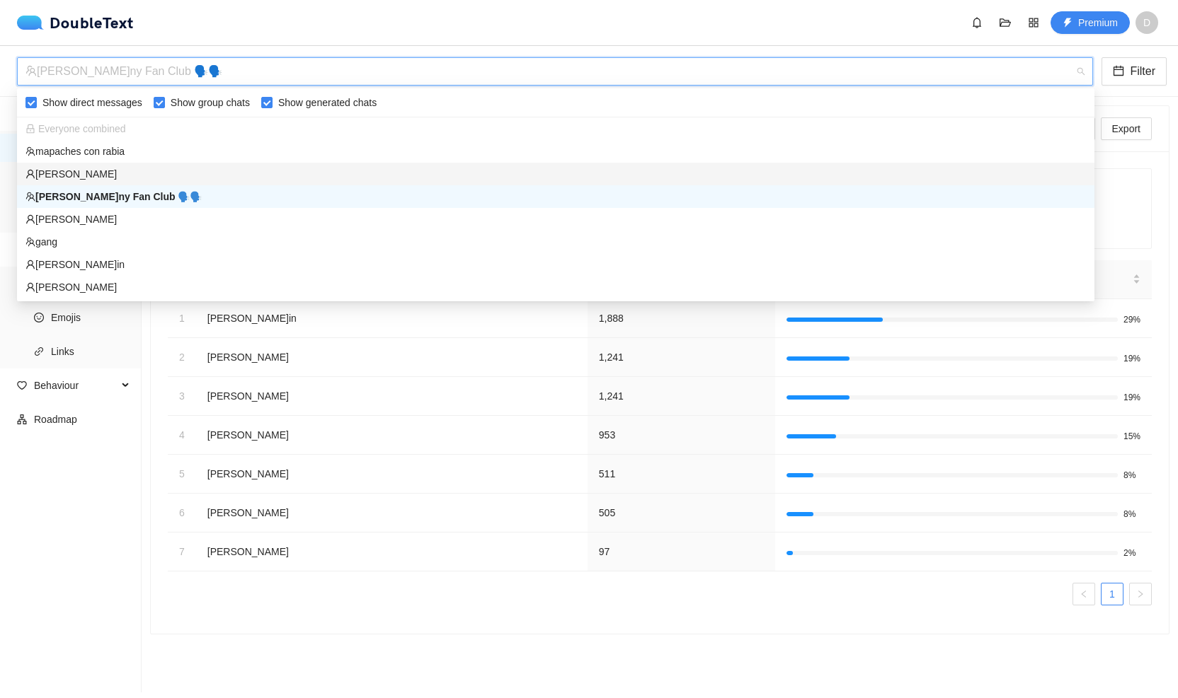
click at [158, 173] on div "[PERSON_NAME]" at bounding box center [555, 174] width 1060 height 16
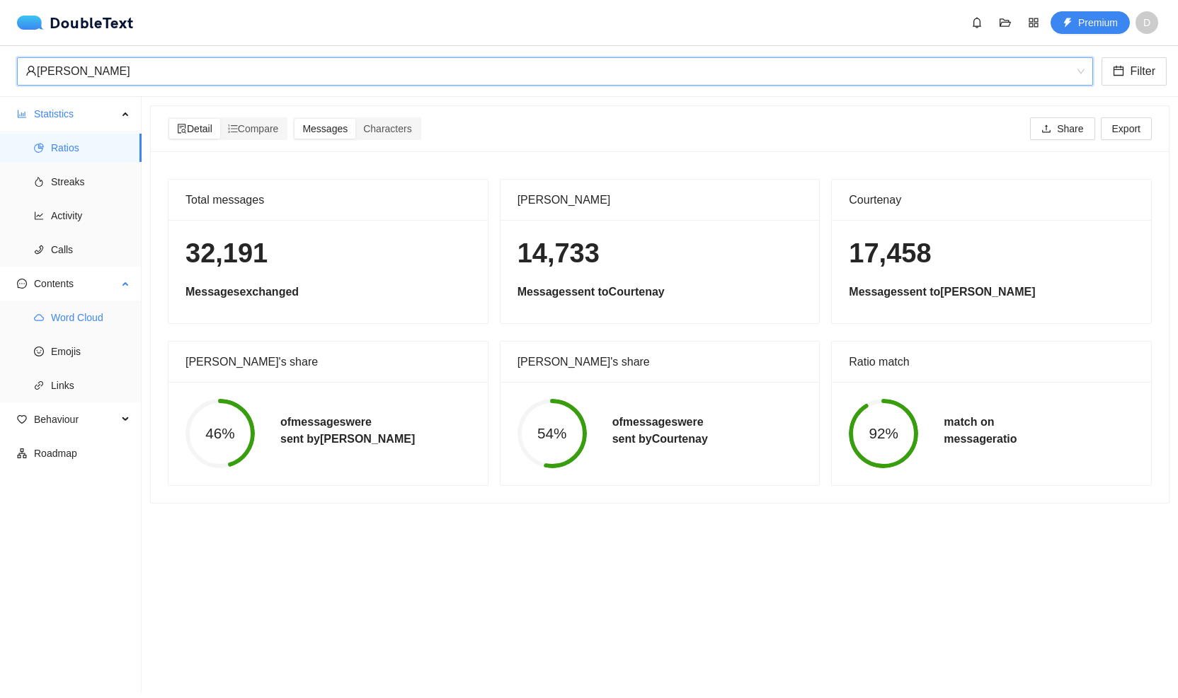
click at [81, 321] on span "Word Cloud" at bounding box center [90, 318] width 79 height 28
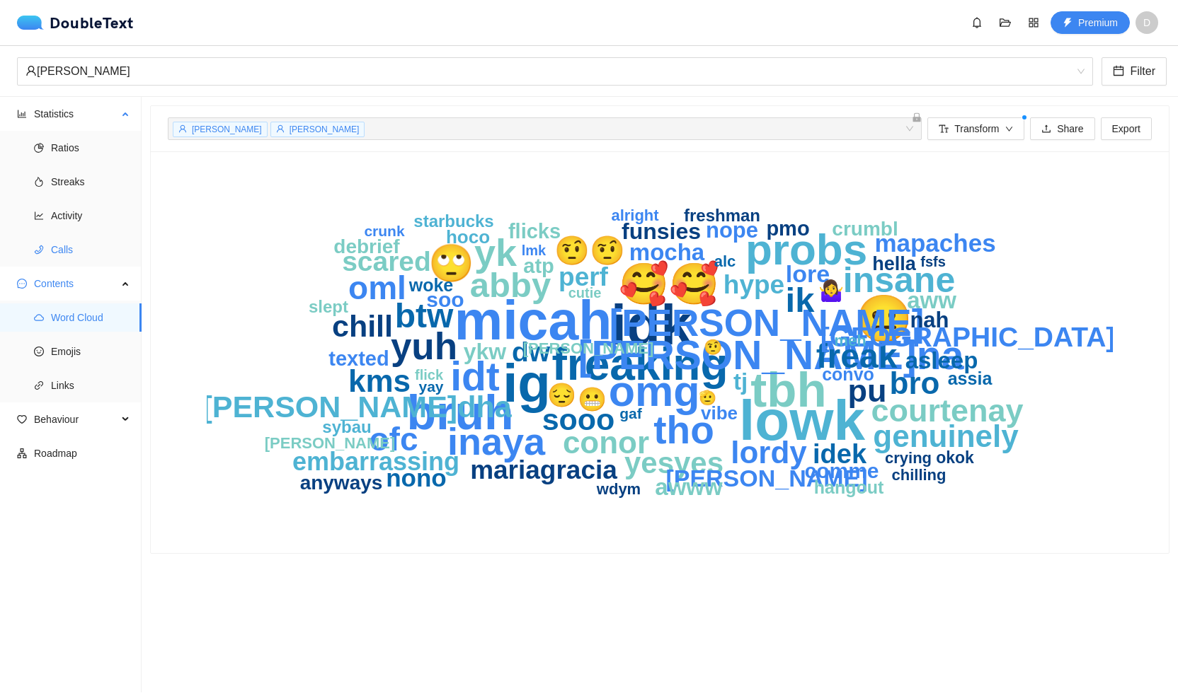
click at [76, 243] on span "Calls" at bounding box center [90, 250] width 79 height 28
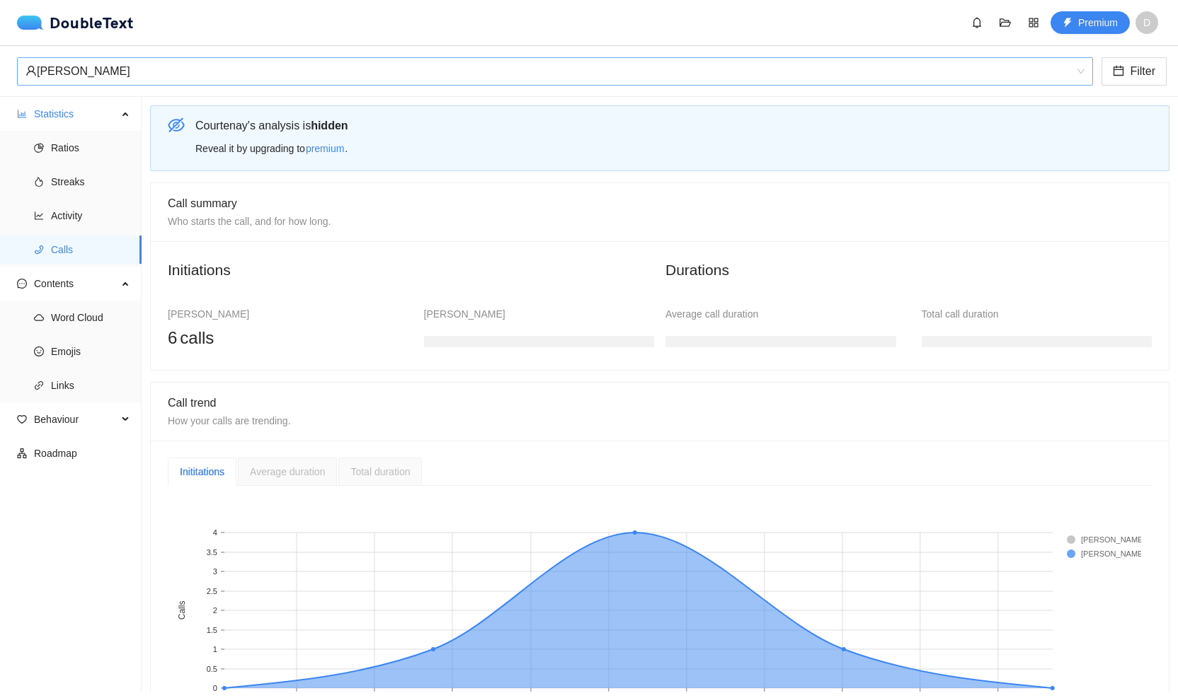
click at [131, 78] on div "[PERSON_NAME]" at bounding box center [548, 71] width 1046 height 27
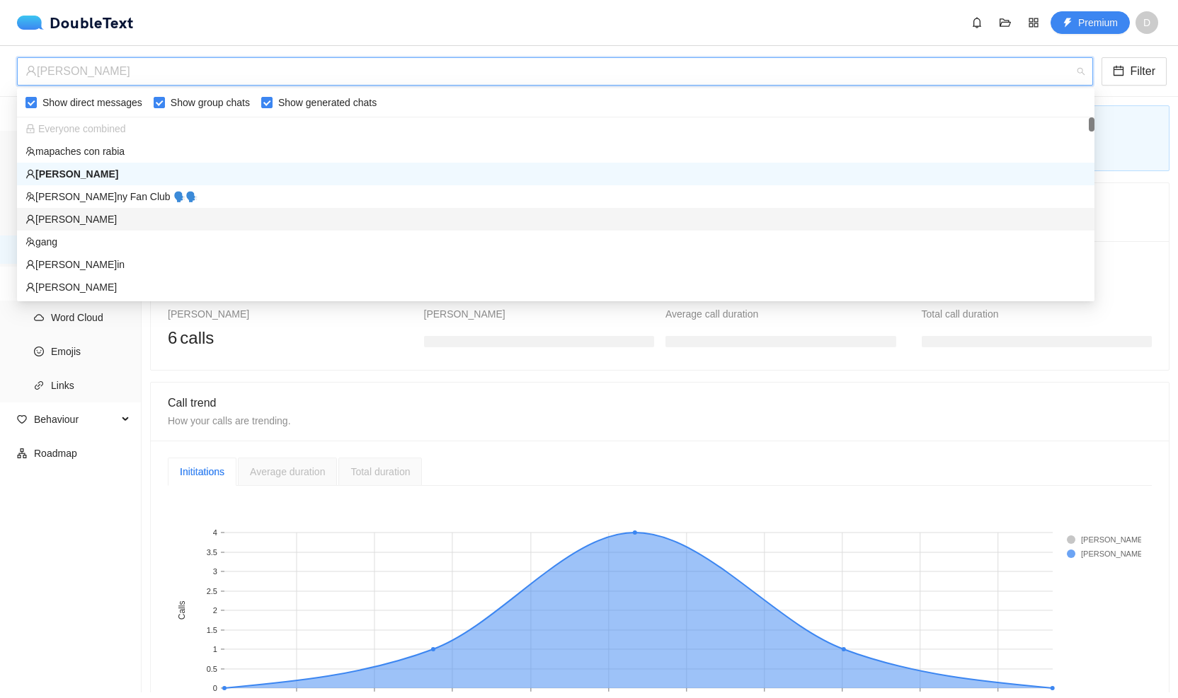
click at [127, 215] on div "[PERSON_NAME]" at bounding box center [555, 220] width 1060 height 16
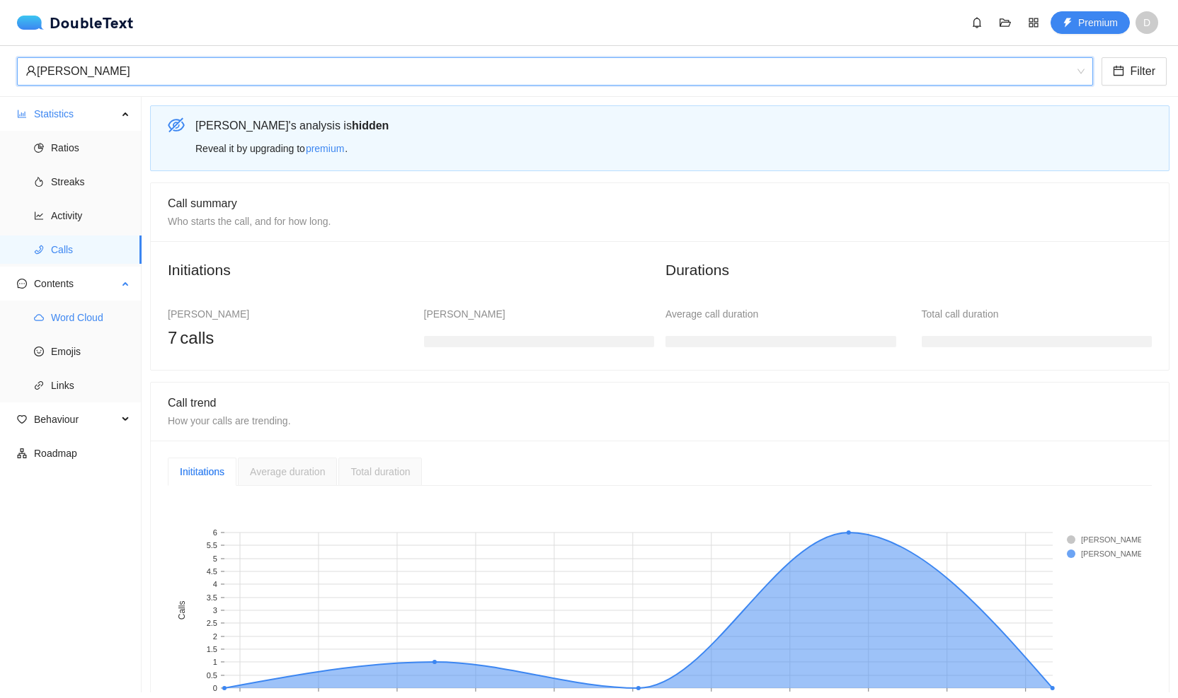
click at [76, 333] on ul "Word Cloud Emojis Links" at bounding box center [70, 352] width 141 height 102
click at [79, 330] on span "Word Cloud" at bounding box center [90, 318] width 79 height 28
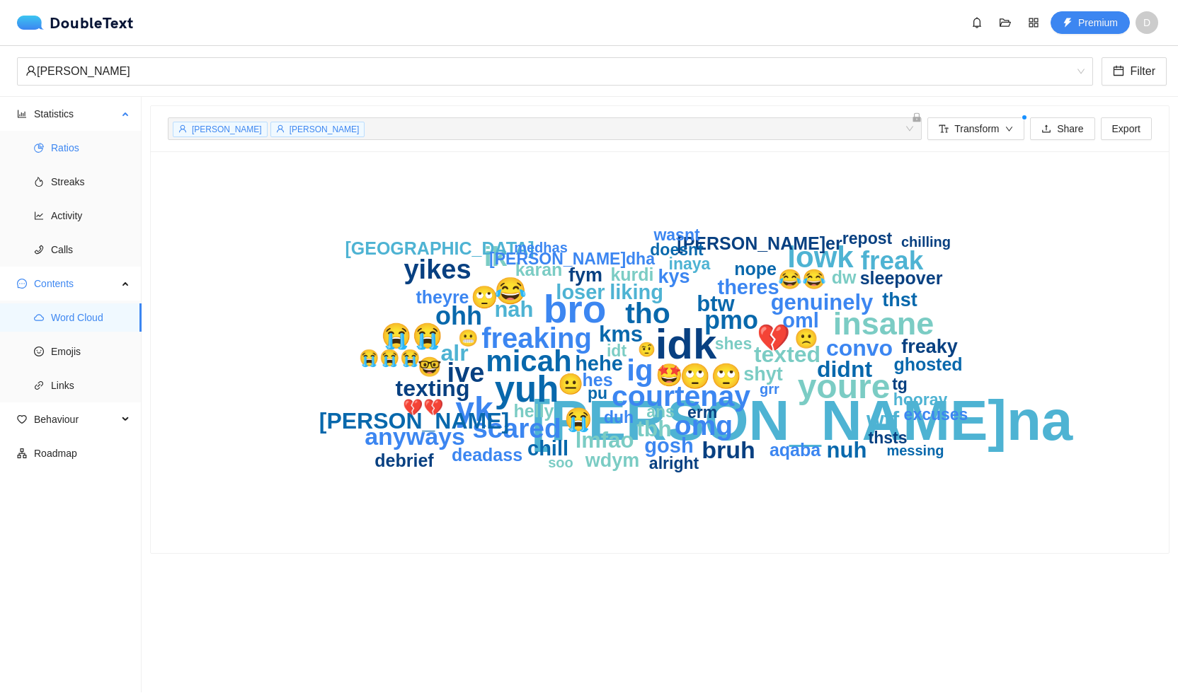
click at [92, 154] on span "Ratios" at bounding box center [90, 148] width 79 height 28
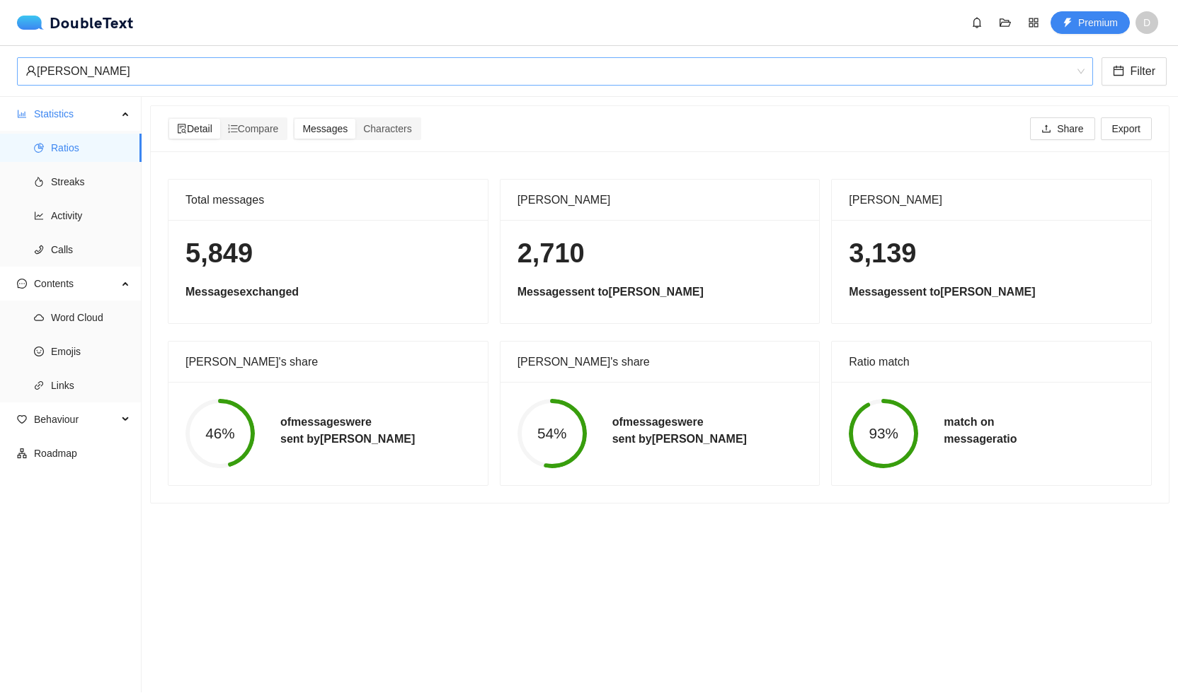
click at [177, 68] on div "[PERSON_NAME]" at bounding box center [548, 71] width 1046 height 27
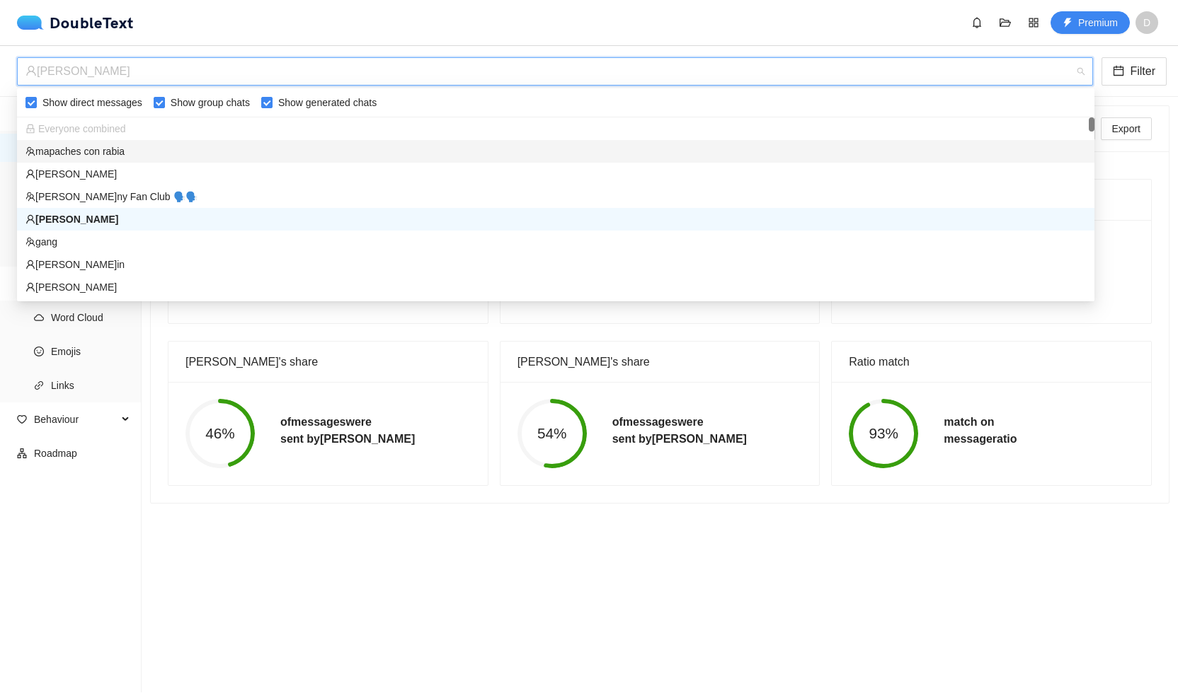
click at [153, 153] on div "mapaches con rabia" at bounding box center [555, 152] width 1060 height 16
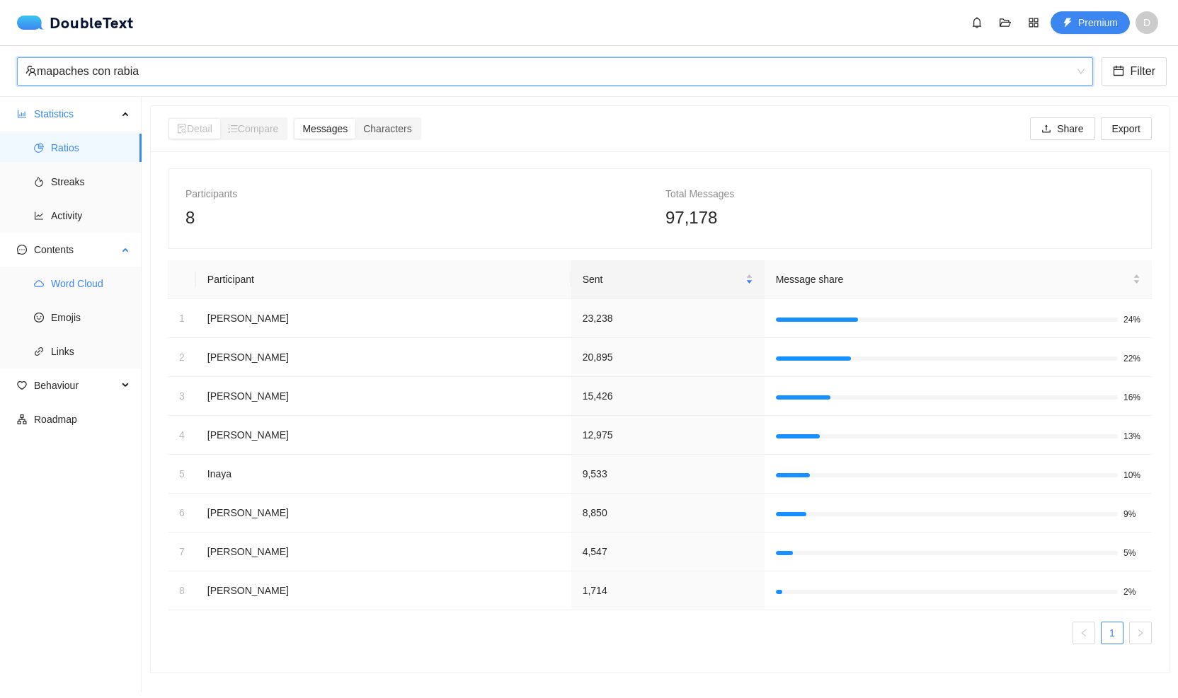
click at [98, 280] on span "Word Cloud" at bounding box center [90, 284] width 79 height 28
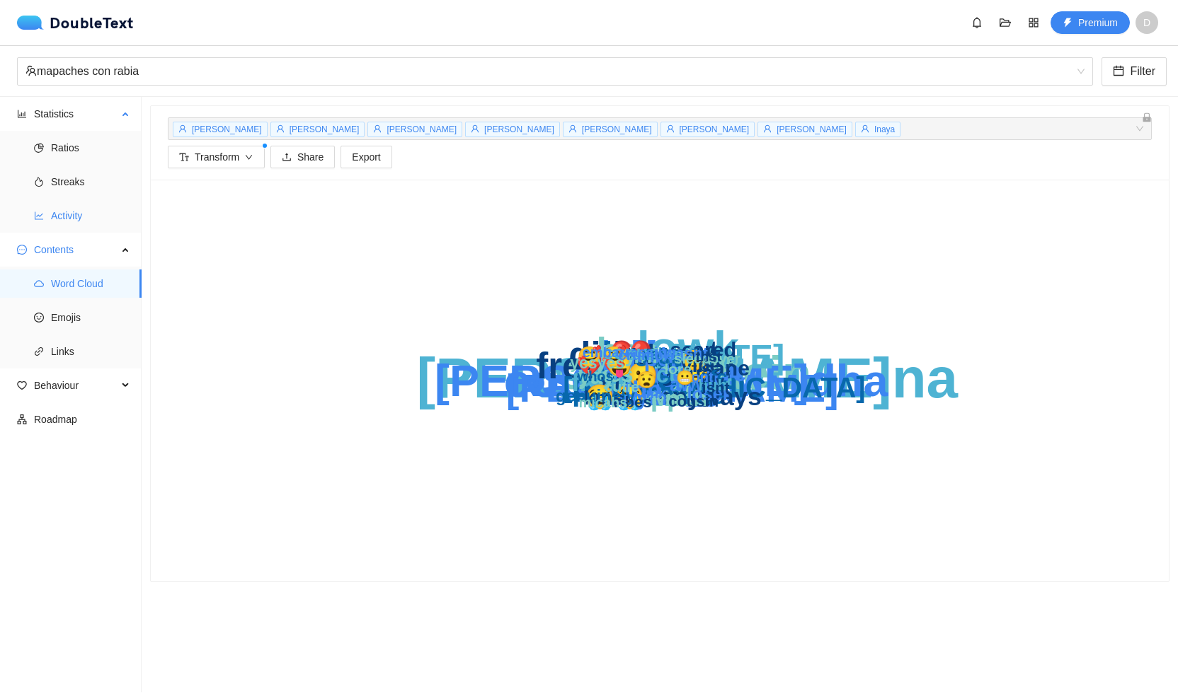
click at [67, 214] on span "Activity" at bounding box center [90, 216] width 79 height 28
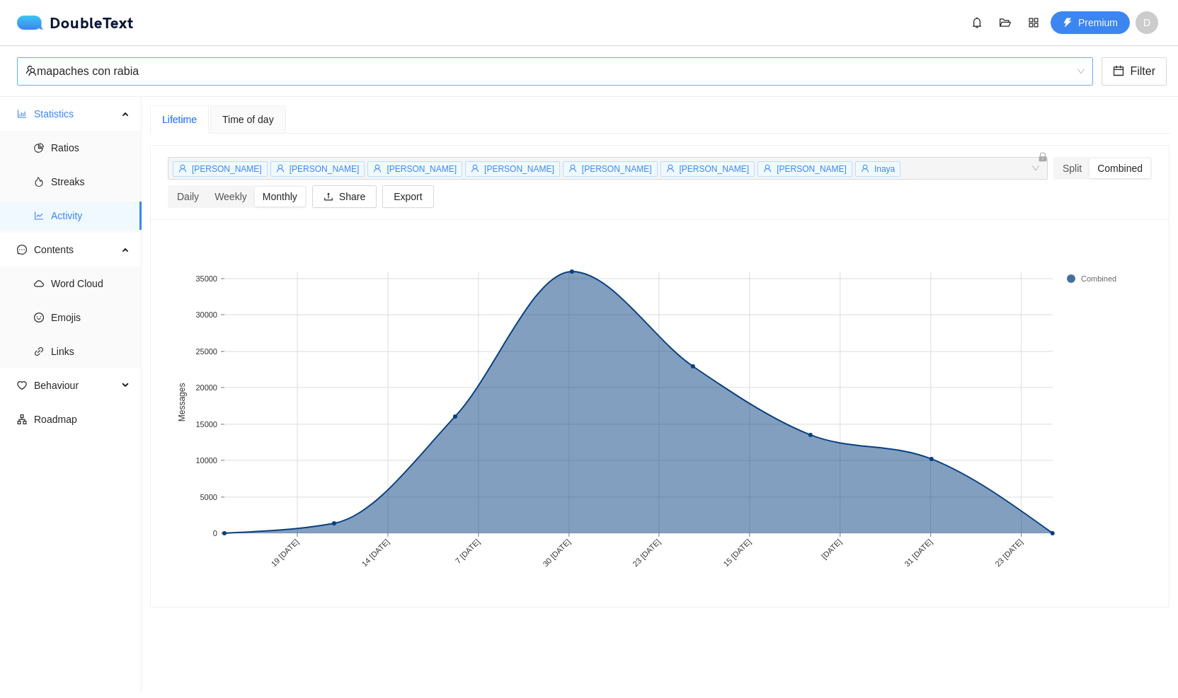
click at [163, 67] on div "mapaches con rabia" at bounding box center [548, 71] width 1046 height 27
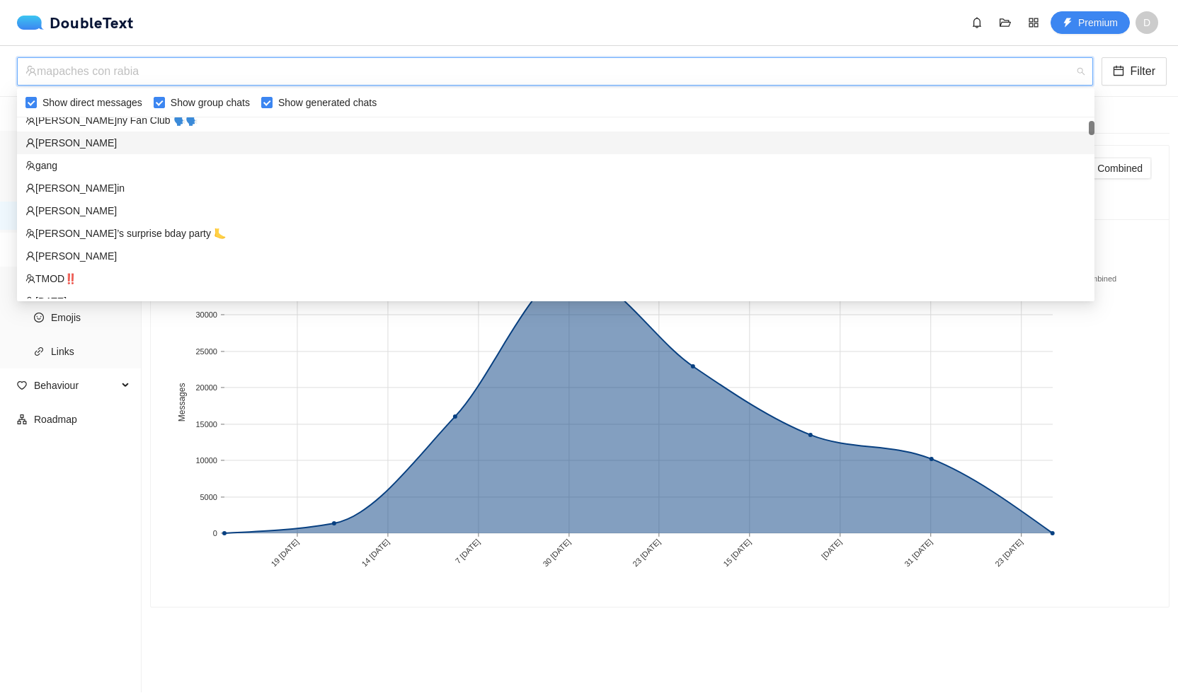
scroll to position [68, 0]
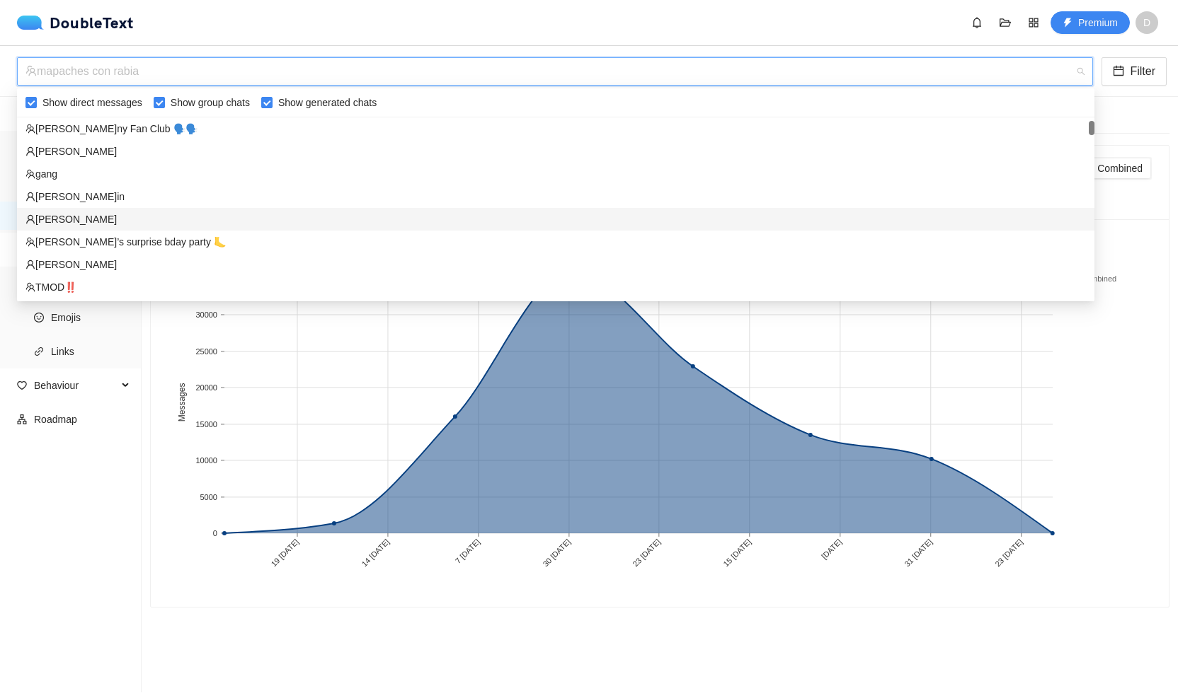
click at [151, 219] on div "[PERSON_NAME]" at bounding box center [555, 220] width 1060 height 16
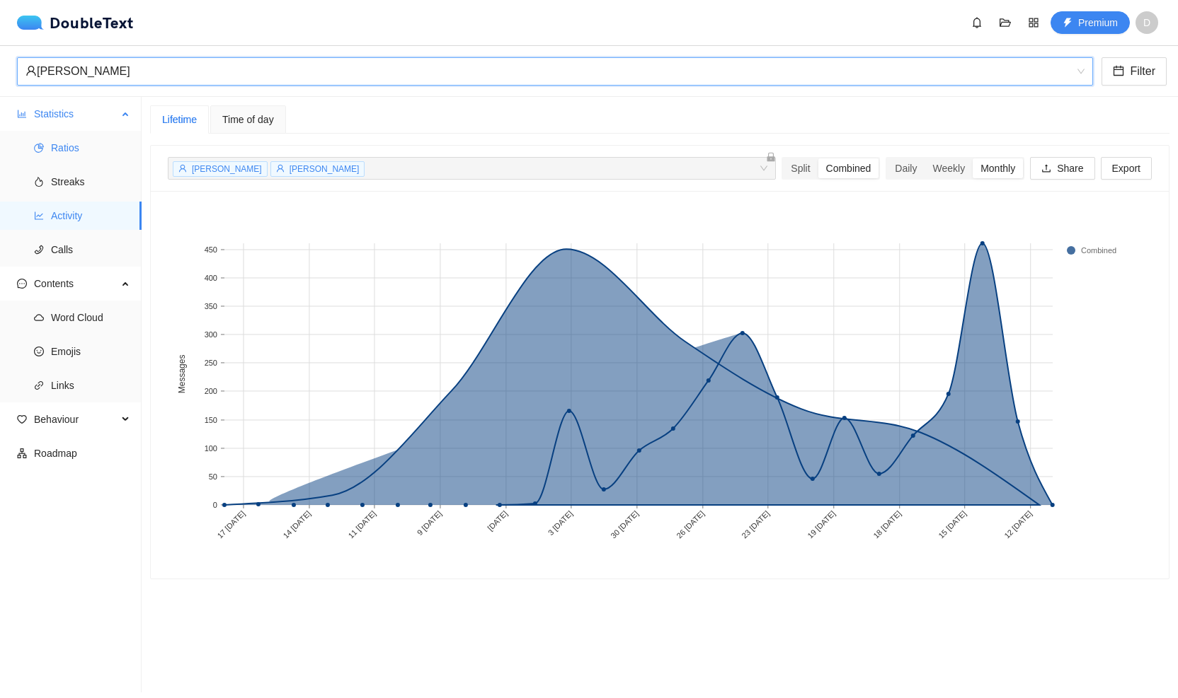
click at [90, 148] on span "Ratios" at bounding box center [90, 148] width 79 height 28
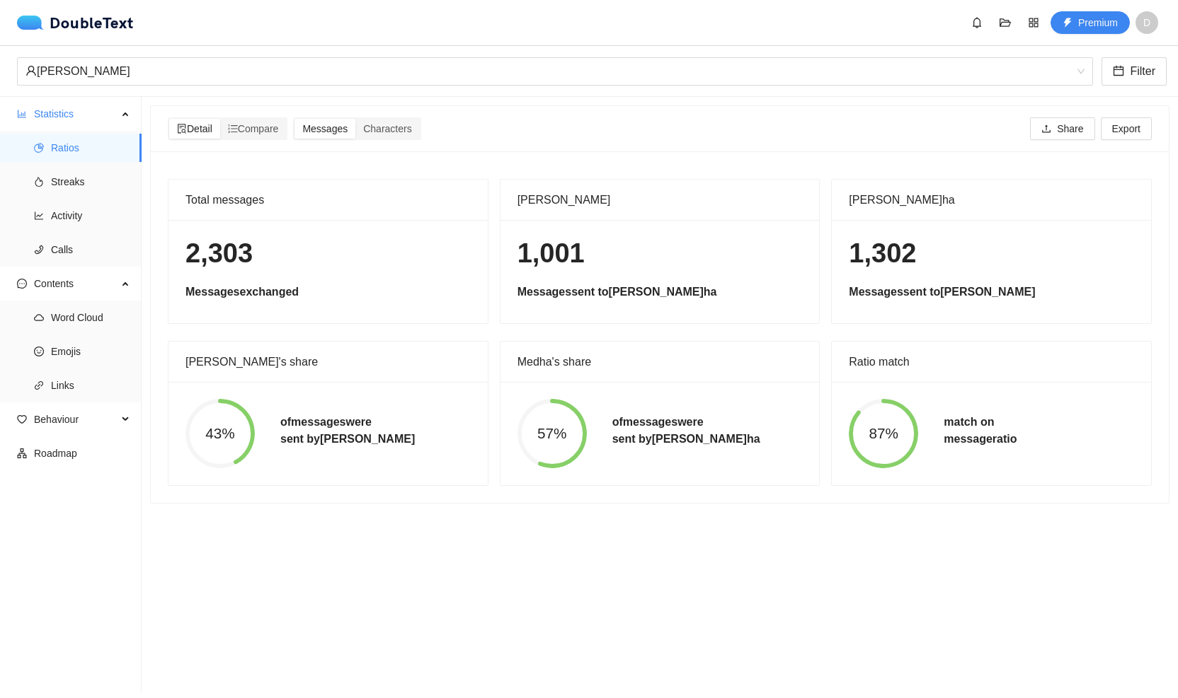
click at [129, 88] on div "[PERSON_NAME]ri Filter" at bounding box center [589, 71] width 1178 height 51
click at [133, 87] on div "[PERSON_NAME]ri Filter" at bounding box center [589, 71] width 1178 height 51
click at [141, 85] on div "[PERSON_NAME]" at bounding box center [555, 71] width 1076 height 28
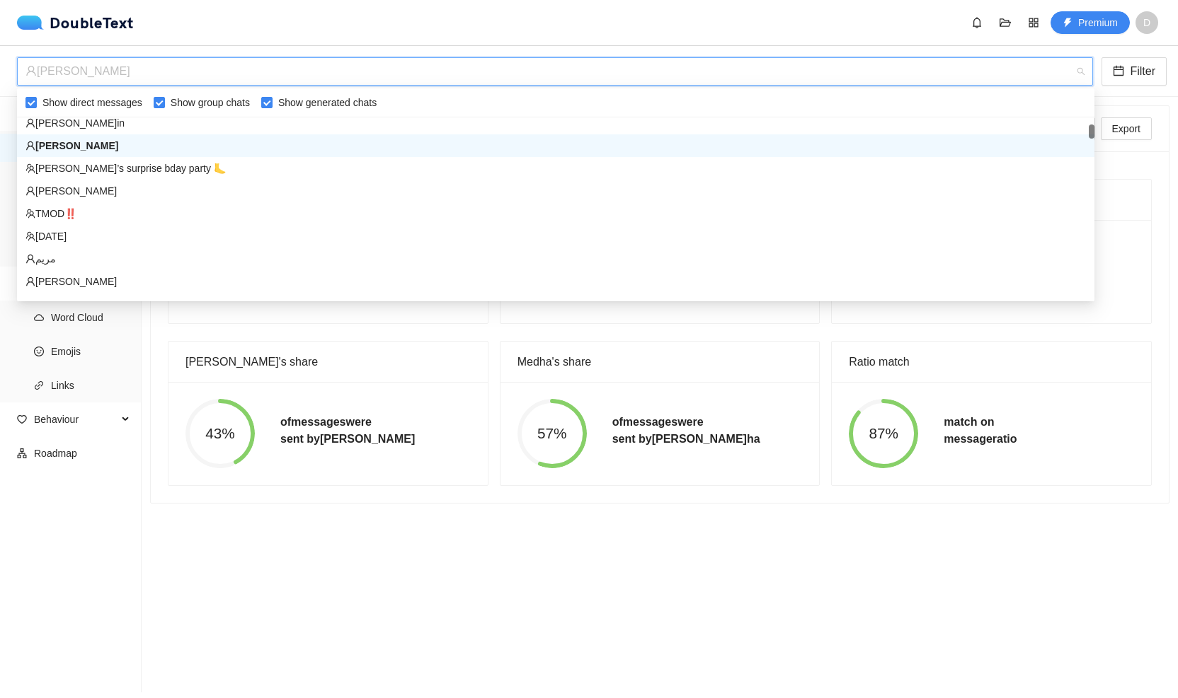
scroll to position [146, 0]
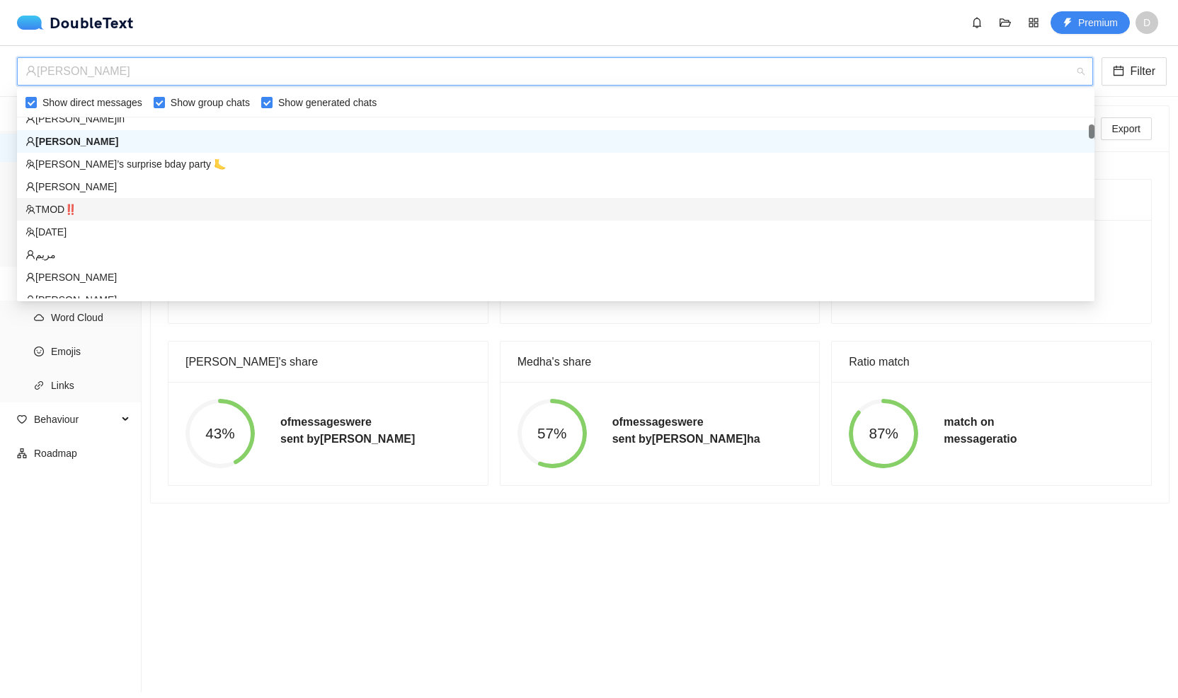
click at [104, 208] on div "TMOD‼️" at bounding box center [555, 210] width 1060 height 16
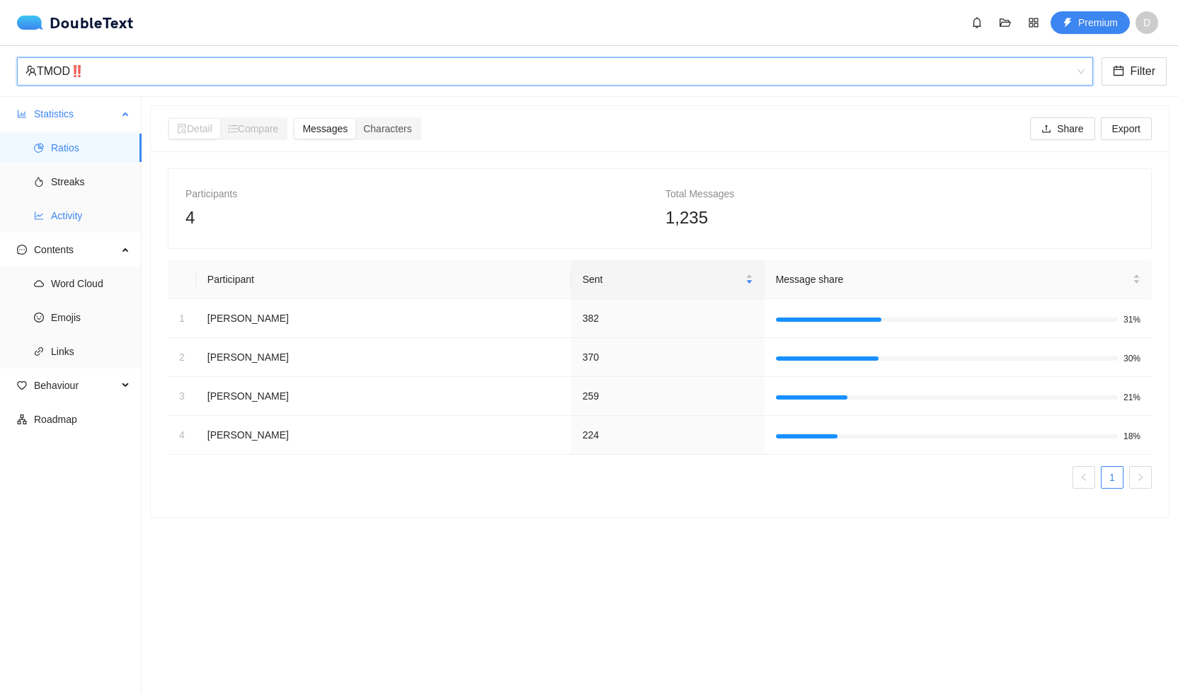
click at [95, 215] on span "Activity" at bounding box center [90, 216] width 79 height 28
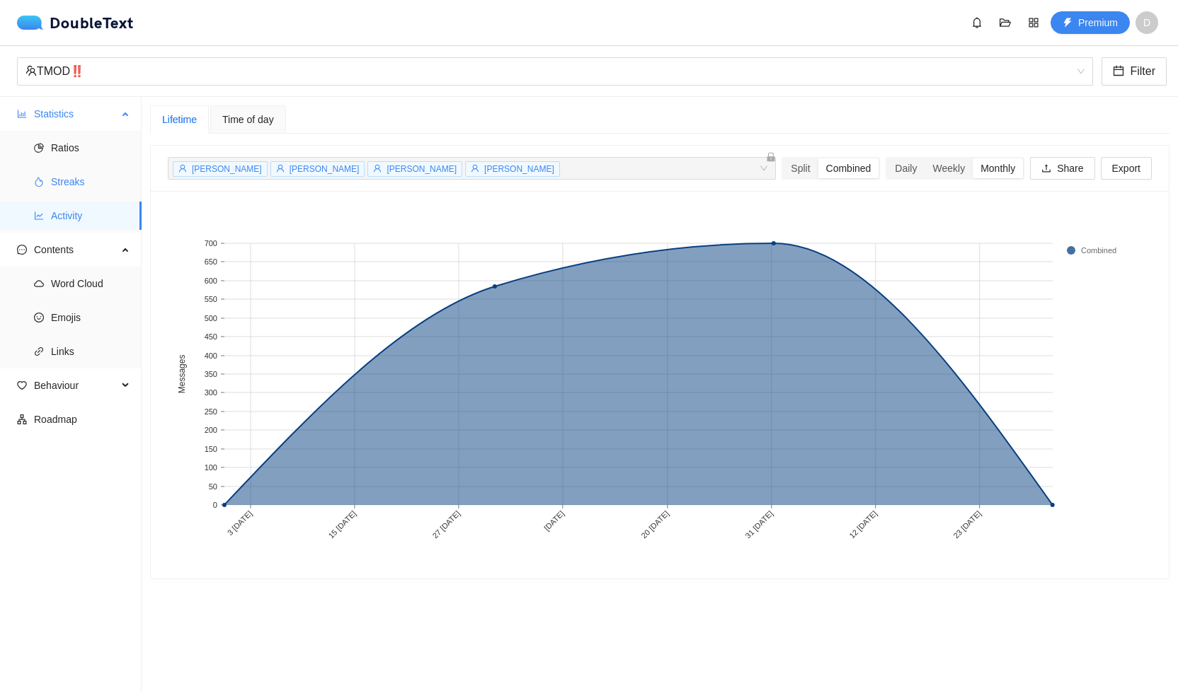
click at [84, 190] on span "Streaks" at bounding box center [90, 182] width 79 height 28
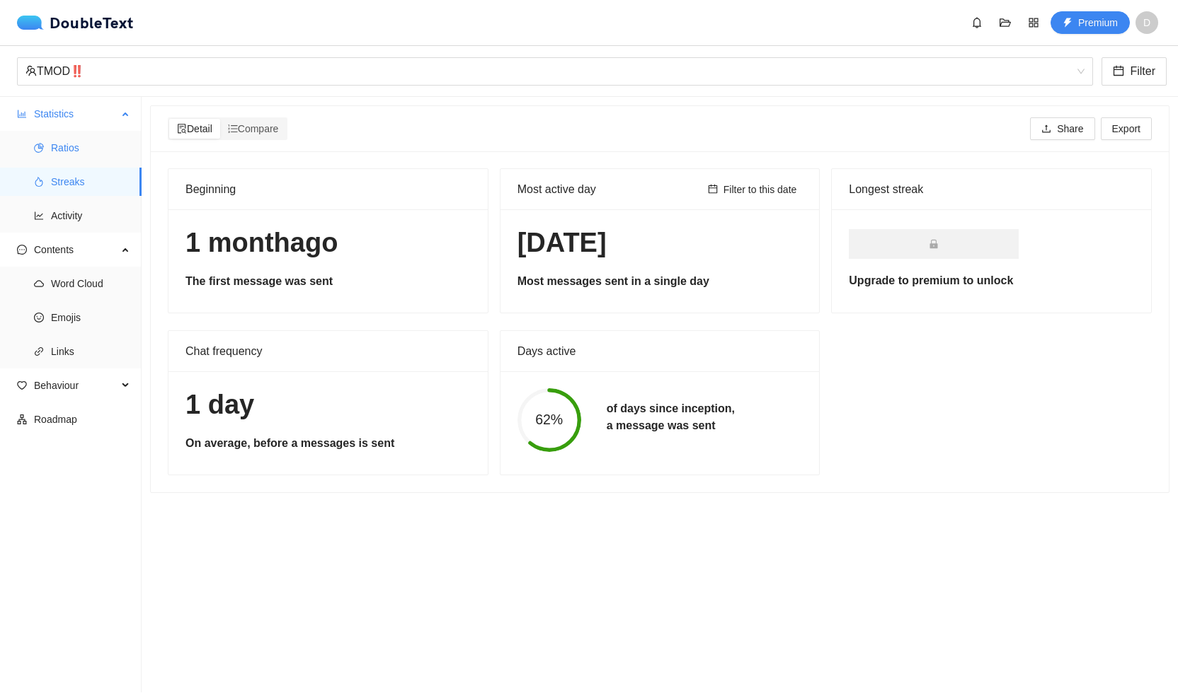
click at [69, 144] on span "Ratios" at bounding box center [90, 148] width 79 height 28
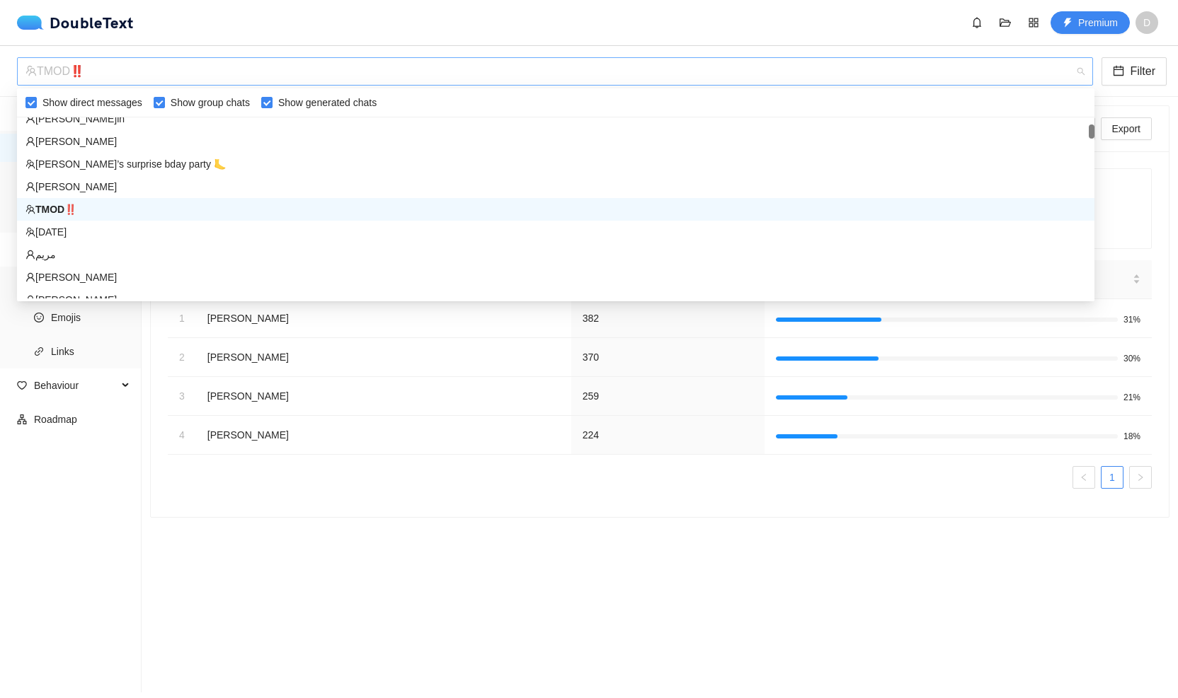
click at [165, 83] on div "TMOD‼️" at bounding box center [548, 71] width 1046 height 27
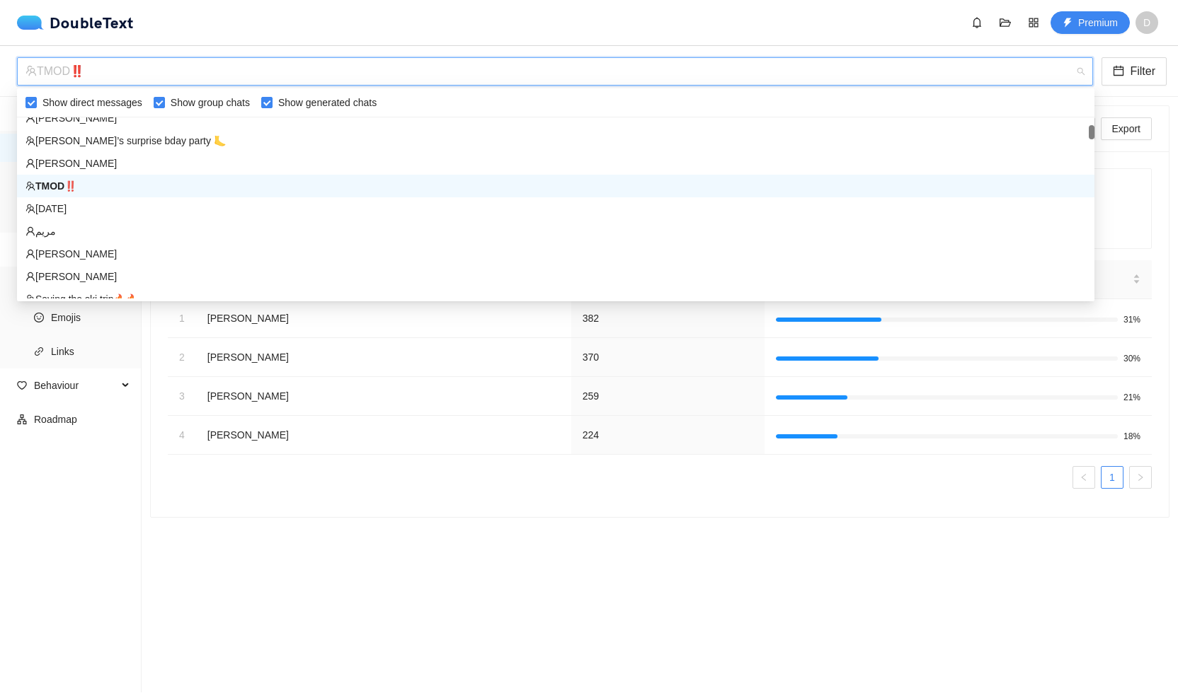
scroll to position [176, 0]
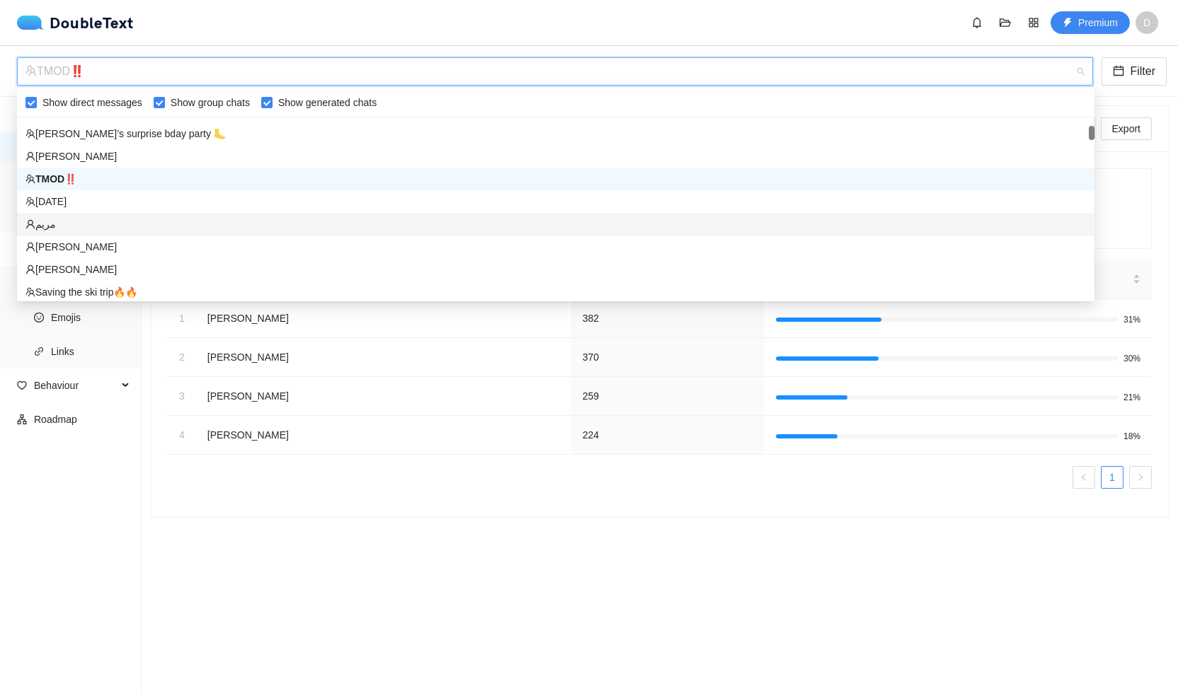
click at [146, 227] on div "‎مريم‎" at bounding box center [555, 225] width 1060 height 16
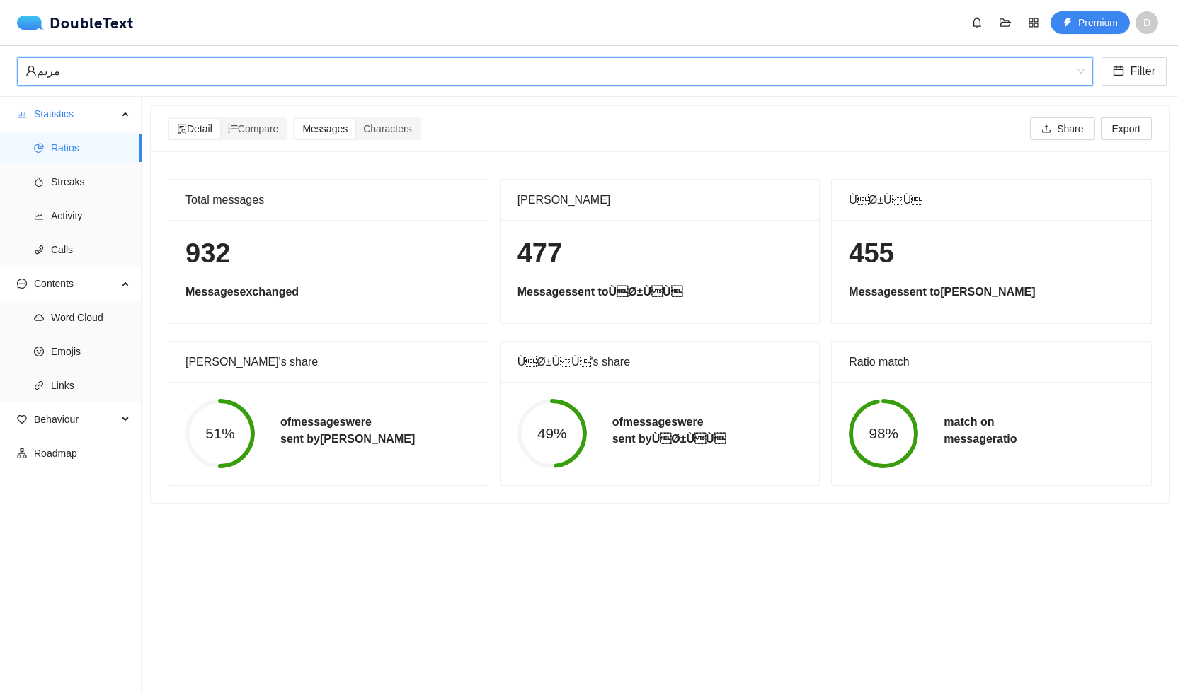
click at [88, 71] on div "‎مريم‎" at bounding box center [548, 71] width 1046 height 27
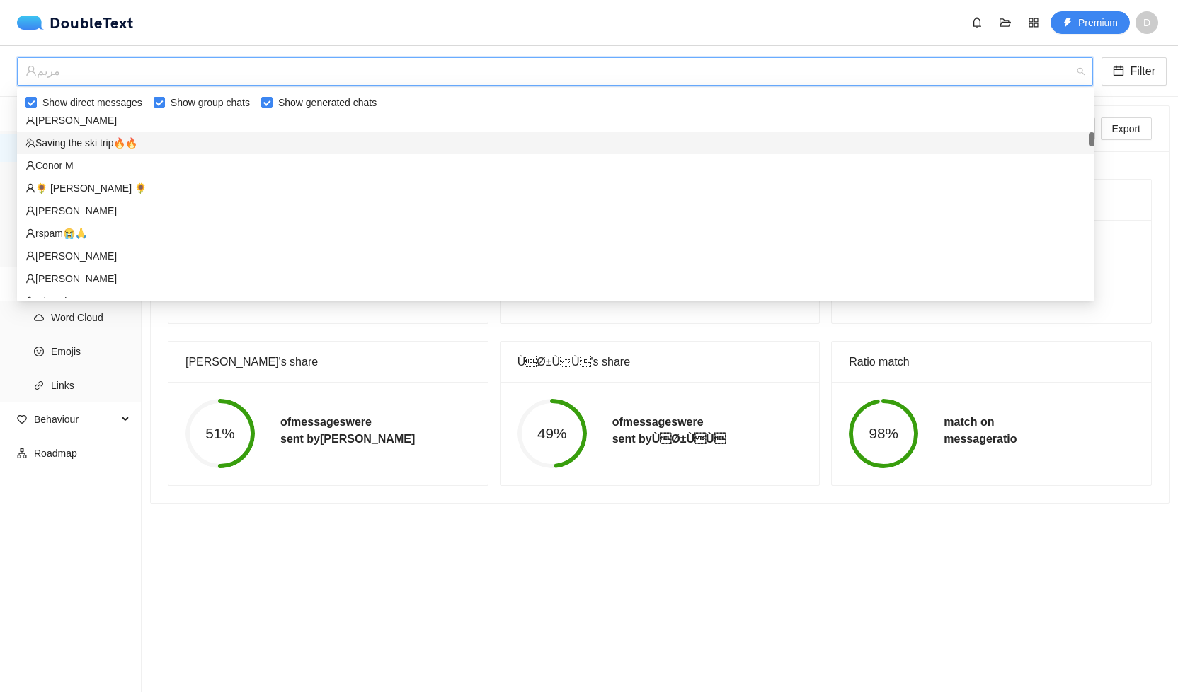
scroll to position [327, 0]
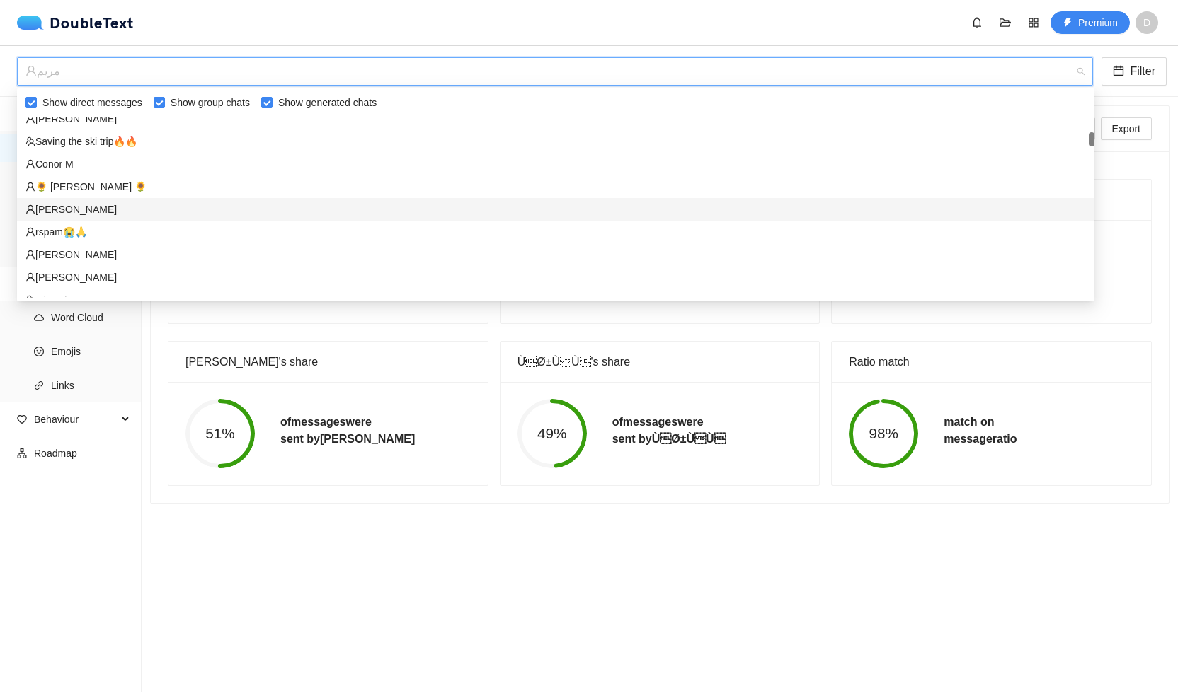
click at [98, 213] on div "[PERSON_NAME]" at bounding box center [555, 210] width 1060 height 16
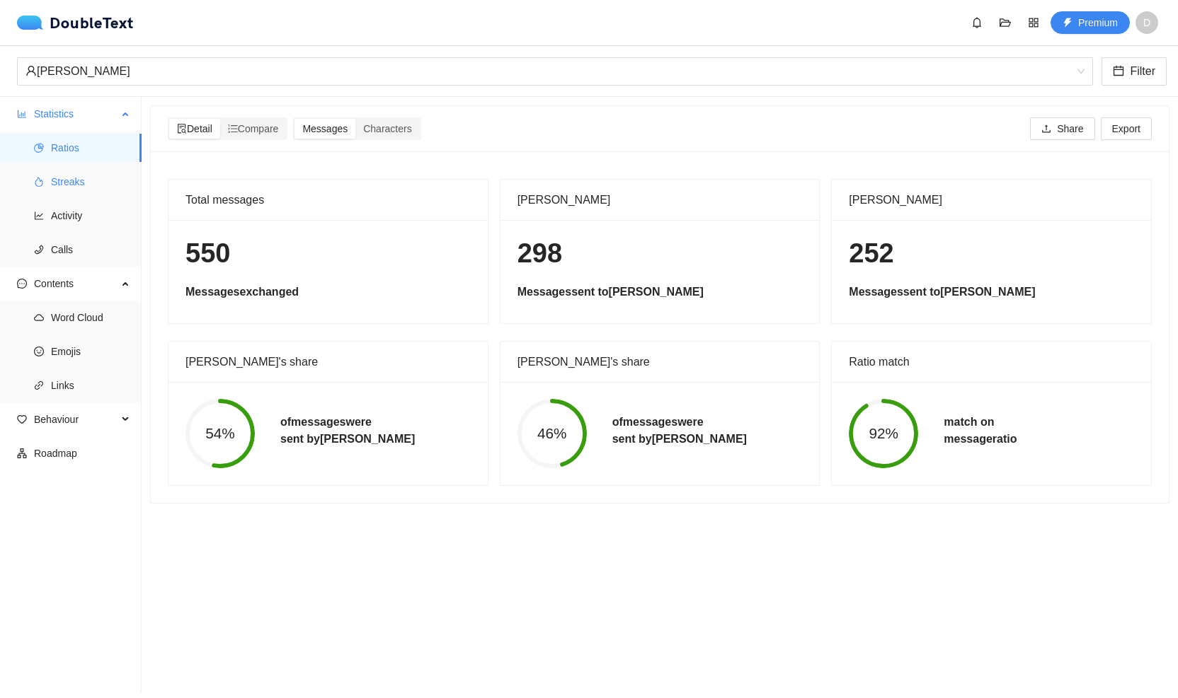
click at [95, 173] on span "Streaks" at bounding box center [90, 182] width 79 height 28
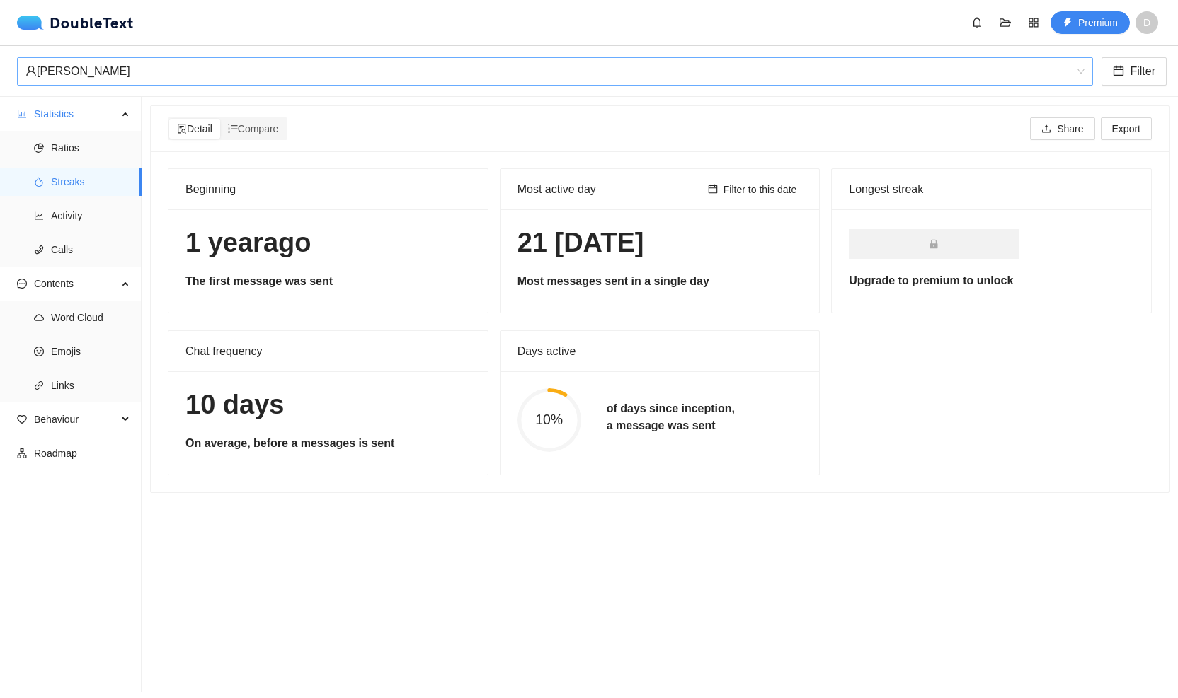
click at [174, 76] on div "[PERSON_NAME]" at bounding box center [548, 71] width 1046 height 27
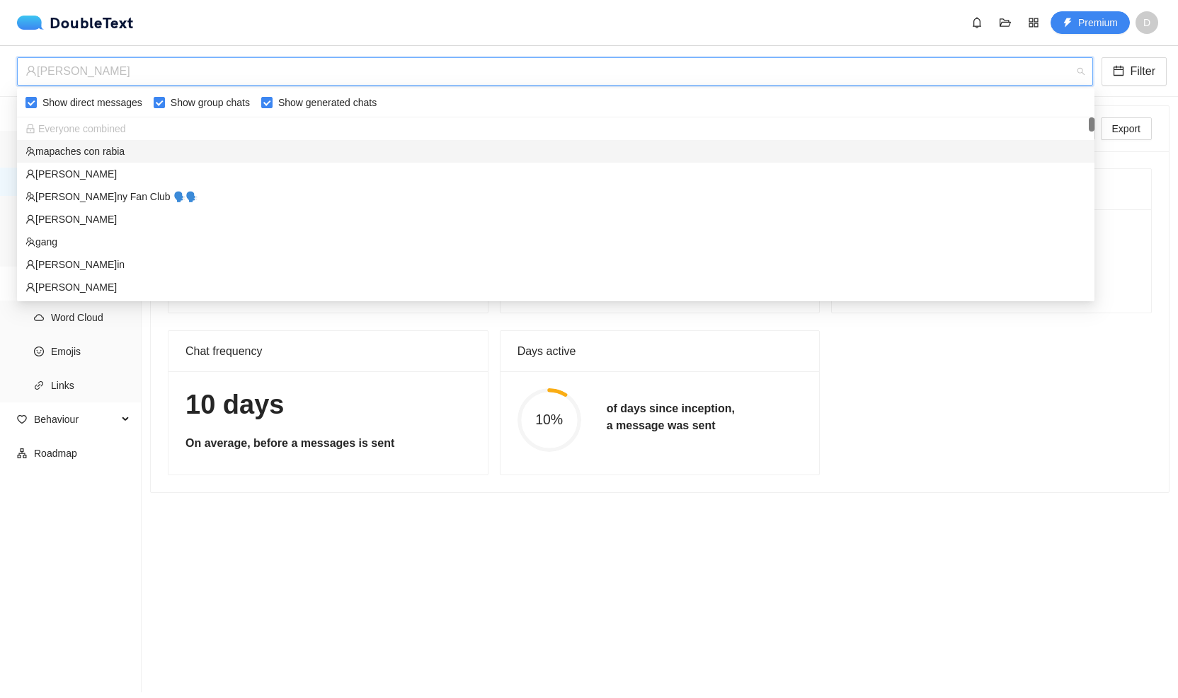
click at [180, 148] on div "mapaches con rabia" at bounding box center [555, 152] width 1060 height 16
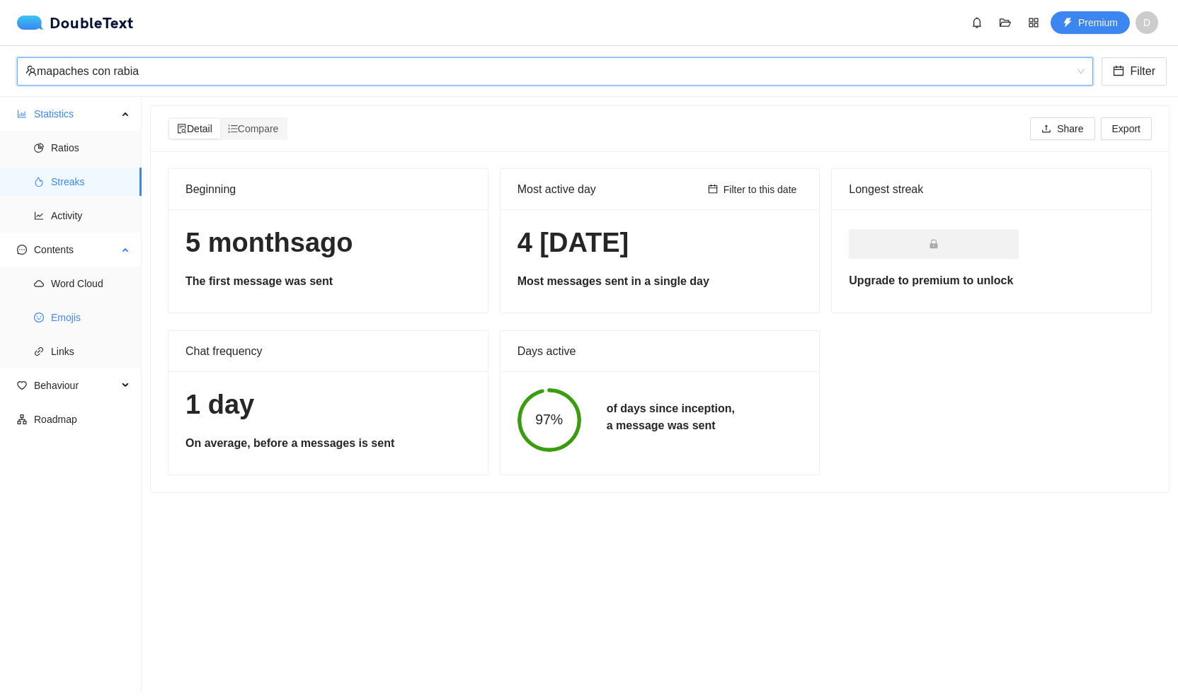
click at [80, 323] on span "Emojis" at bounding box center [90, 318] width 79 height 28
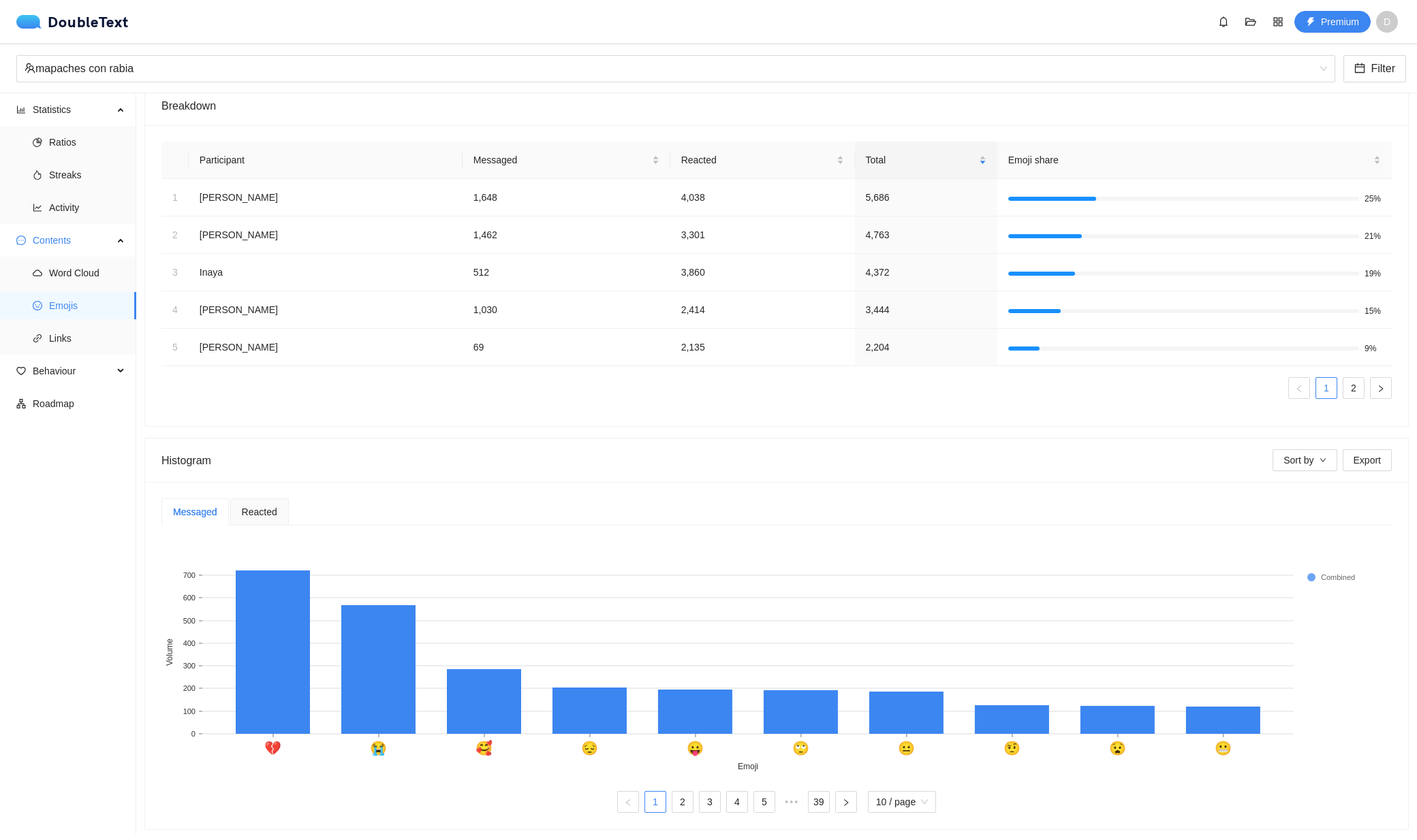
scroll to position [6, 0]
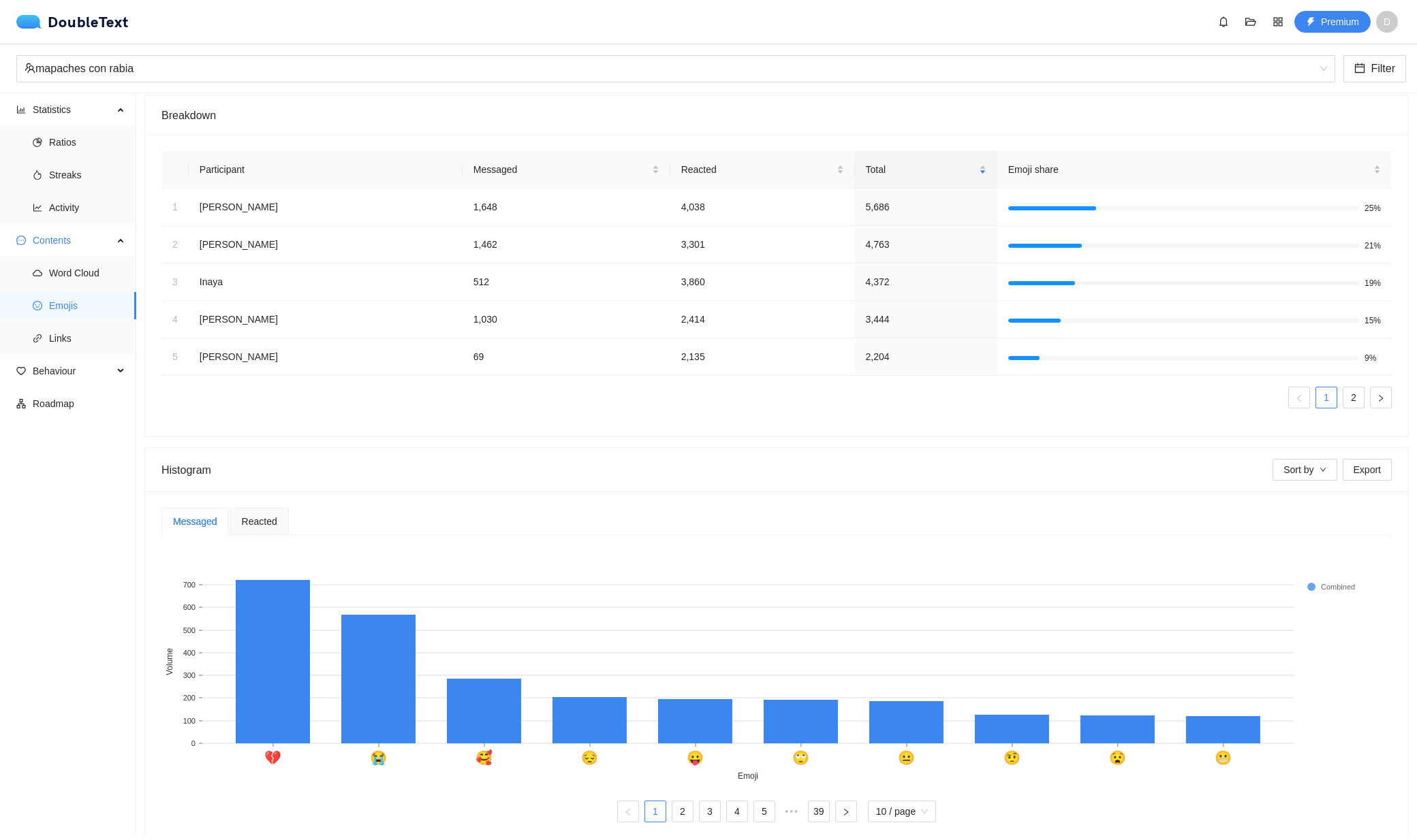
click at [399, 423] on div "Participant Messaged Reacted Total Emoji share [PERSON_NAME] 1,648 4,038 5,686 …" at bounding box center [777, 285] width 1263 height 301
